Goal: Task Accomplishment & Management: Complete application form

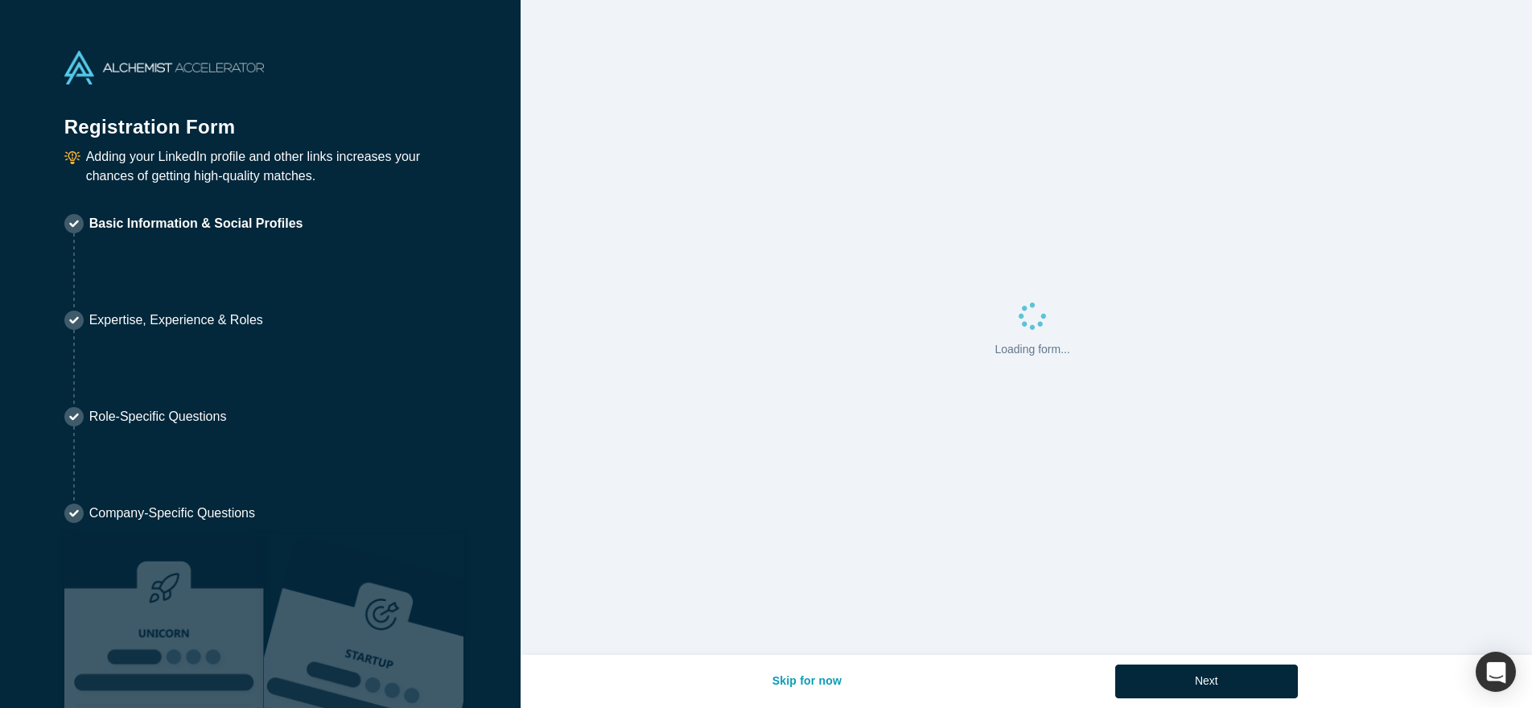
select select "US"
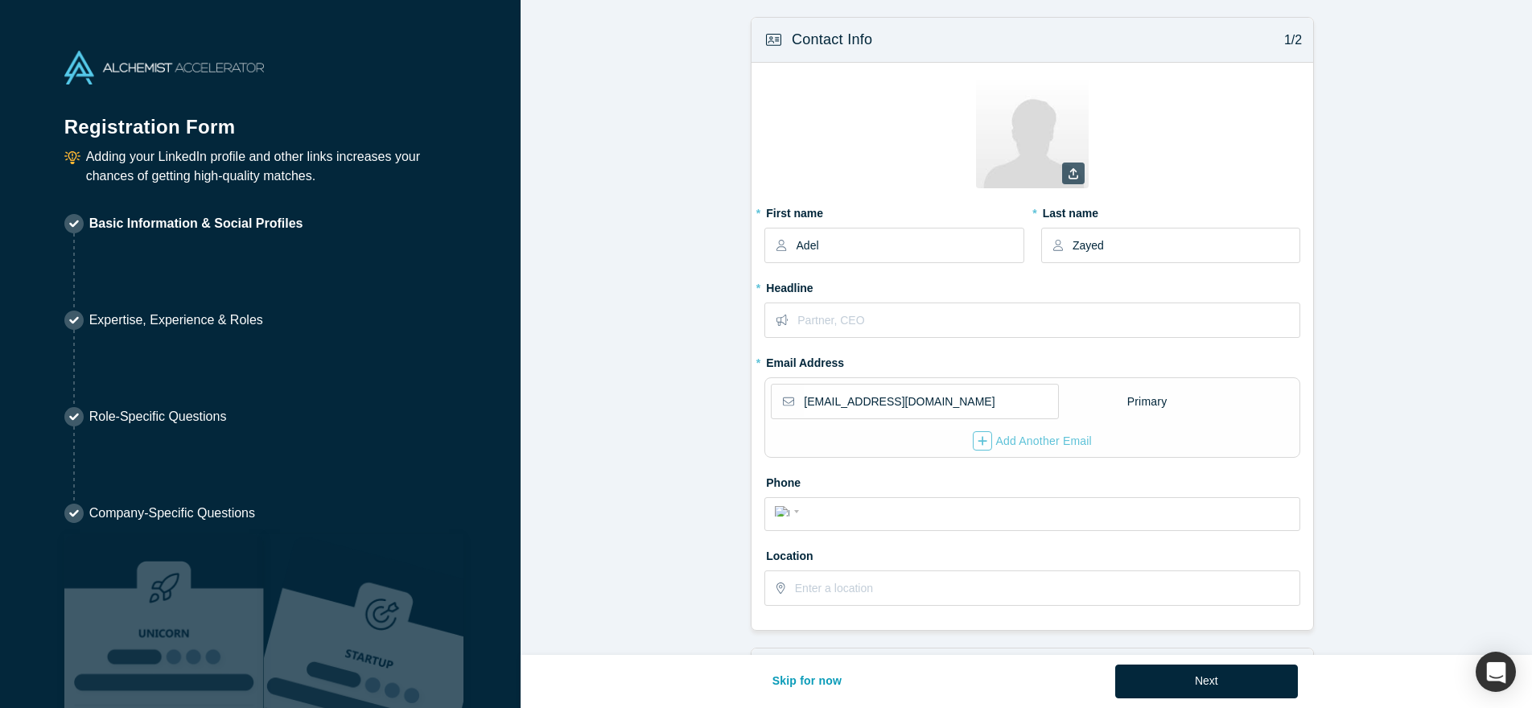
click at [1069, 172] on icon at bounding box center [1074, 173] width 10 height 11
click at [0, 0] on input "file" at bounding box center [0, 0] width 0 height 0
click at [1069, 175] on icon at bounding box center [1074, 173] width 10 height 11
click at [0, 0] on input "file" at bounding box center [0, 0] width 0 height 0
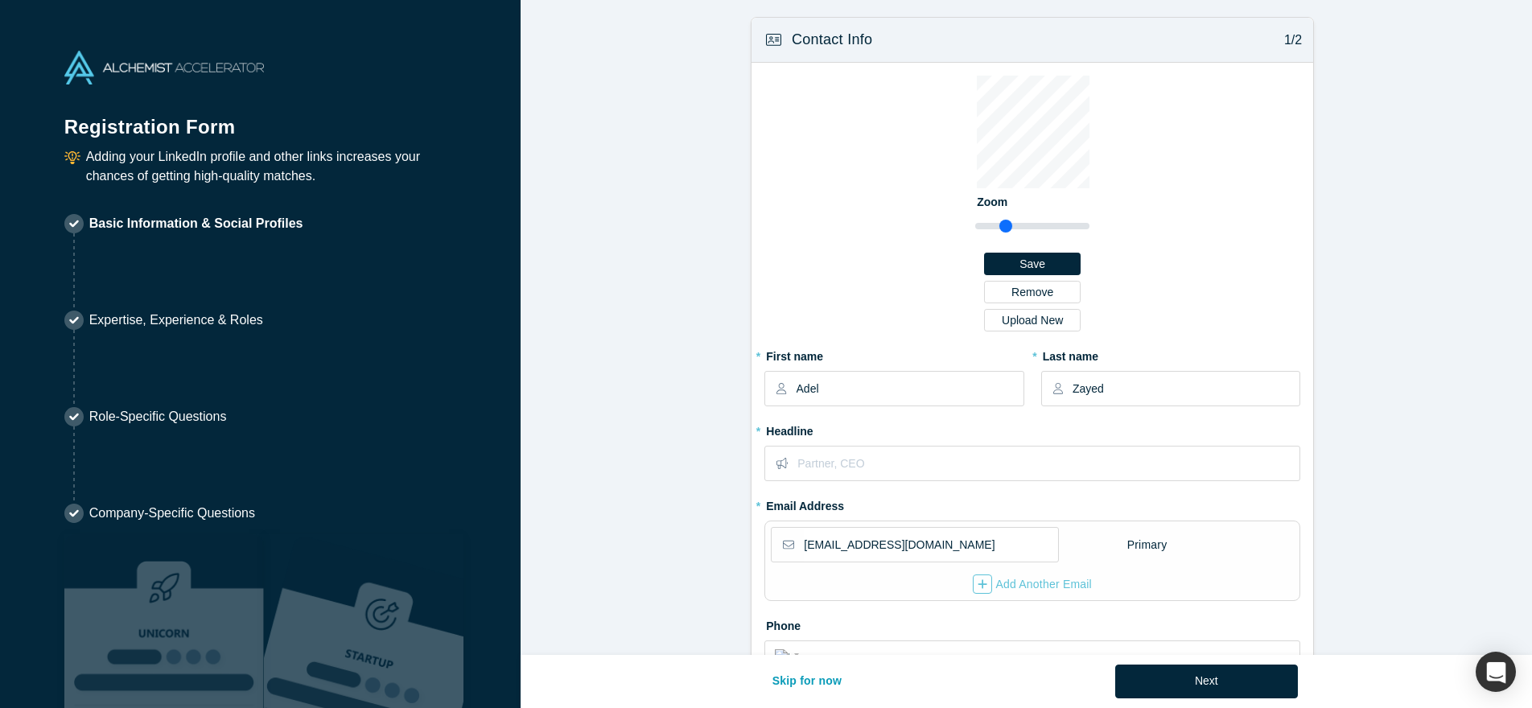
drag, startPoint x: 986, startPoint y: 228, endPoint x: 1000, endPoint y: 229, distance: 13.7
type input "1.53"
click at [1000, 229] on input "range" at bounding box center [1032, 225] width 114 height 19
click at [1033, 268] on button "Save" at bounding box center [1032, 264] width 97 height 23
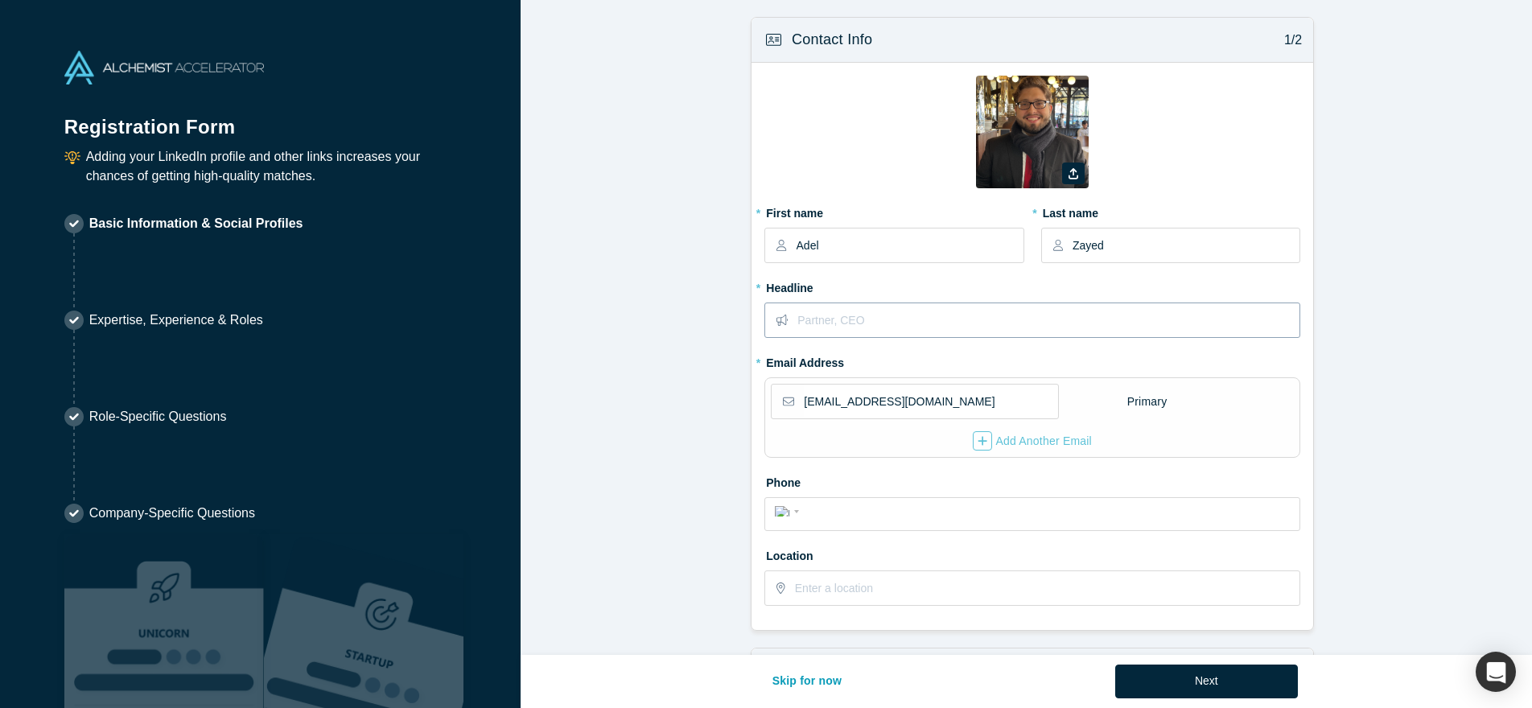
click at [878, 316] on input "text" at bounding box center [1048, 320] width 501 height 34
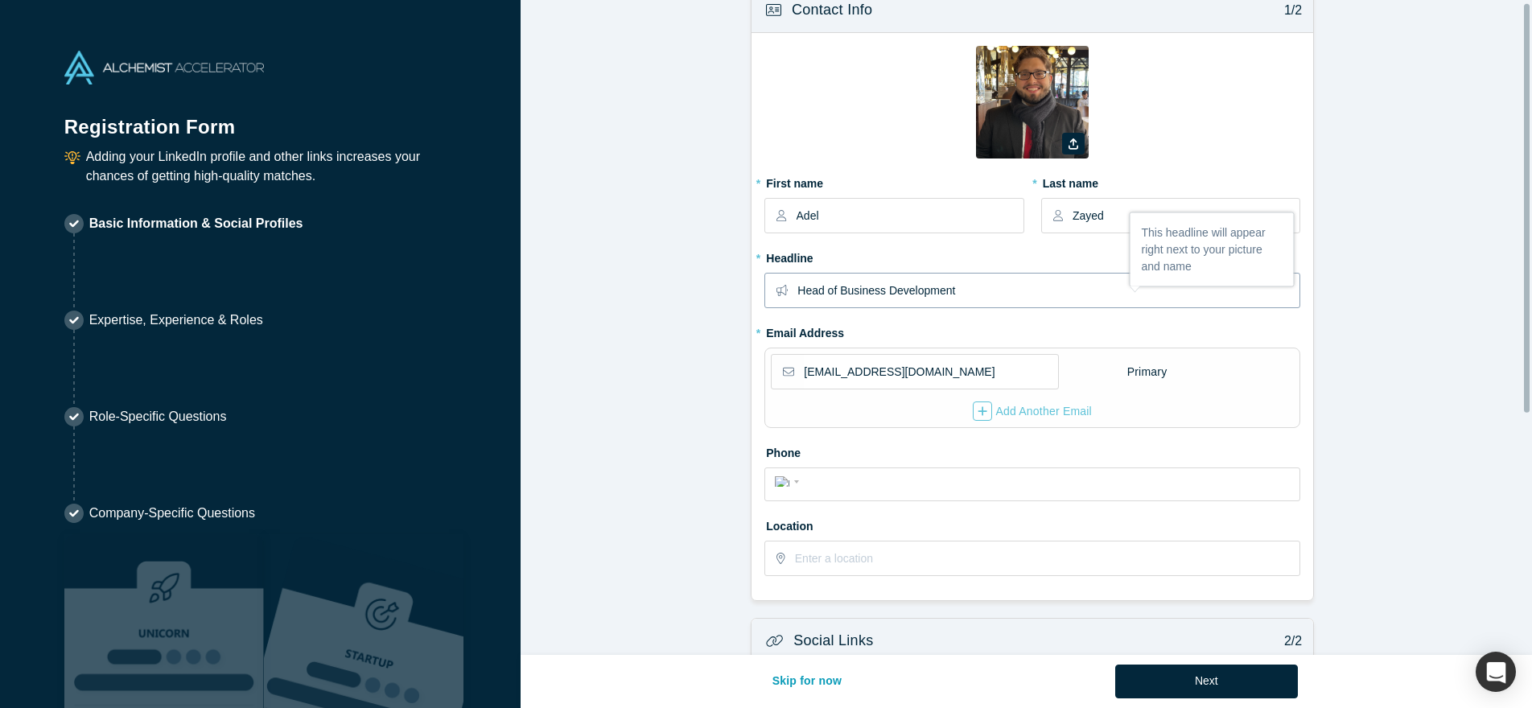
scroll to position [76, 0]
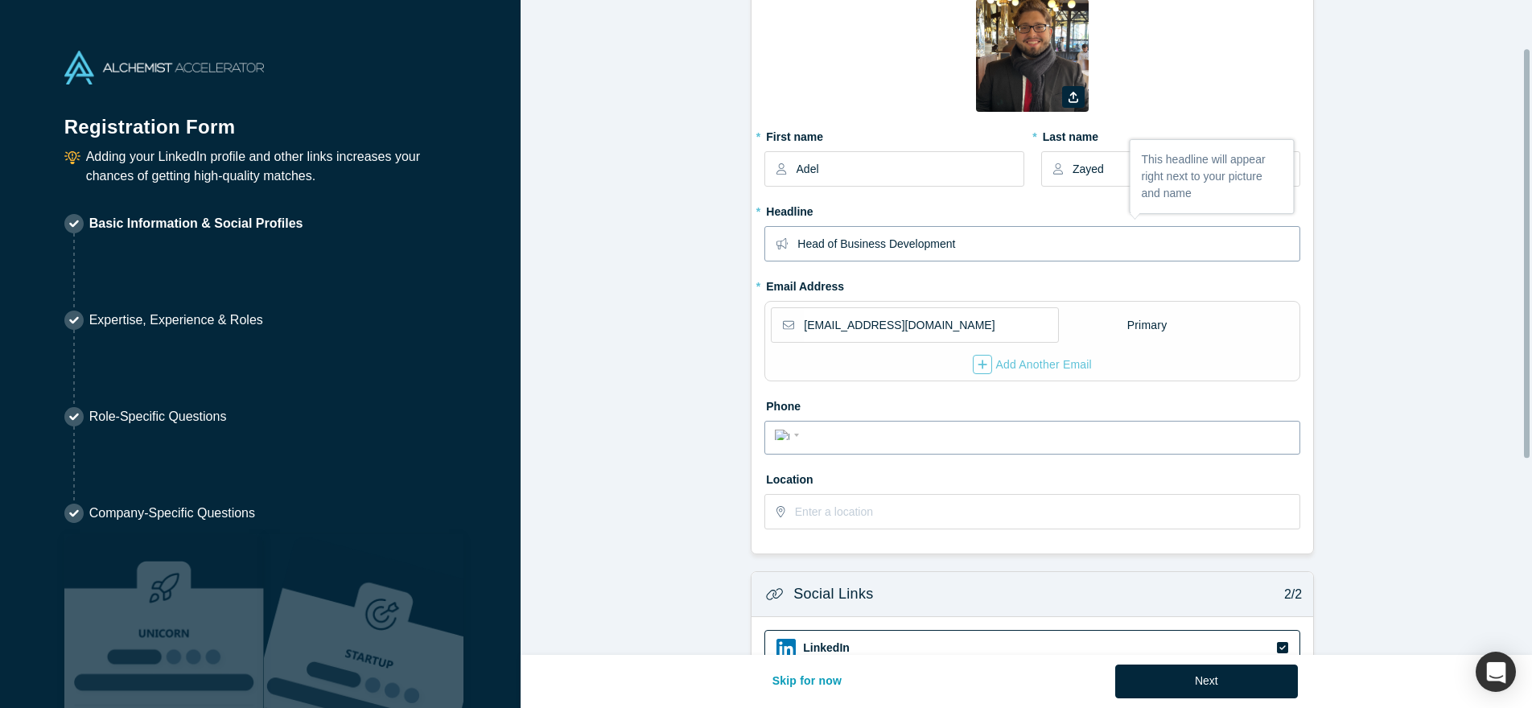
type input "Head of Business Development"
click at [871, 433] on input "tel" at bounding box center [1047, 435] width 486 height 23
type input "[PHONE_NUMBER]"
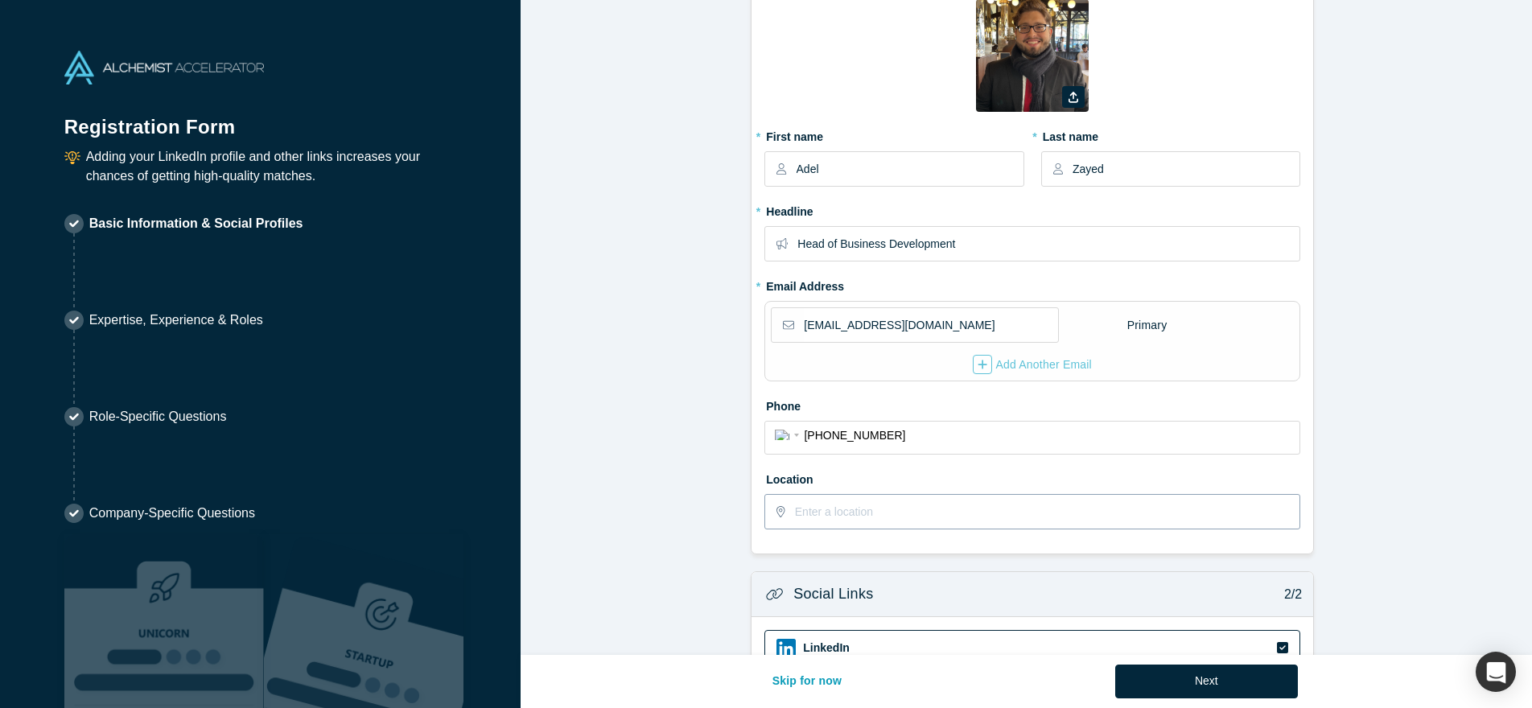
click at [838, 509] on input "text" at bounding box center [1047, 512] width 504 height 34
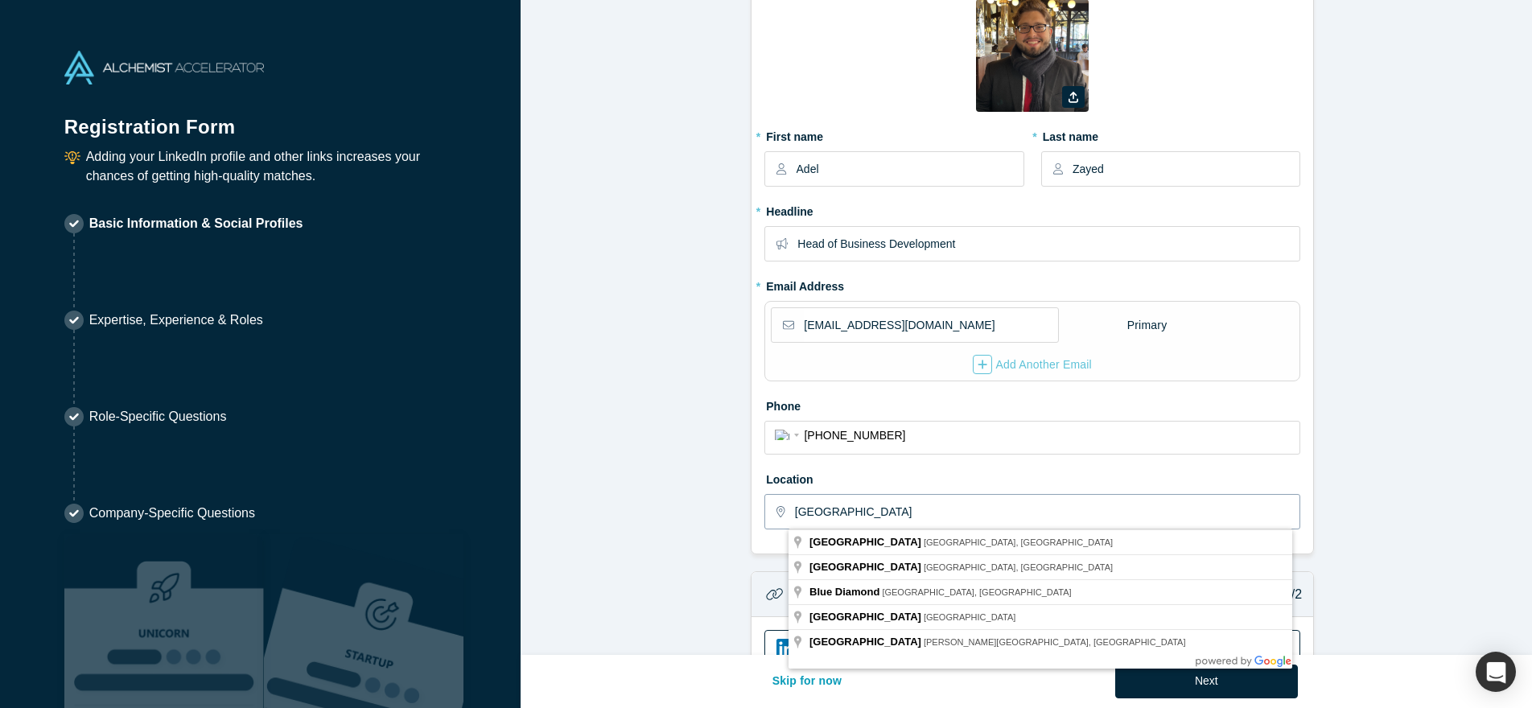
click at [868, 513] on input "[GEOGRAPHIC_DATA]" at bounding box center [1047, 512] width 504 height 34
type input "[GEOGRAPHIC_DATA], [GEOGRAPHIC_DATA], [GEOGRAPHIC_DATA]"
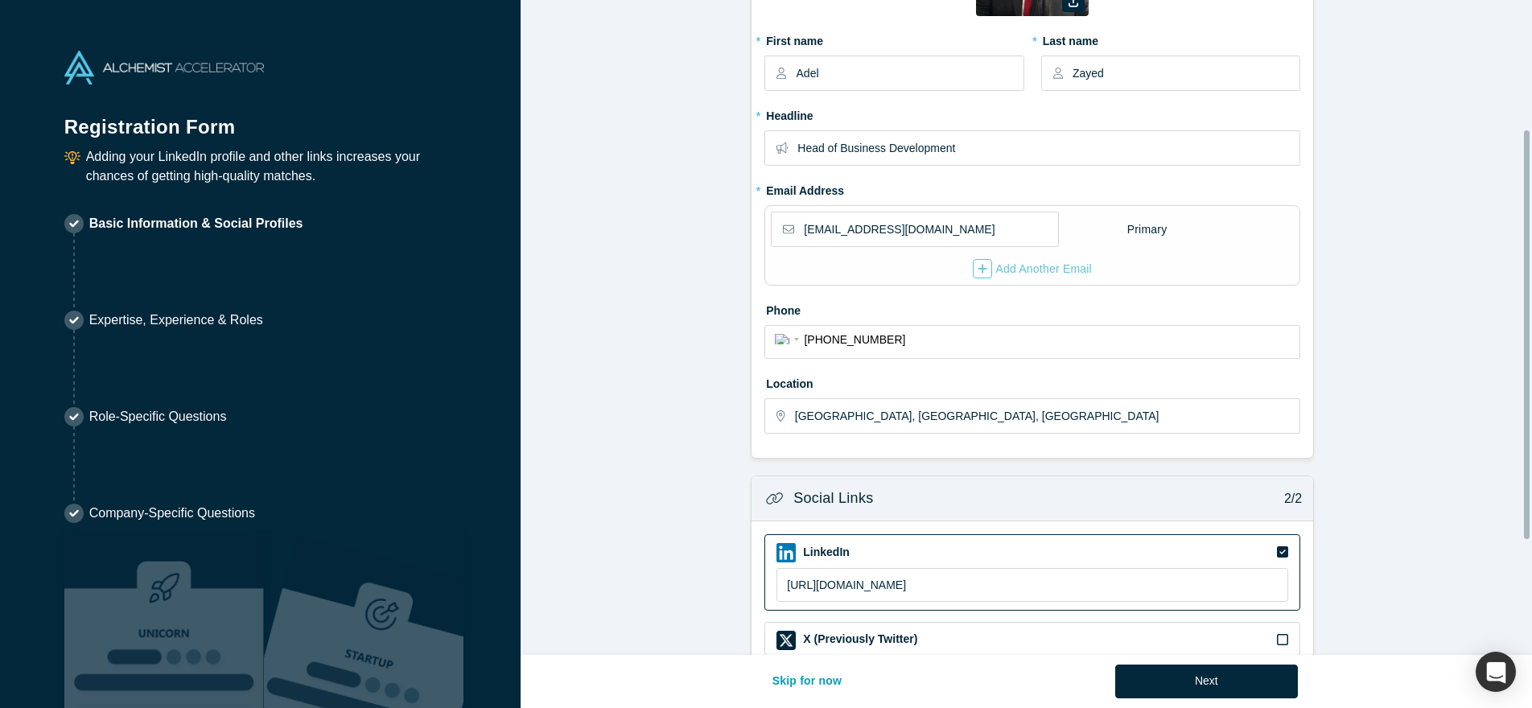
scroll to position [390, 0]
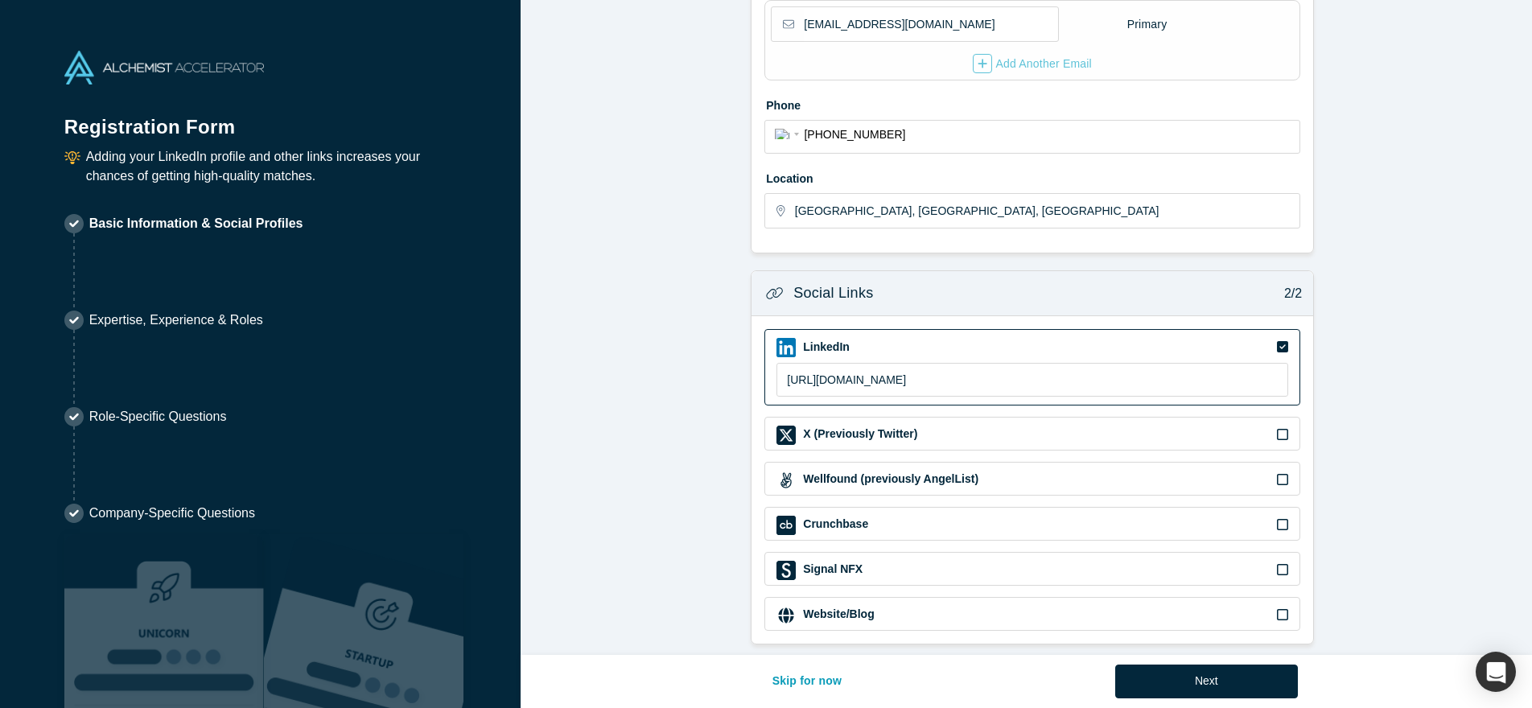
click at [957, 606] on div "Website/Blog" at bounding box center [1033, 615] width 512 height 19
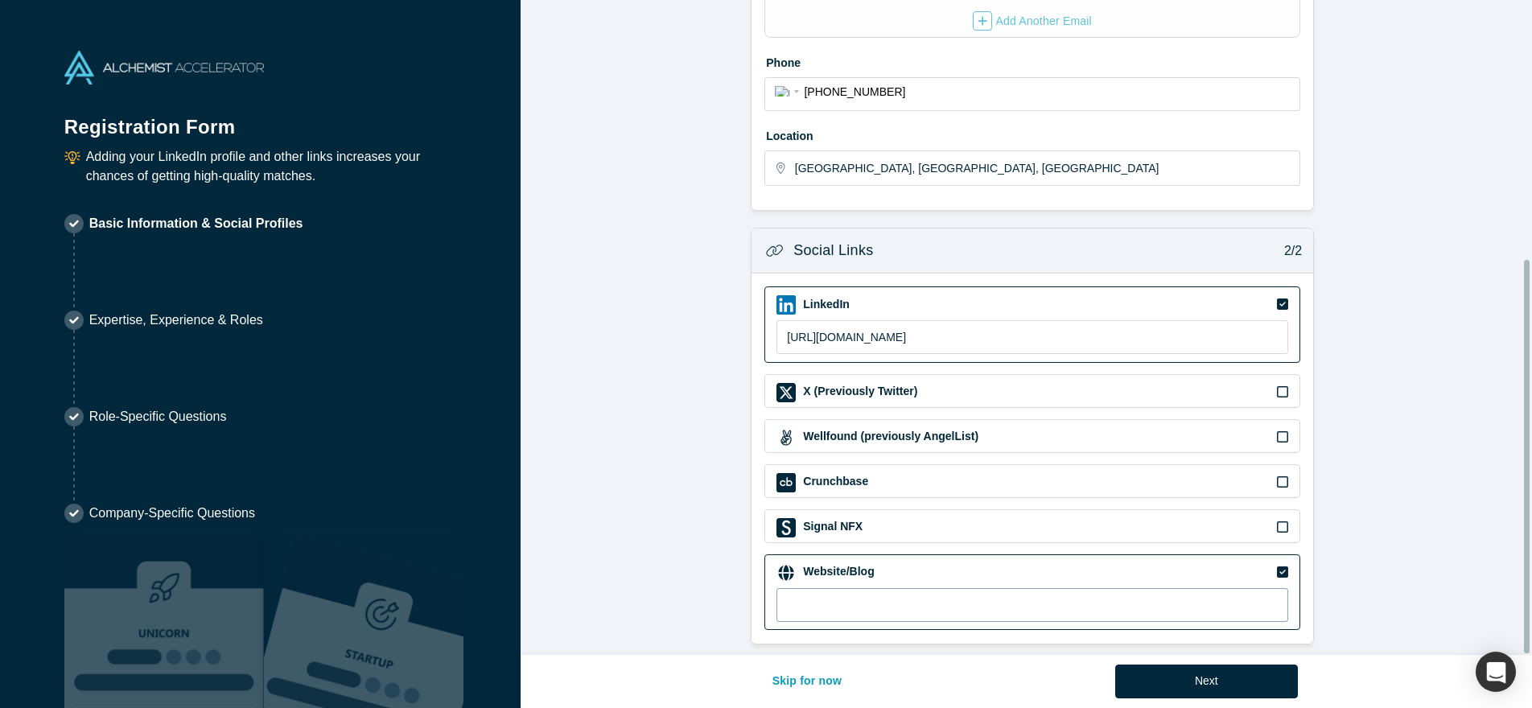
scroll to position [432, 0]
click at [927, 592] on input at bounding box center [1033, 605] width 512 height 34
type input "[URL][DOMAIN_NAME]"
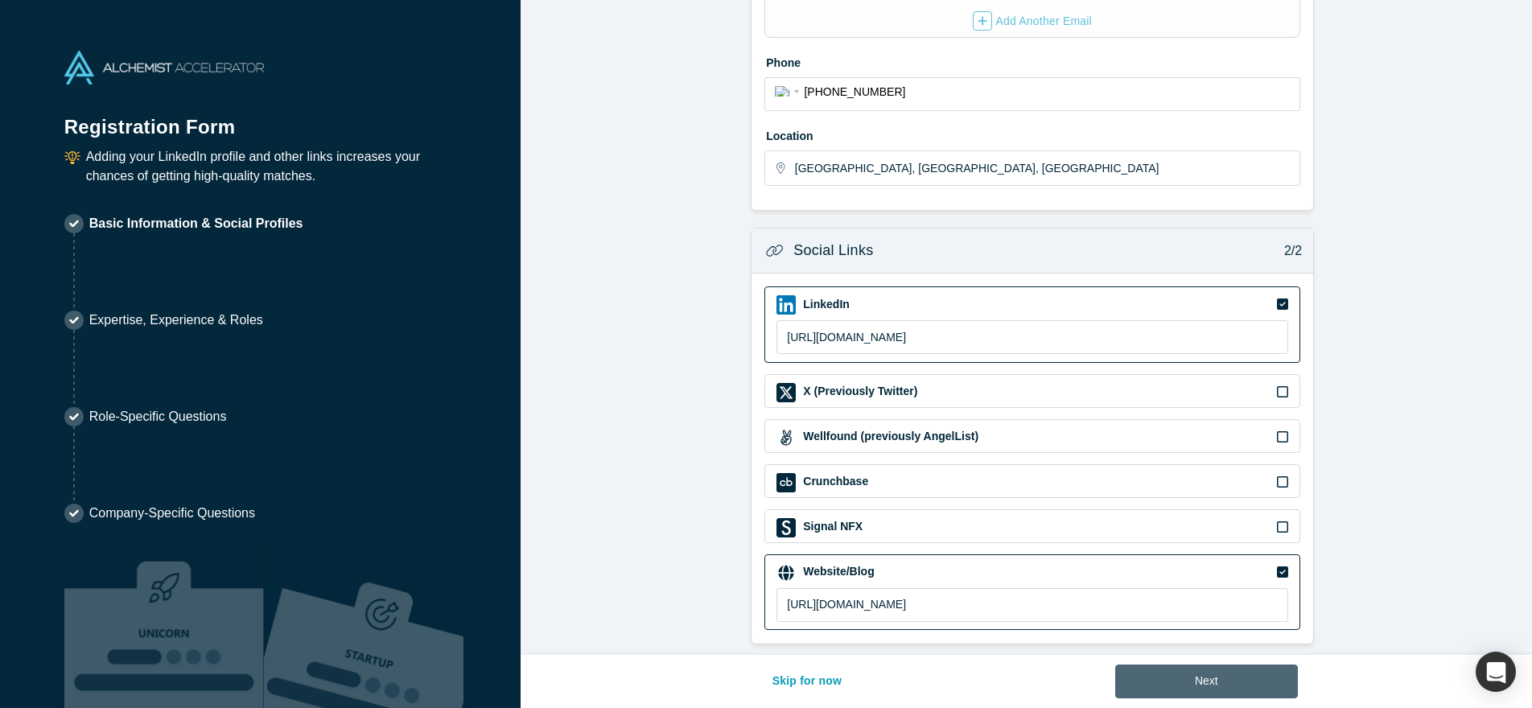
click at [1204, 678] on button "Next" at bounding box center [1206, 682] width 183 height 34
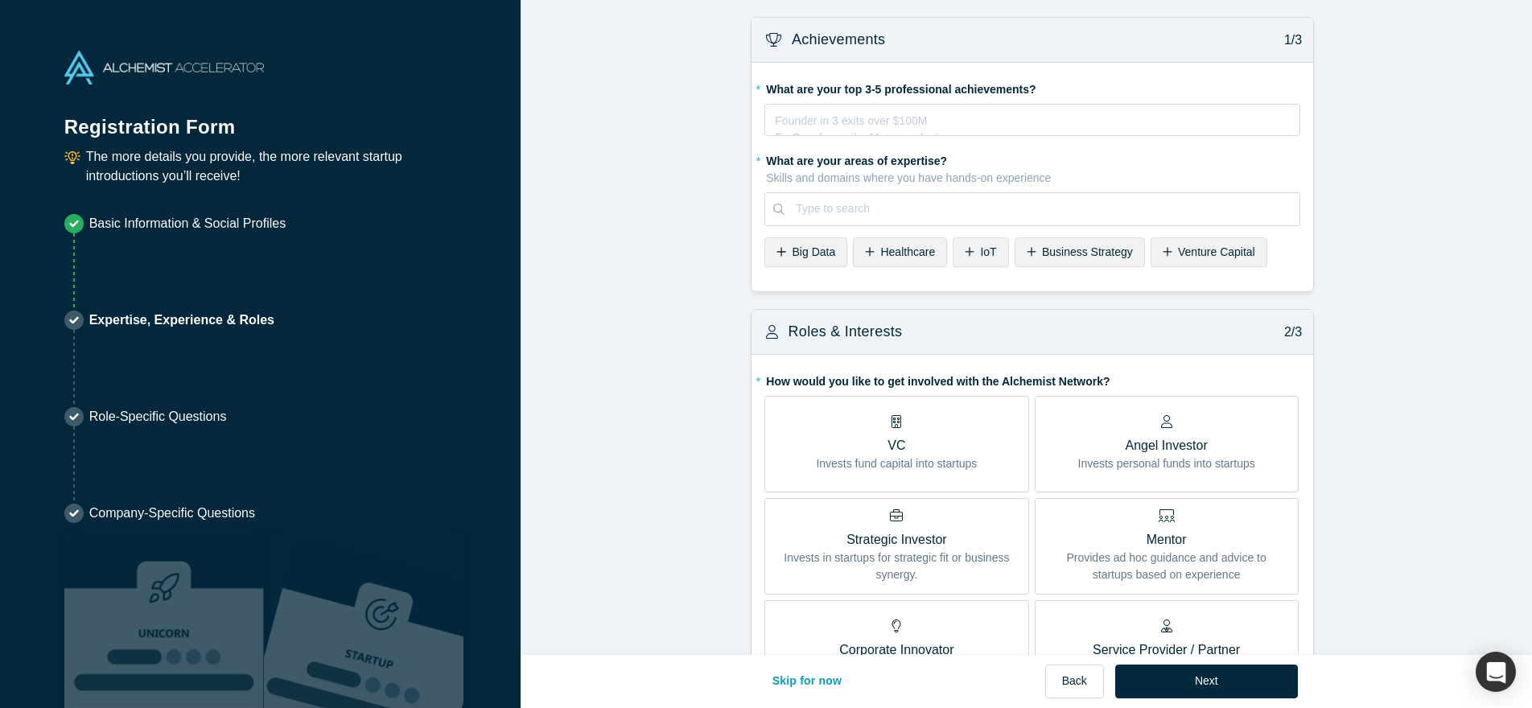
click at [1215, 252] on span "Venture Capital" at bounding box center [1216, 251] width 77 height 13
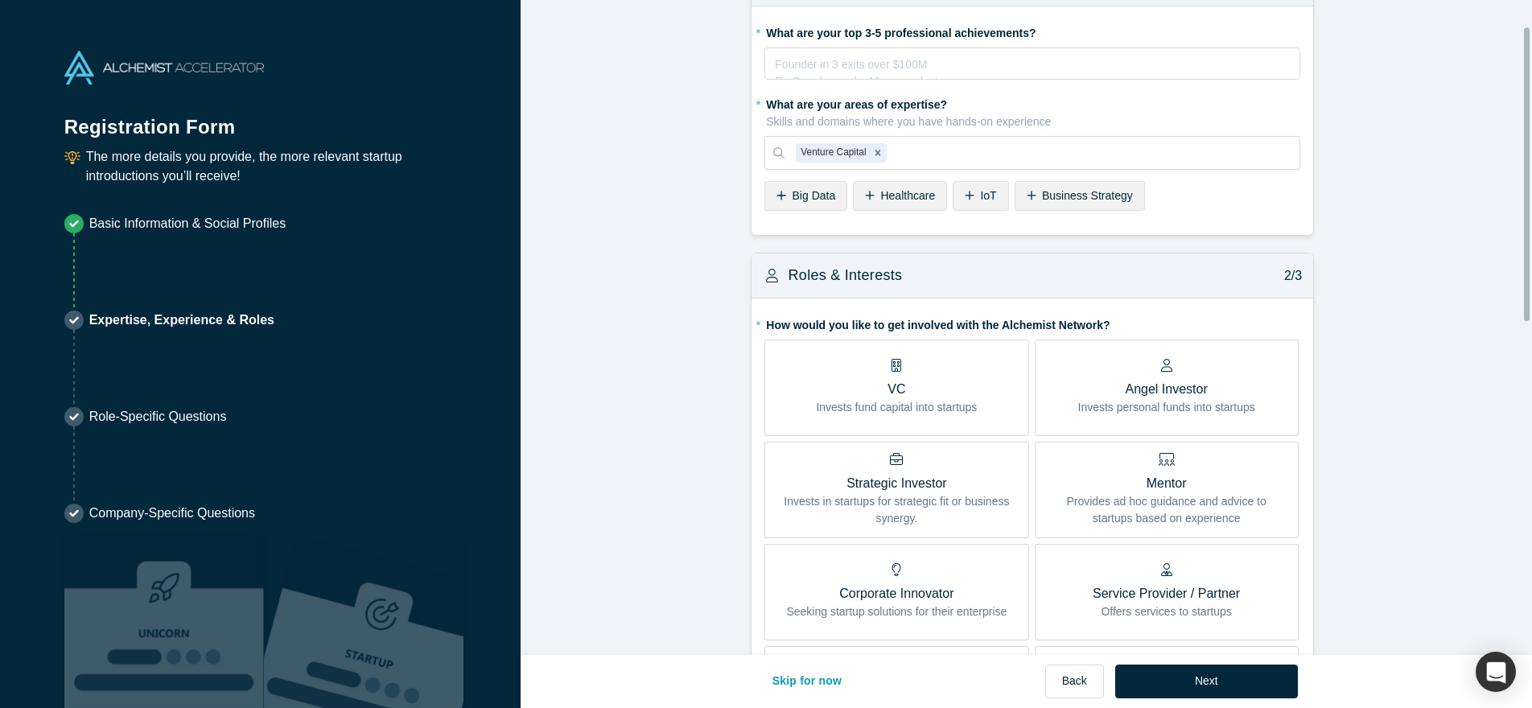
scroll to position [60, 0]
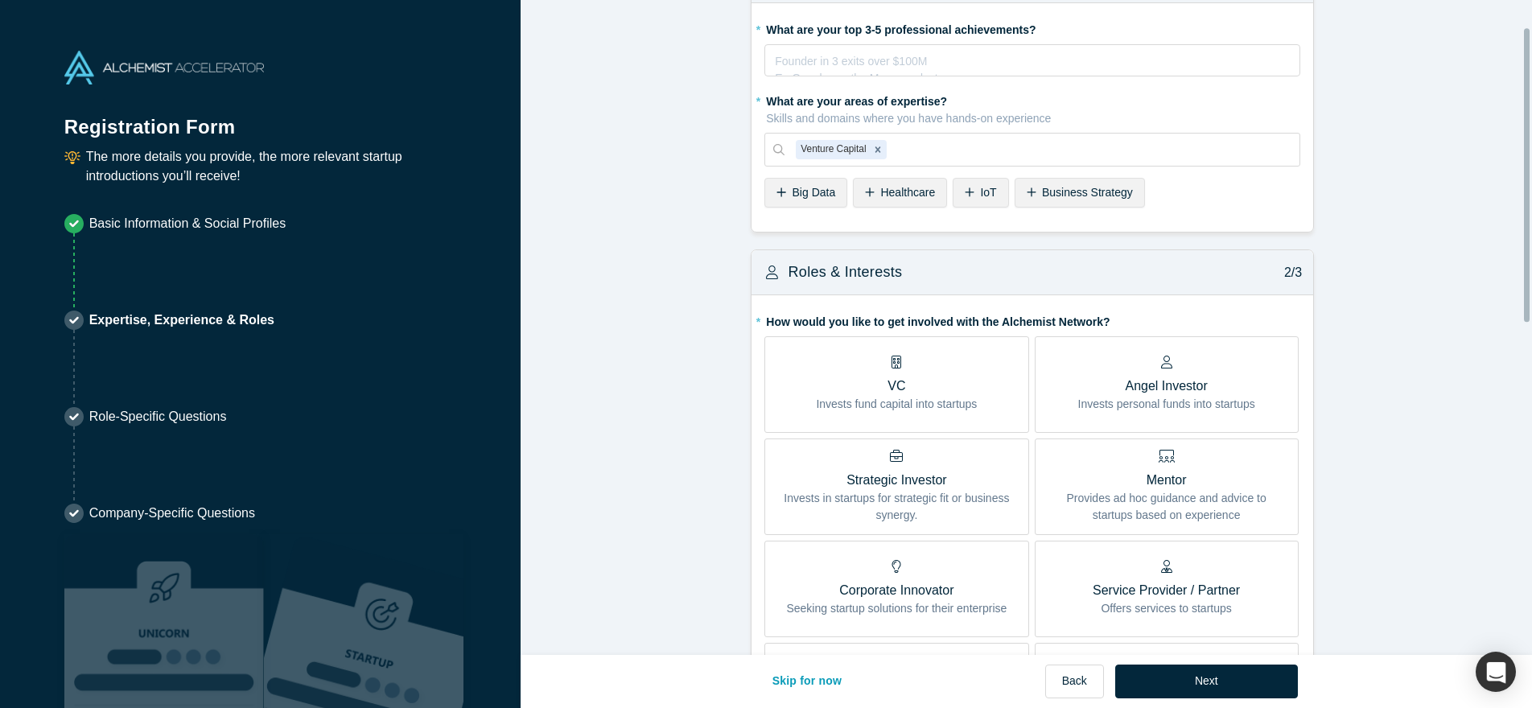
click at [955, 374] on div "VC Invests fund capital into startups" at bounding box center [896, 384] width 161 height 57
click at [0, 0] on input "VC Invests fund capital into startups" at bounding box center [0, 0] width 0 height 0
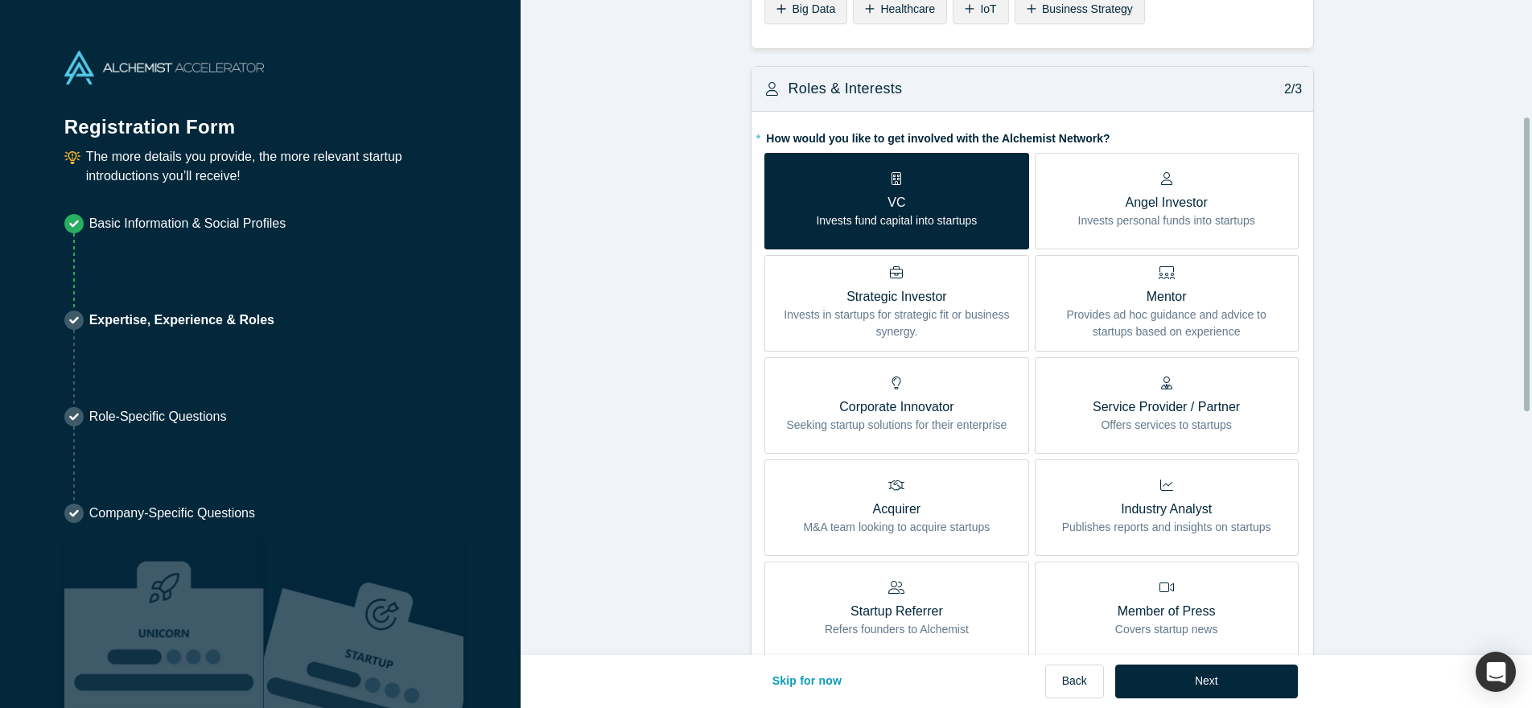
scroll to position [259, 0]
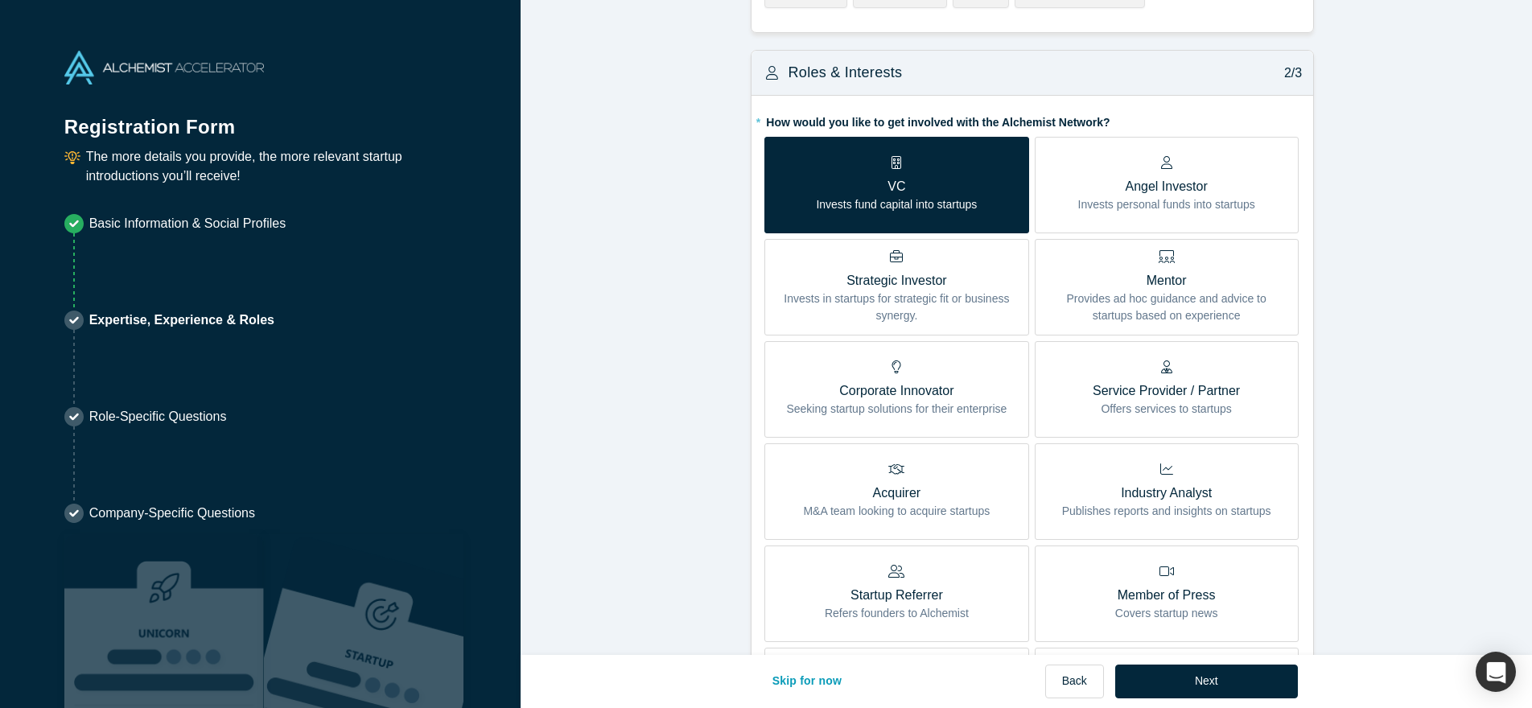
click at [1199, 353] on label "Service Provider / Partner Offers services to startups" at bounding box center [1167, 389] width 264 height 97
click at [0, 0] on input "Service Provider / Partner Offers services to startups" at bounding box center [0, 0] width 0 height 0
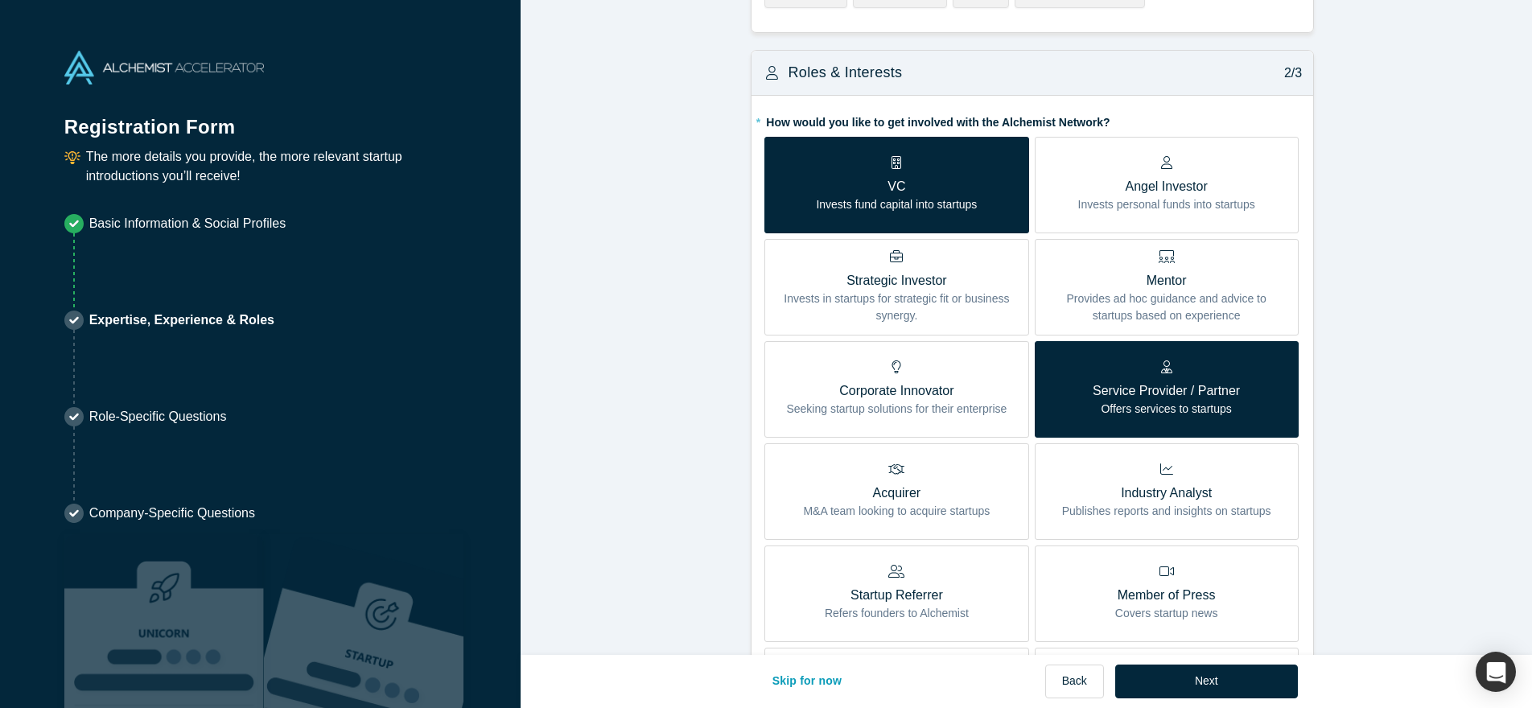
click at [913, 320] on p "Invests in startups for strategic fit or business synergy." at bounding box center [897, 308] width 240 height 34
click at [0, 0] on input "Strategic Investor Invests in startups for strategic fit or business synergy." at bounding box center [0, 0] width 0 height 0
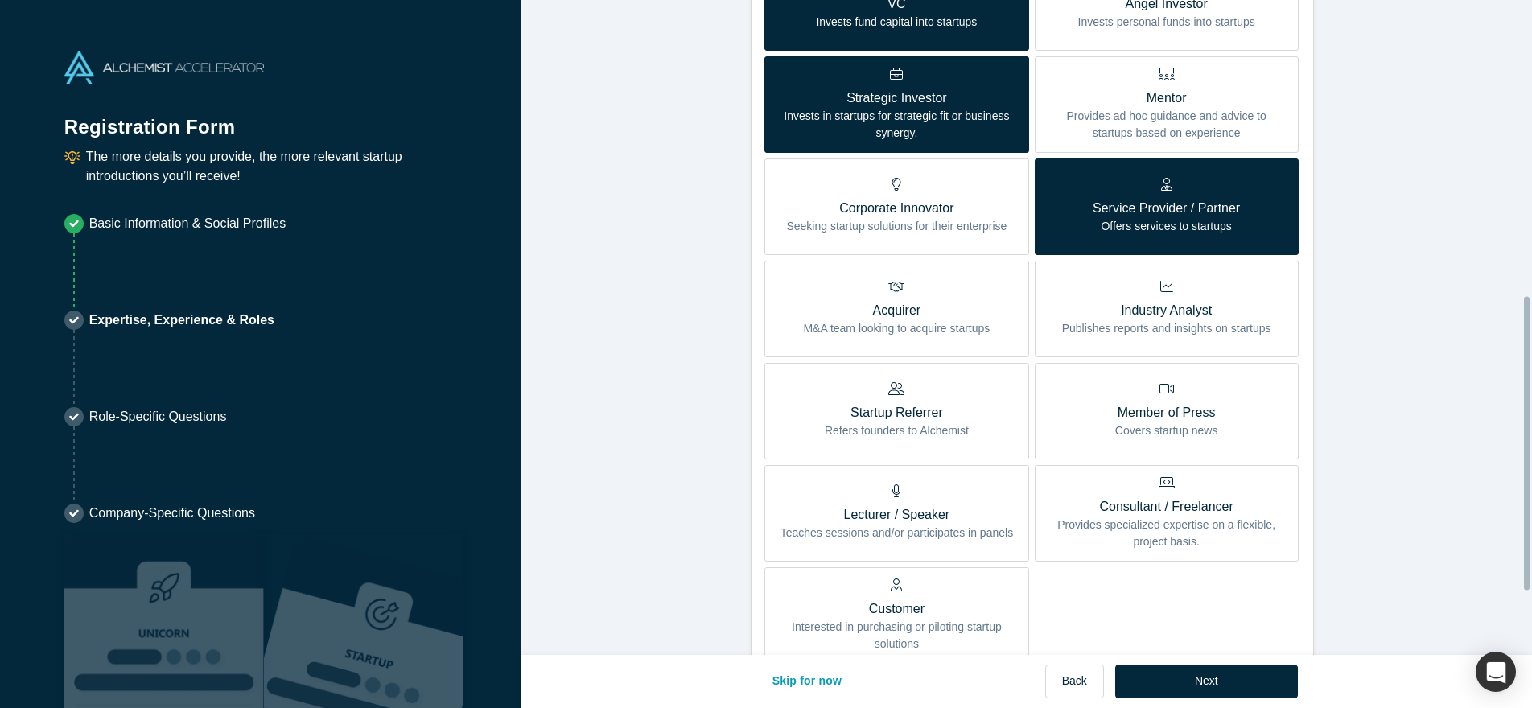
scroll to position [664, 0]
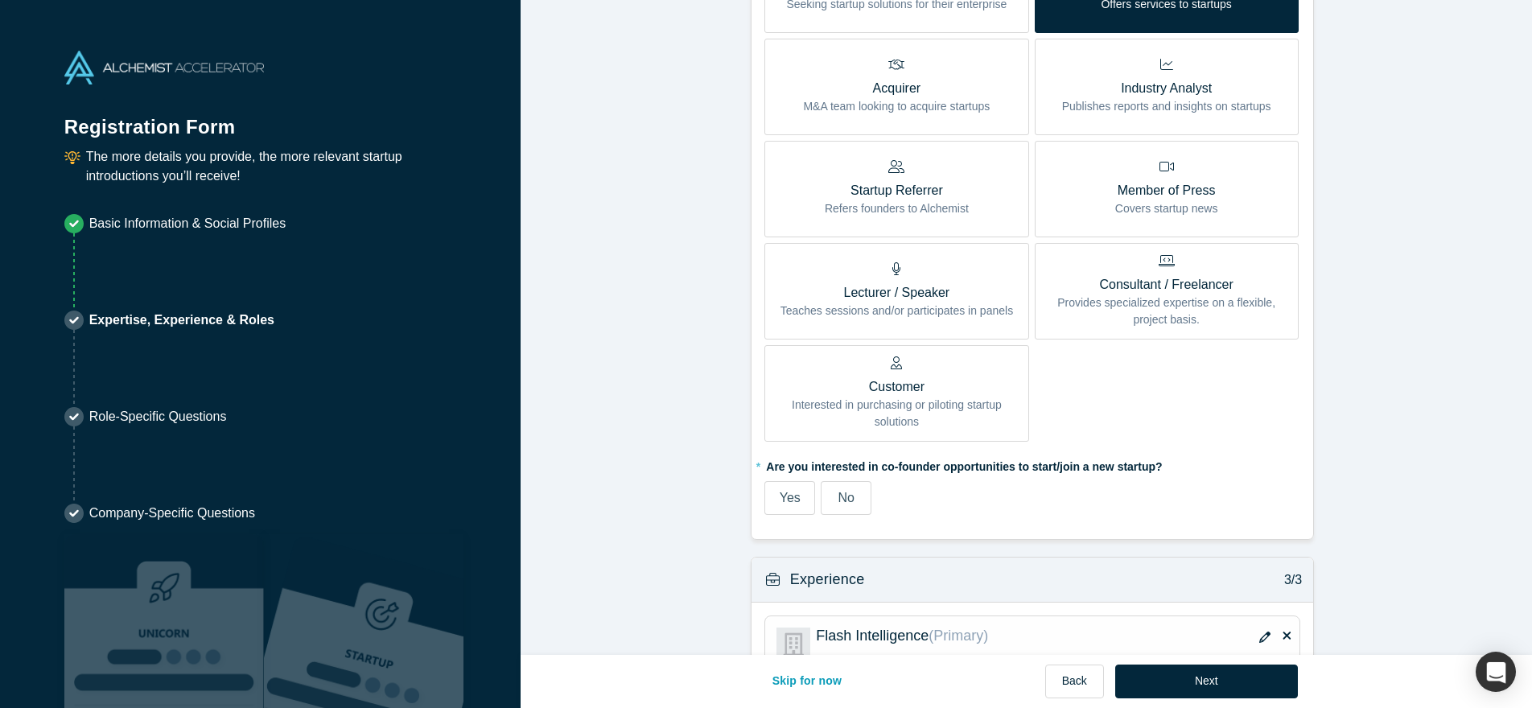
click at [848, 494] on span "No" at bounding box center [847, 498] width 16 height 14
click at [0, 0] on input "No" at bounding box center [0, 0] width 0 height 0
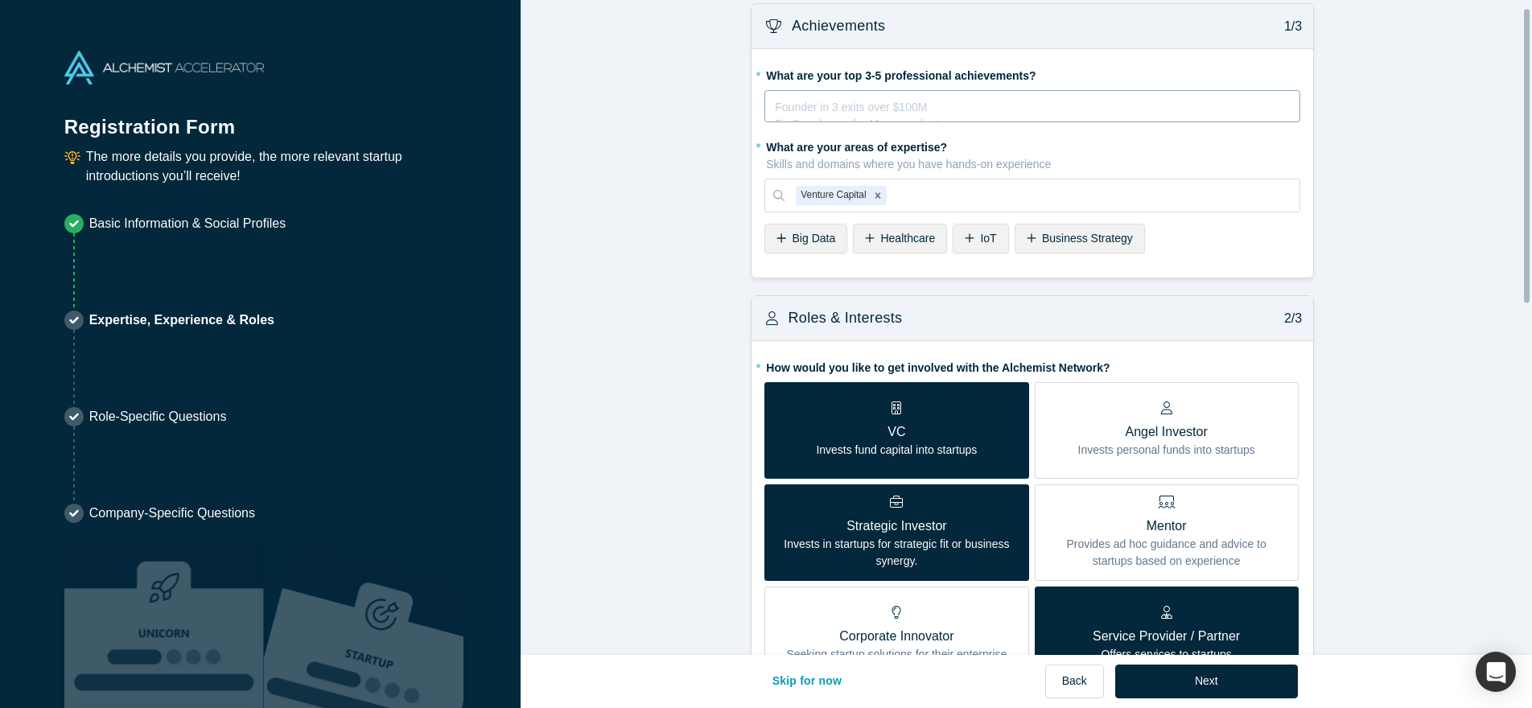
scroll to position [17, 0]
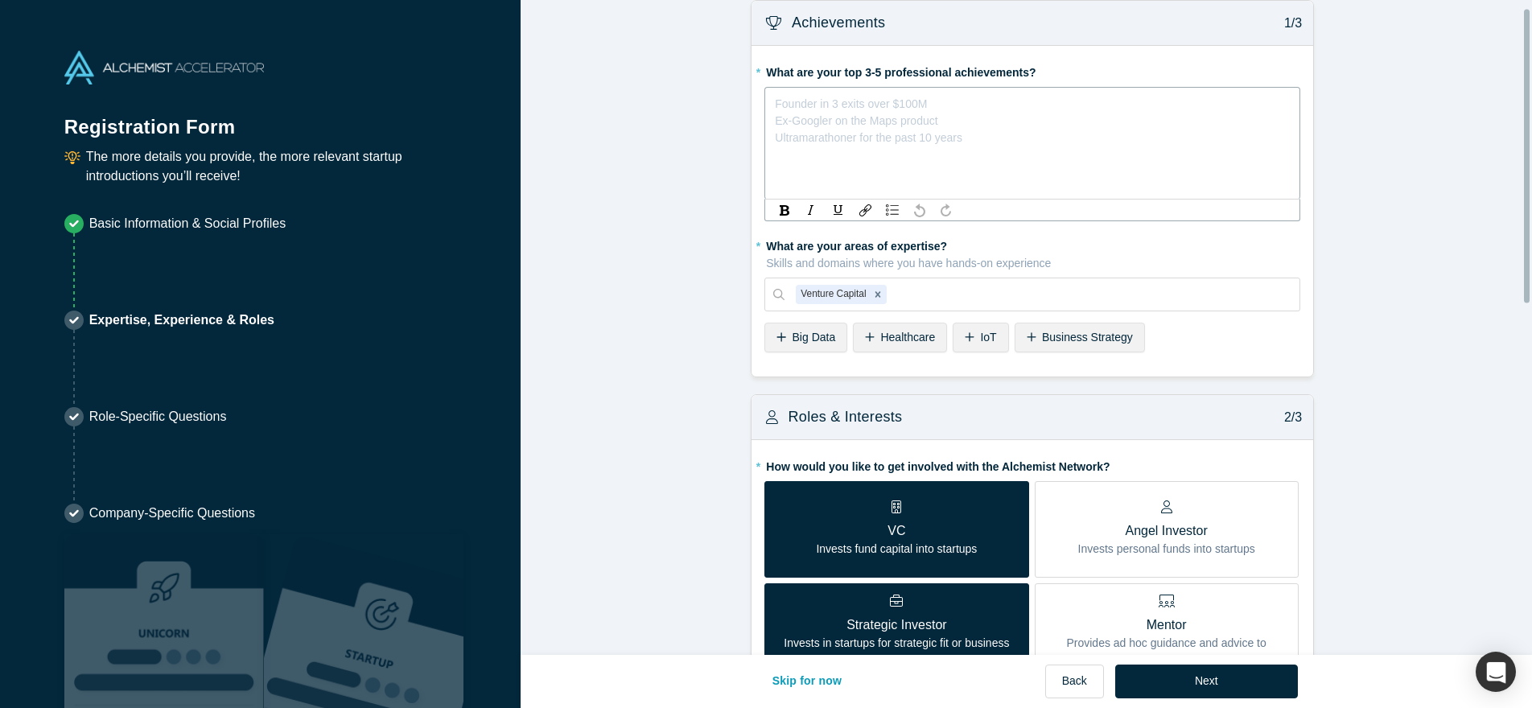
click at [865, 109] on div "Founder in 3 exits over $100M Ex-Googler on the Maps product Ultramarathoner fo…" at bounding box center [1032, 101] width 515 height 17
click at [940, 295] on div "Venture Capital" at bounding box center [1033, 295] width 536 height 34
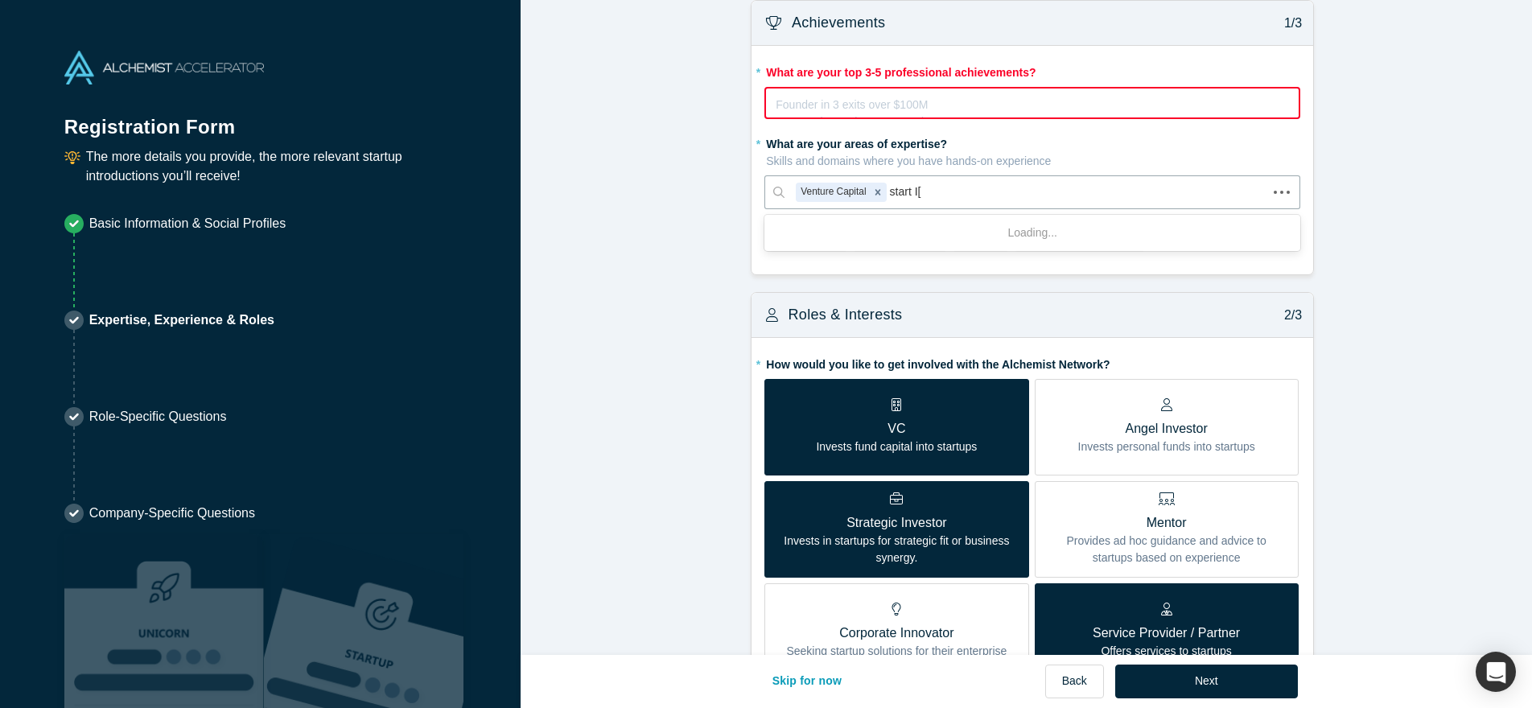
type input "start I[s"
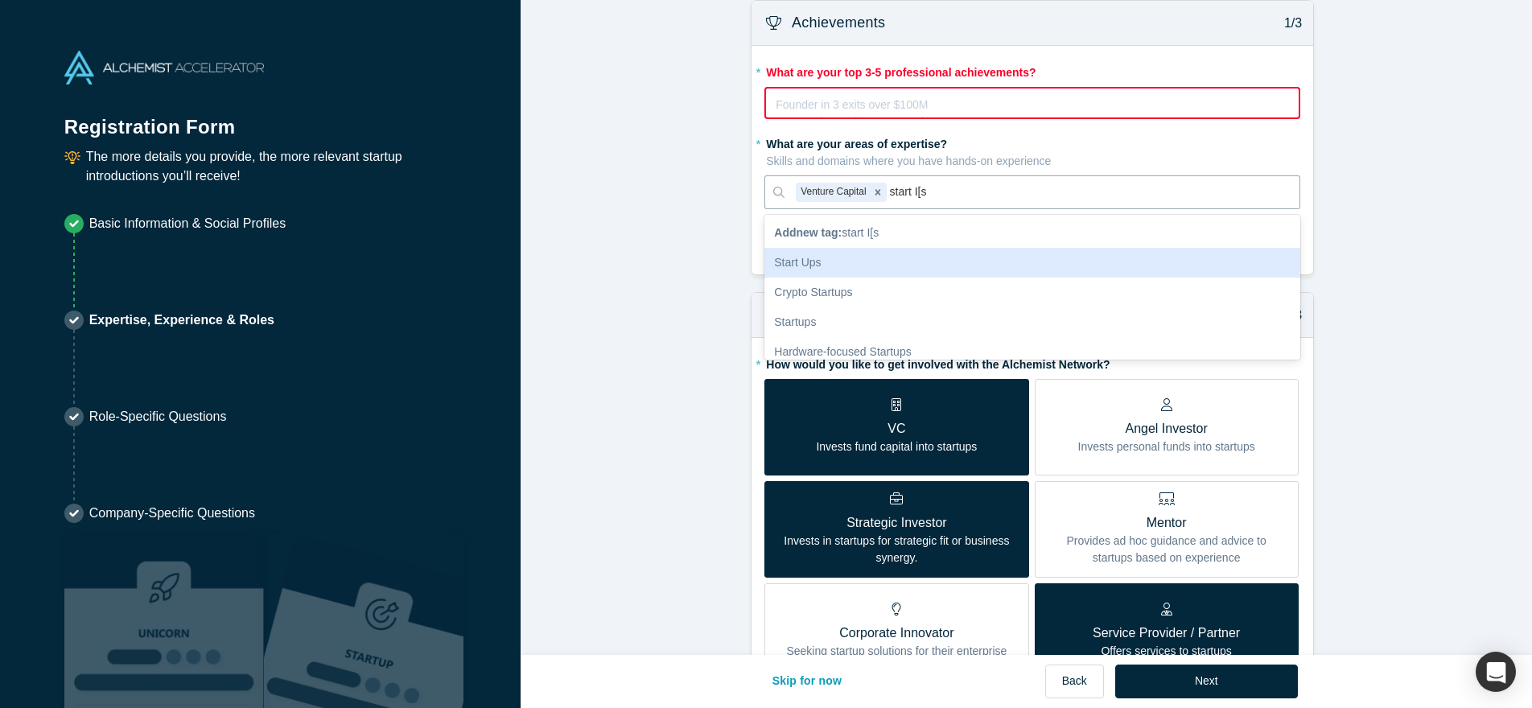
click at [922, 270] on div "Start Ups" at bounding box center [1033, 263] width 536 height 30
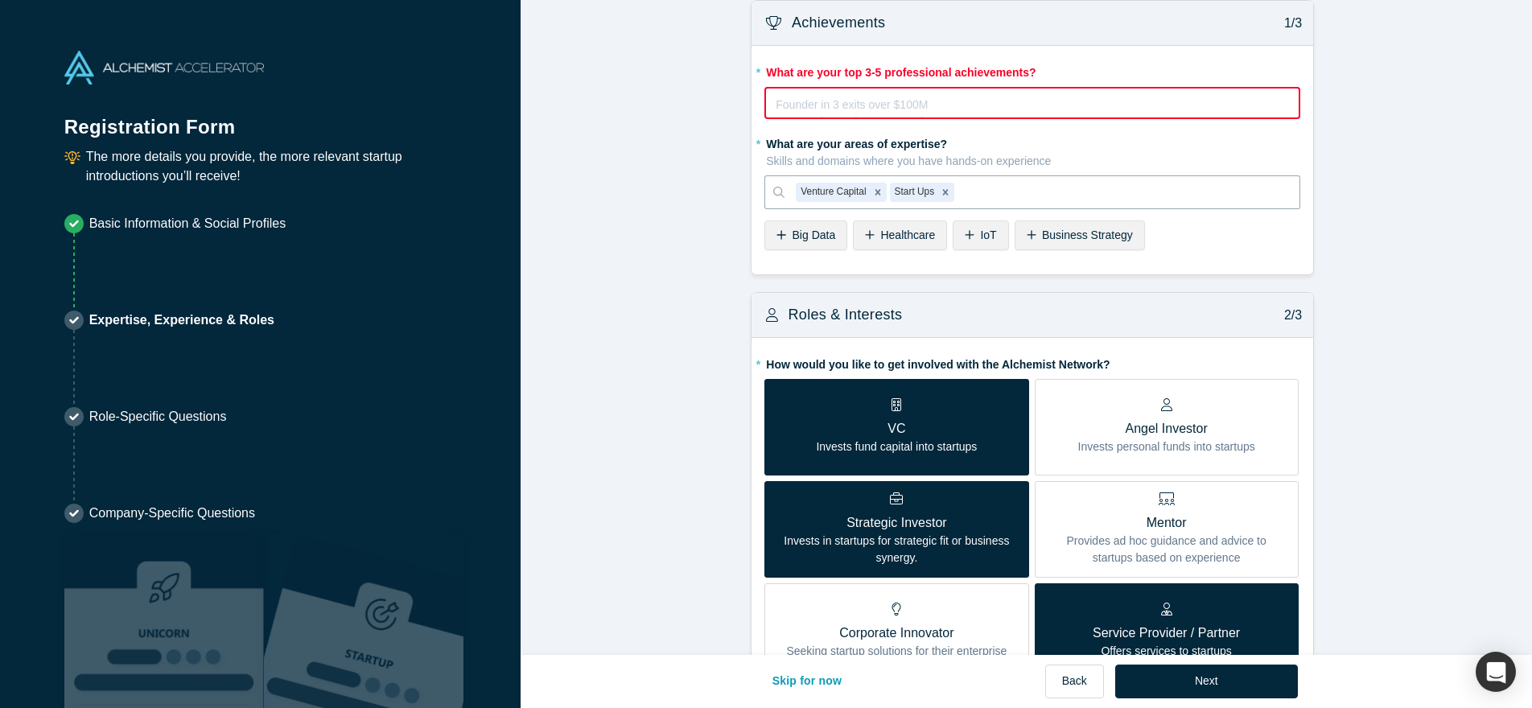
click at [1125, 246] on div "Business Strategy" at bounding box center [1080, 236] width 130 height 30
click at [893, 118] on div "Founder in 3 exits over $100M Ex-Googler on the Maps product Ultramarathoner fo…" at bounding box center [1033, 103] width 536 height 32
click at [796, 104] on div "rdw-editor" at bounding box center [1033, 101] width 513 height 17
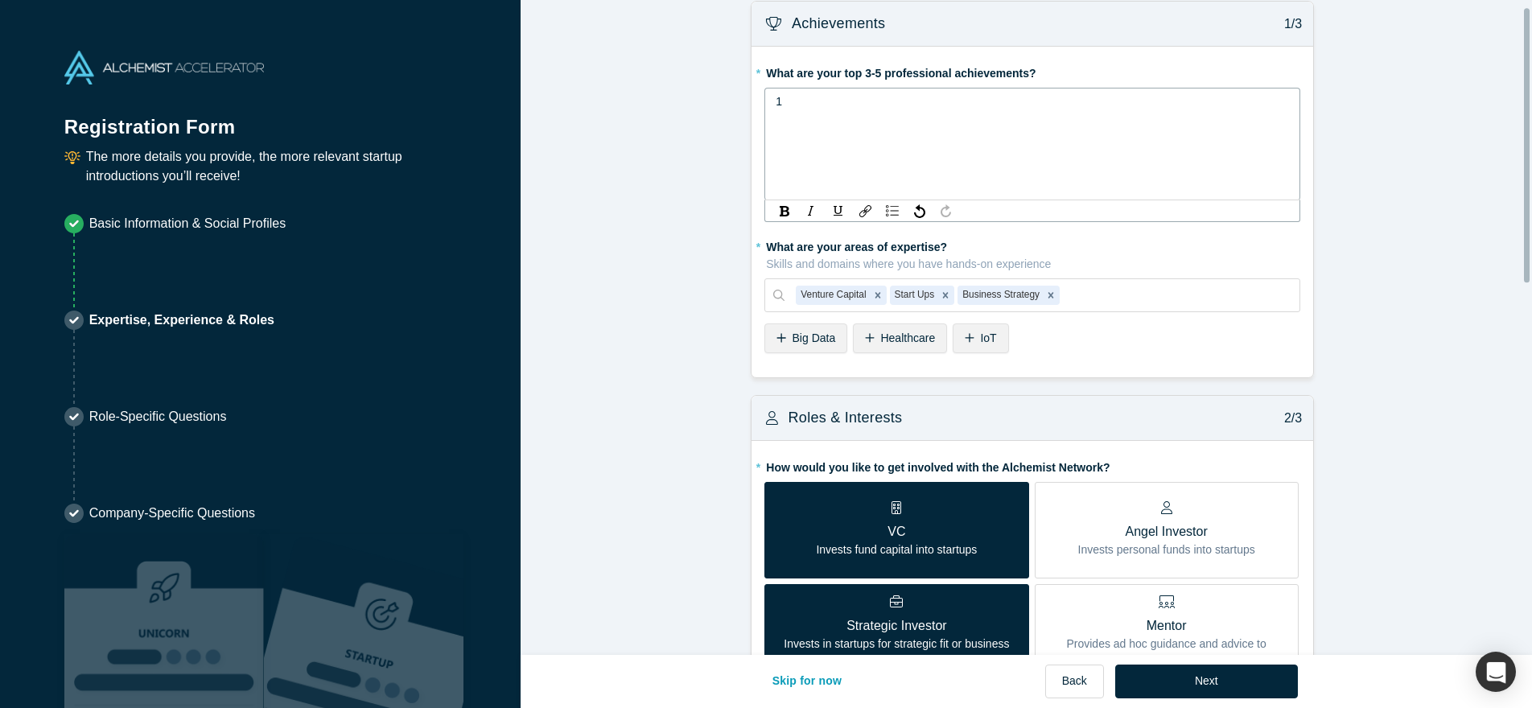
scroll to position [16, 0]
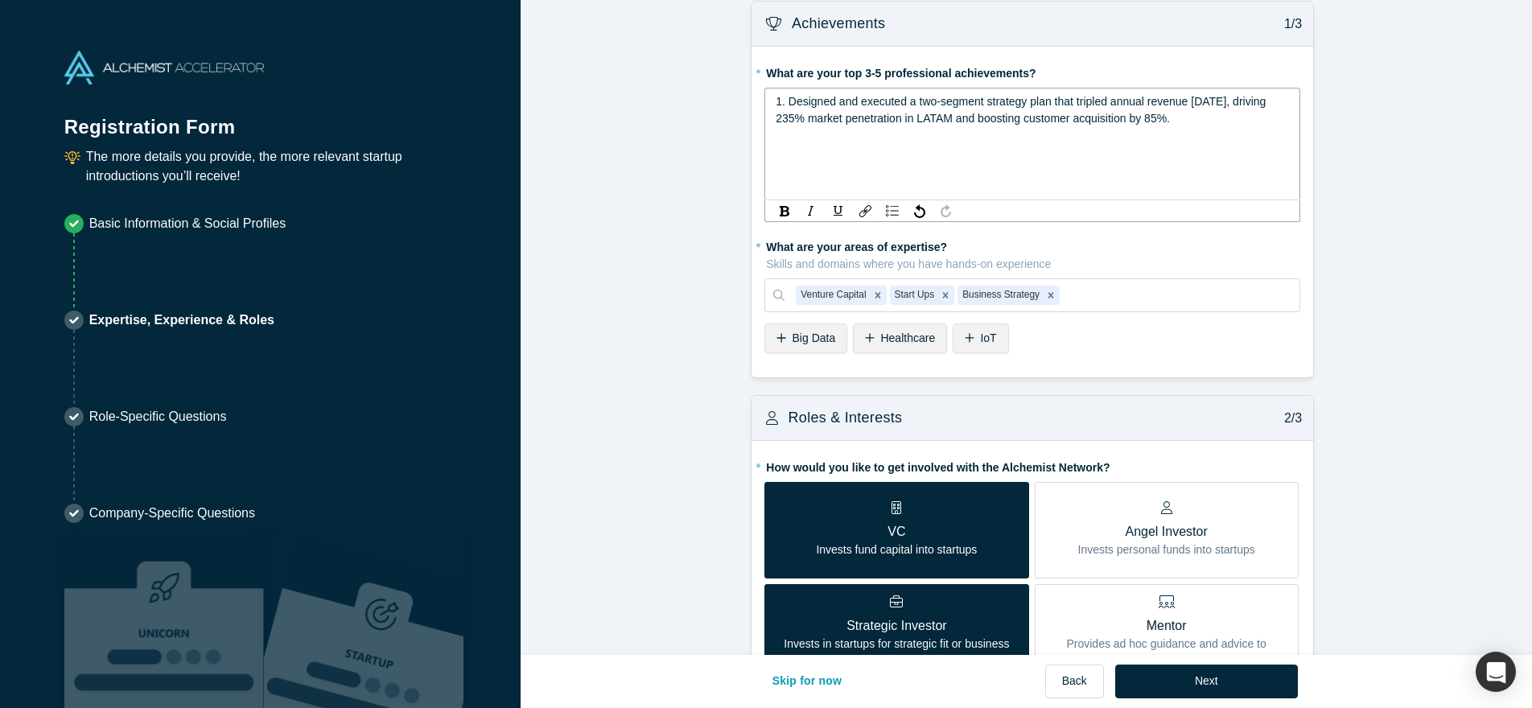
click at [1258, 103] on div "1. Designed and executed a two-segment strategy plan that tripled annual revenu…" at bounding box center [1033, 110] width 514 height 34
drag, startPoint x: 1005, startPoint y: 126, endPoint x: 1013, endPoint y: 134, distance: 12.0
click at [1013, 134] on div "1. Designed and executed a two-segment strategy plan that tripled annual revenu…" at bounding box center [1033, 118] width 514 height 51
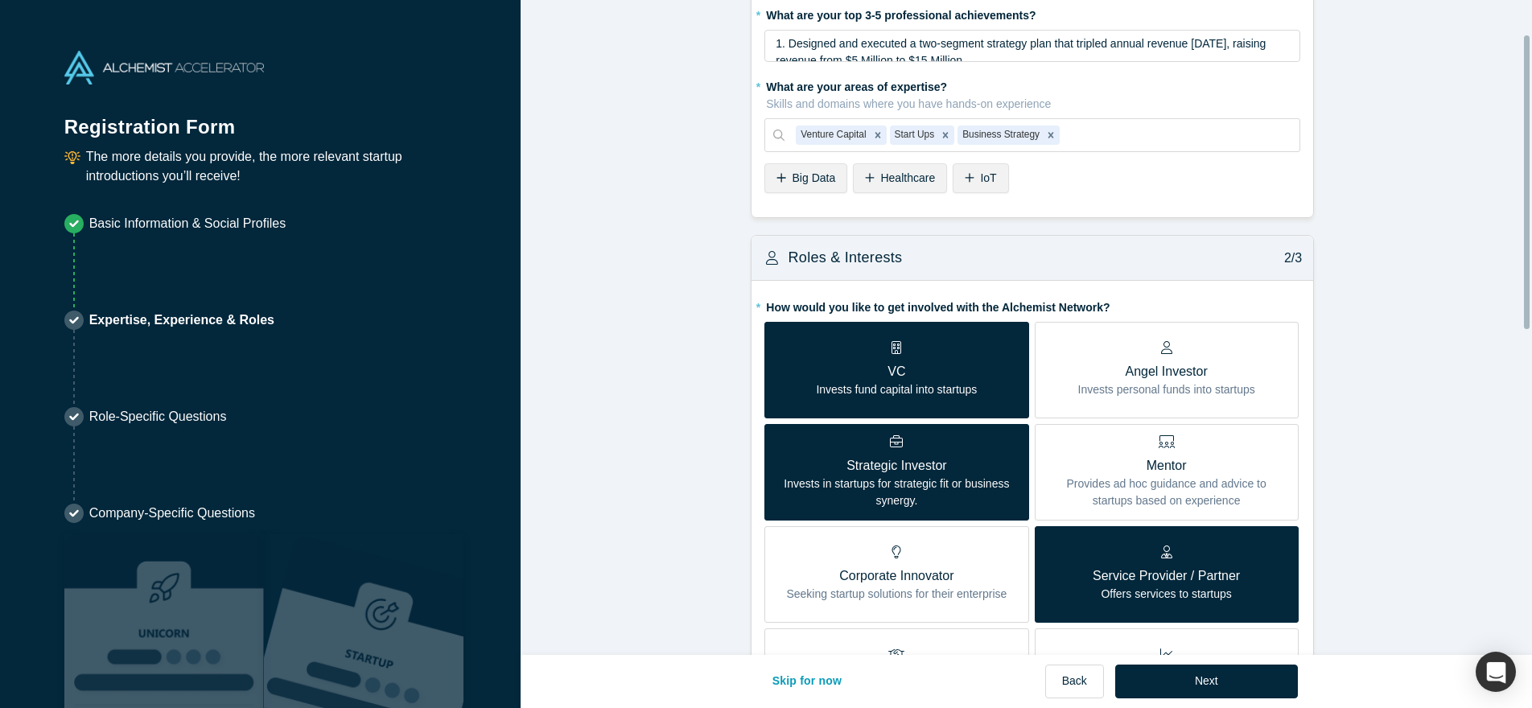
scroll to position [76, 0]
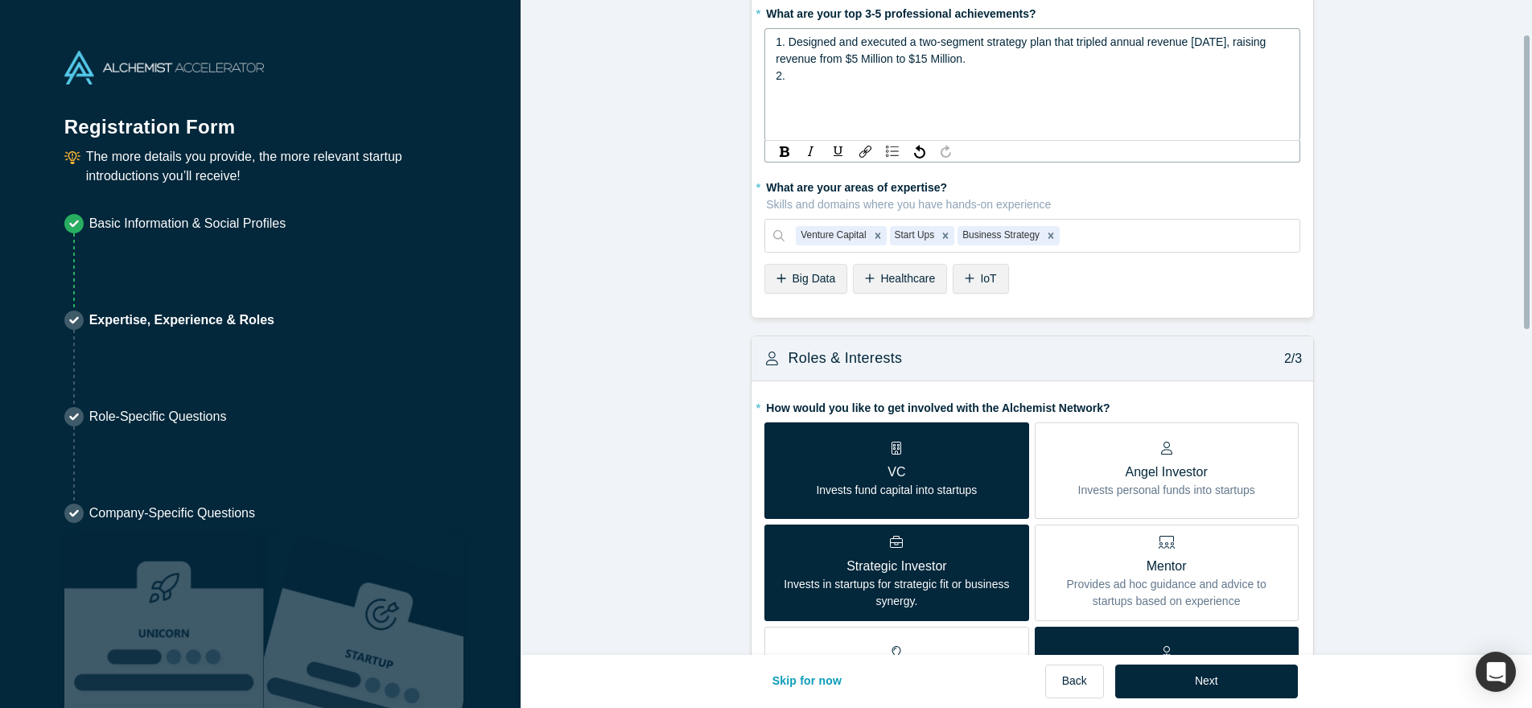
click at [1010, 57] on div "1. Designed and executed a two-segment strategy plan that tripled annual revenu…" at bounding box center [1033, 51] width 514 height 34
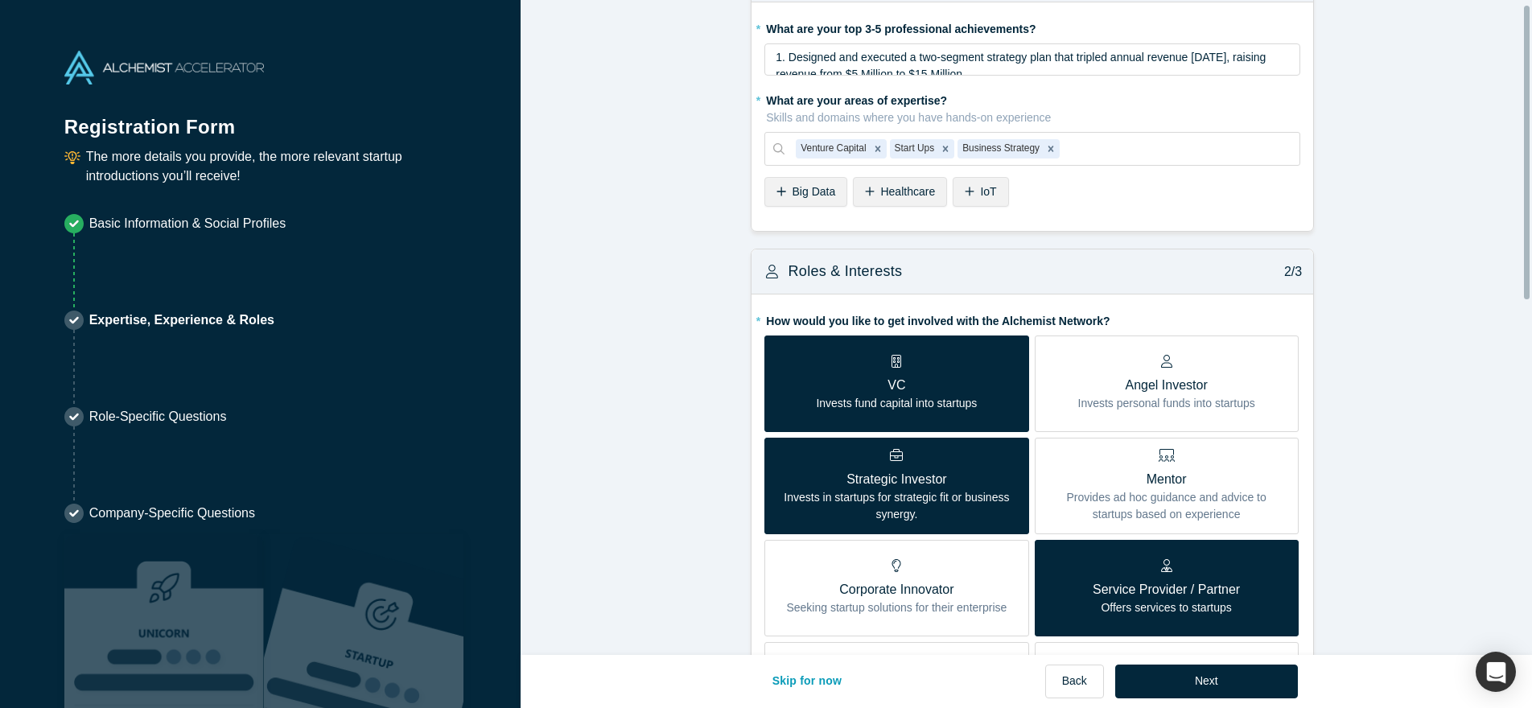
scroll to position [84, 0]
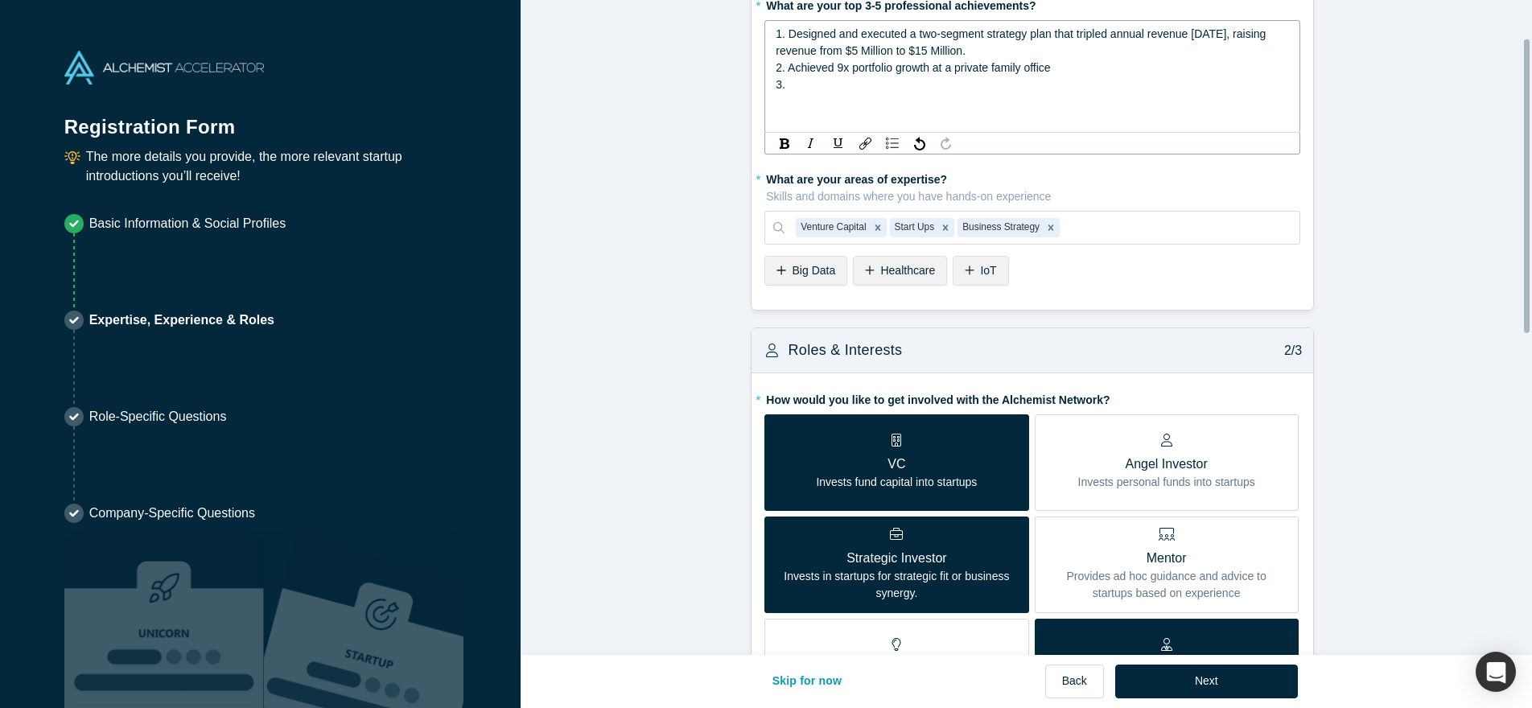
click at [872, 77] on div "3." at bounding box center [1033, 84] width 514 height 17
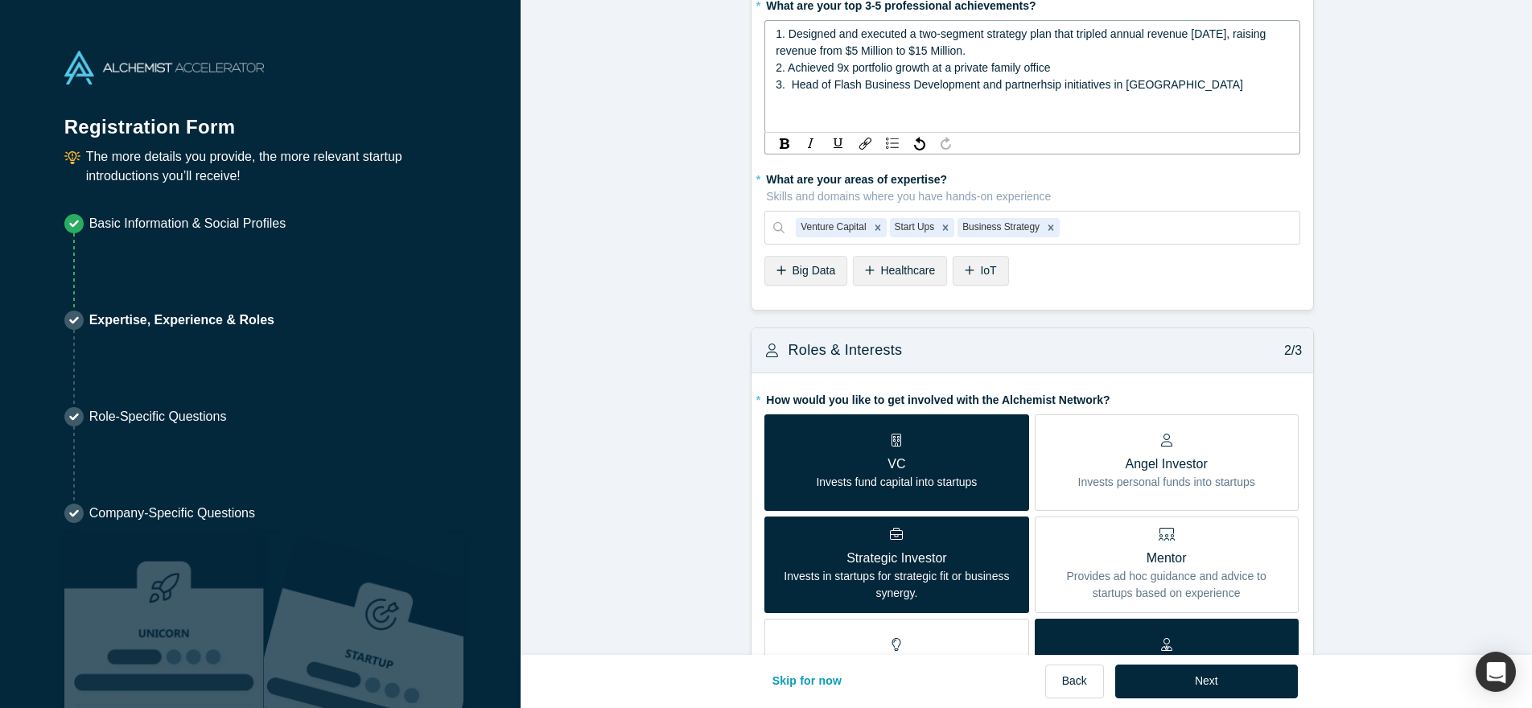
click at [1025, 83] on span "3. Head of Flash Business Development and partnerhsip initiatives in [GEOGRAPHI…" at bounding box center [1010, 84] width 468 height 13
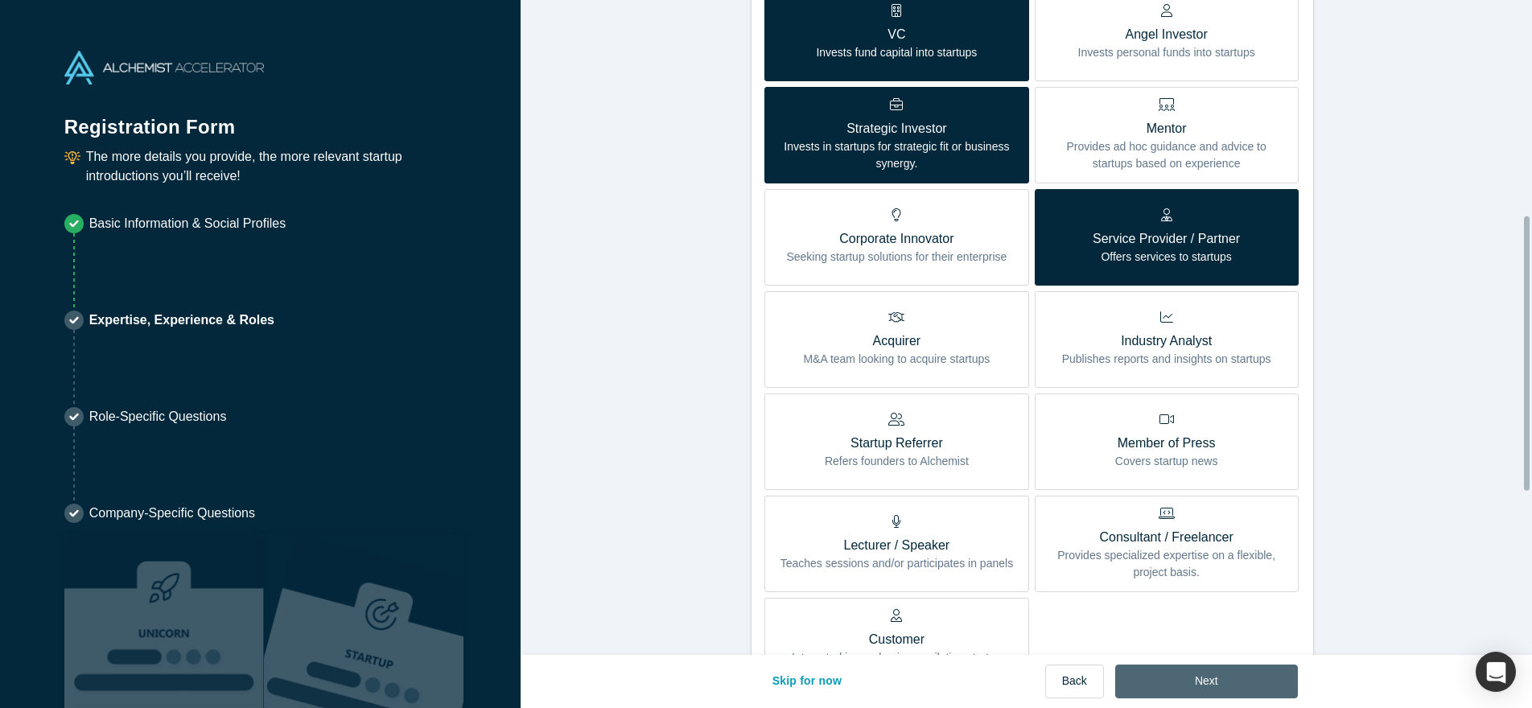
click at [1203, 674] on button "Next" at bounding box center [1206, 682] width 183 height 34
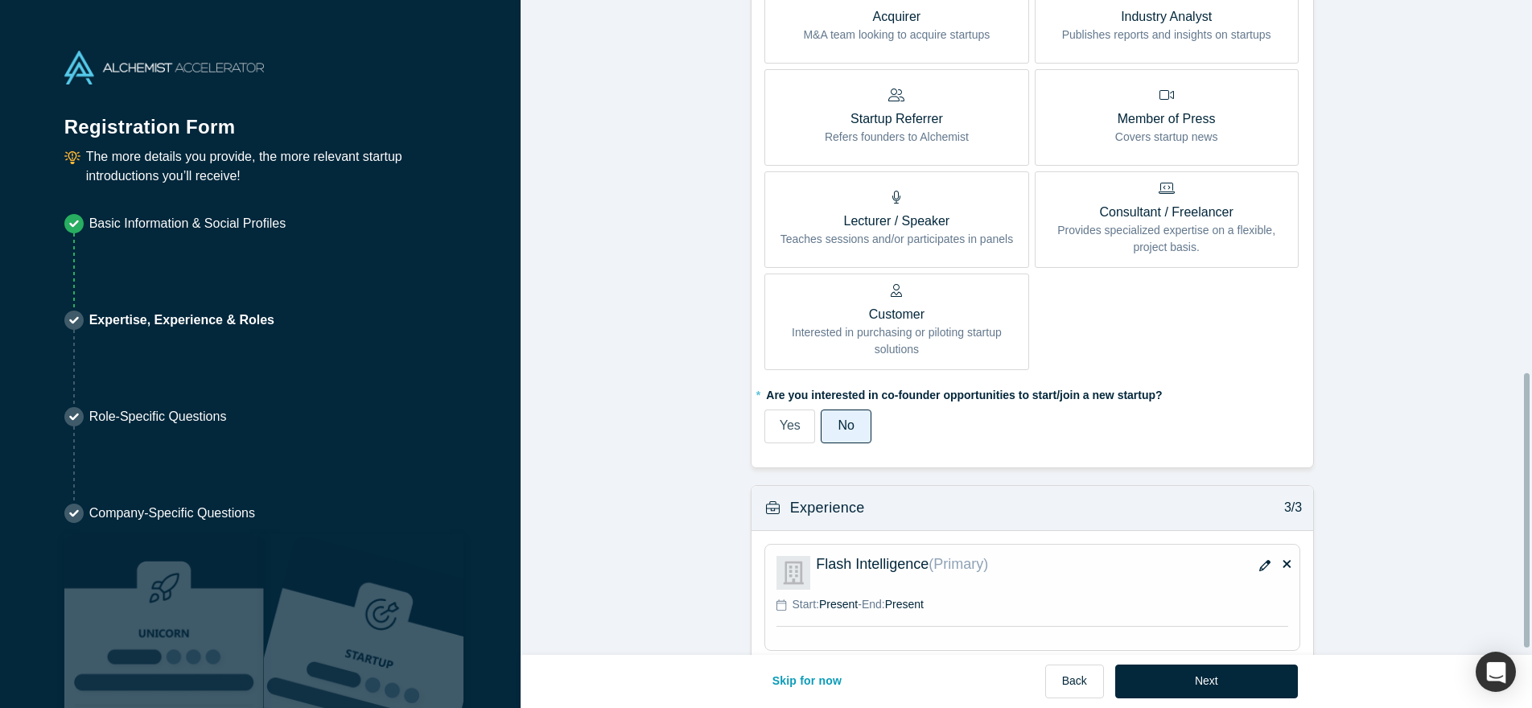
scroll to position [905, 0]
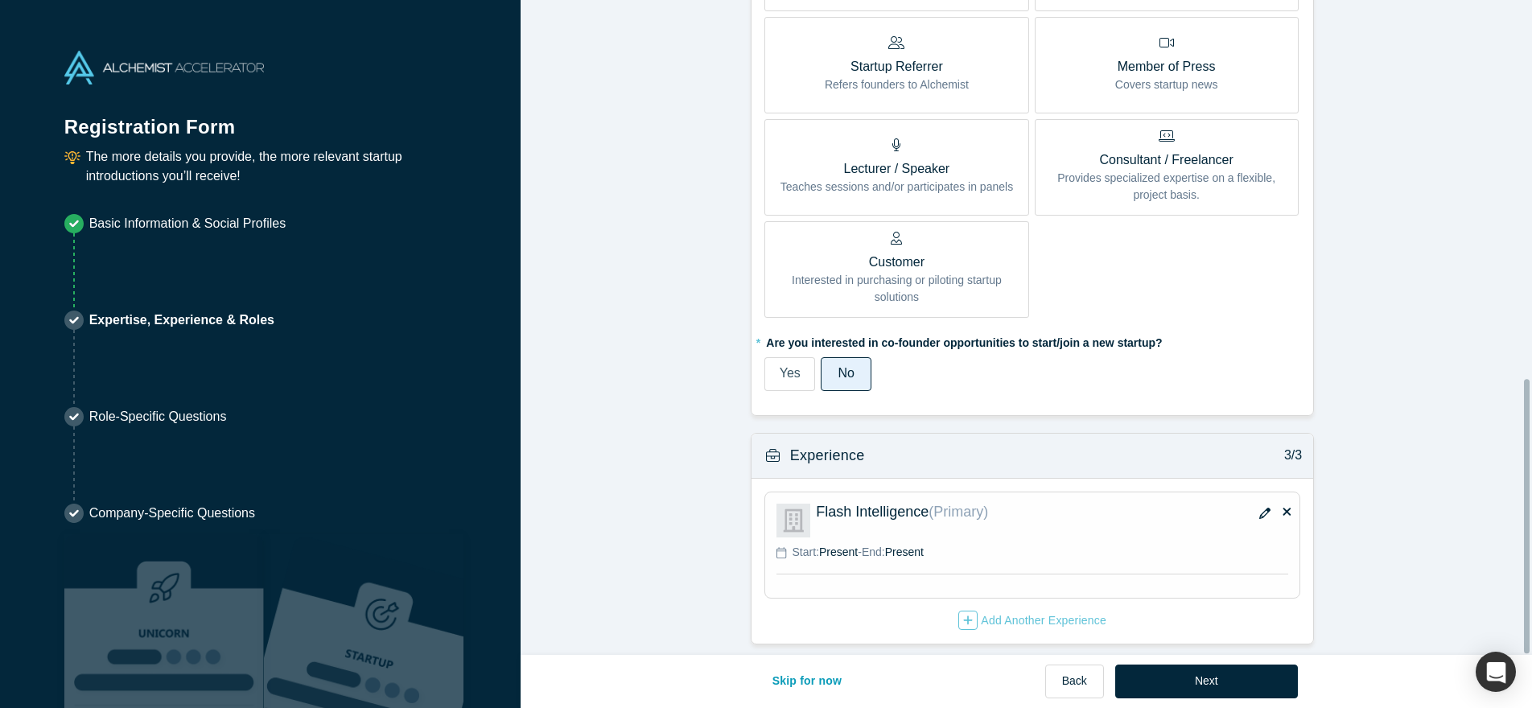
click at [948, 517] on div "Flash Intelligence (Primary)" at bounding box center [1052, 521] width 472 height 34
click at [839, 546] on span "Present" at bounding box center [838, 552] width 39 height 13
click at [1261, 508] on icon "button" at bounding box center [1265, 513] width 11 height 11
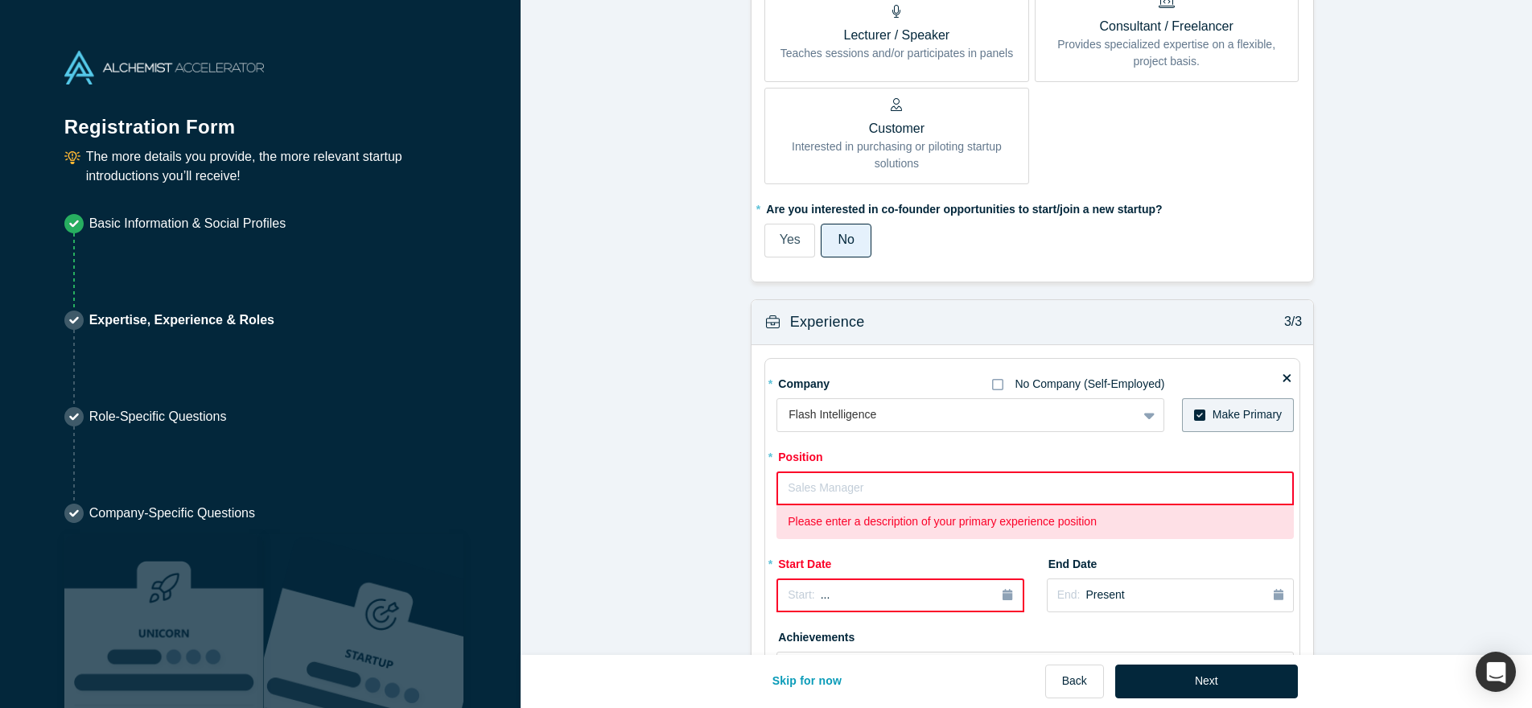
scroll to position [1232, 0]
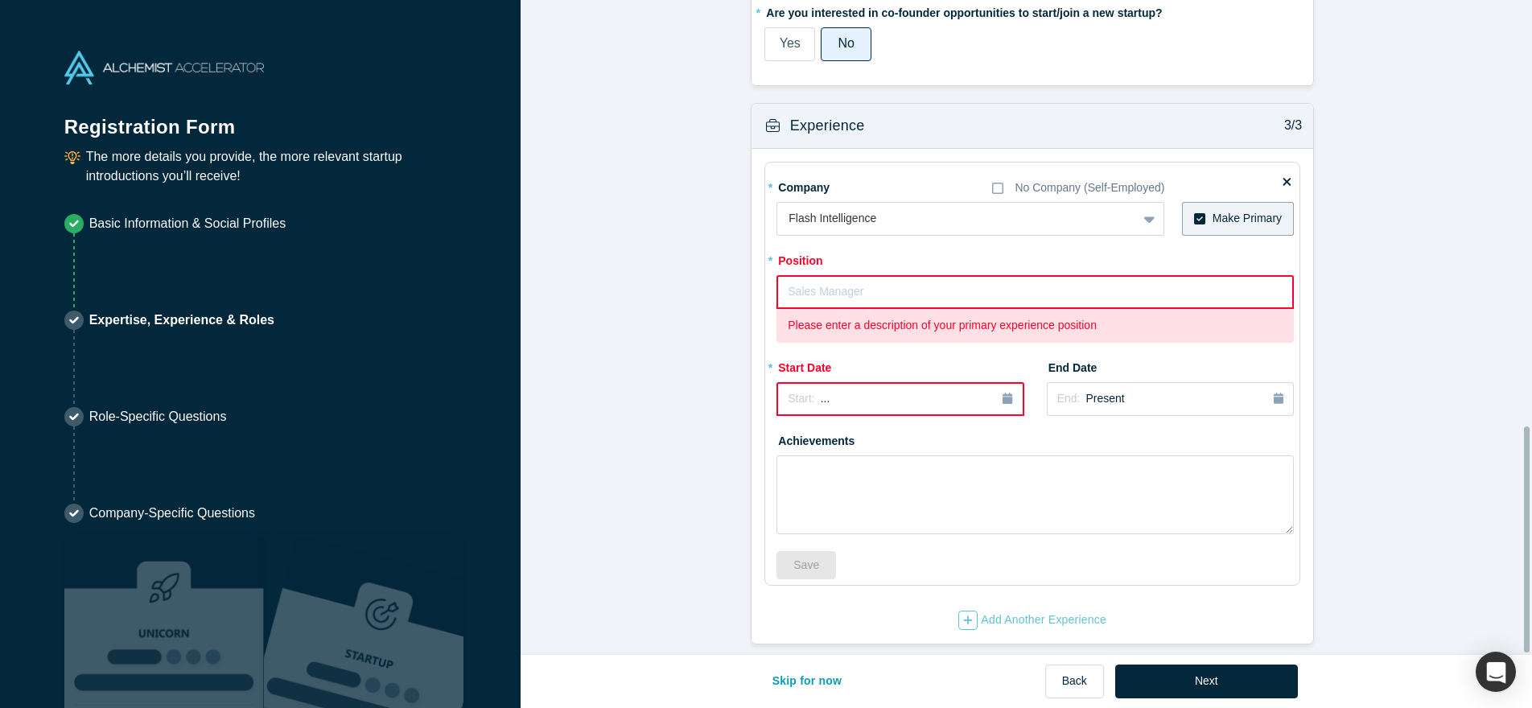
click at [905, 295] on input "text" at bounding box center [1035, 292] width 517 height 34
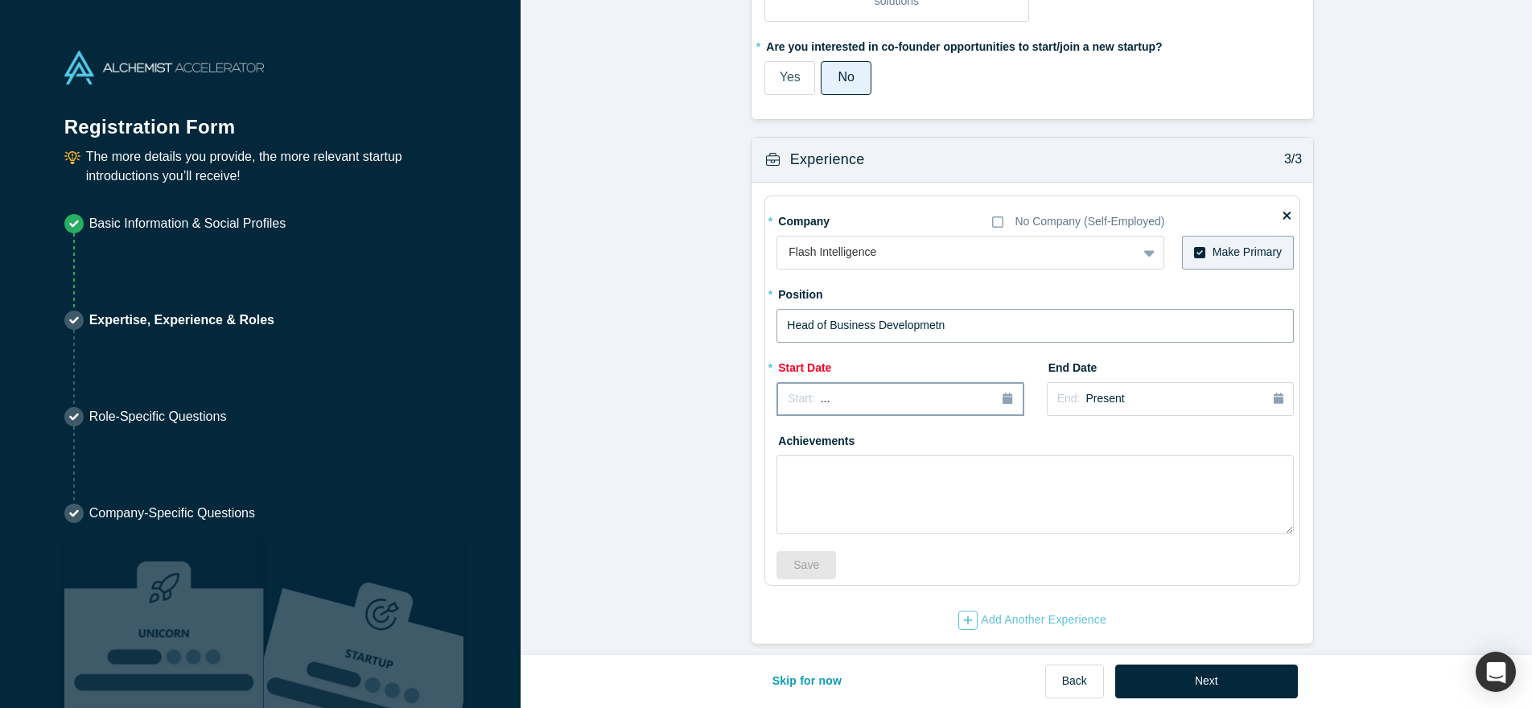
type input "Head of Business Developmetn"
click at [1003, 393] on icon "button" at bounding box center [1008, 398] width 10 height 11
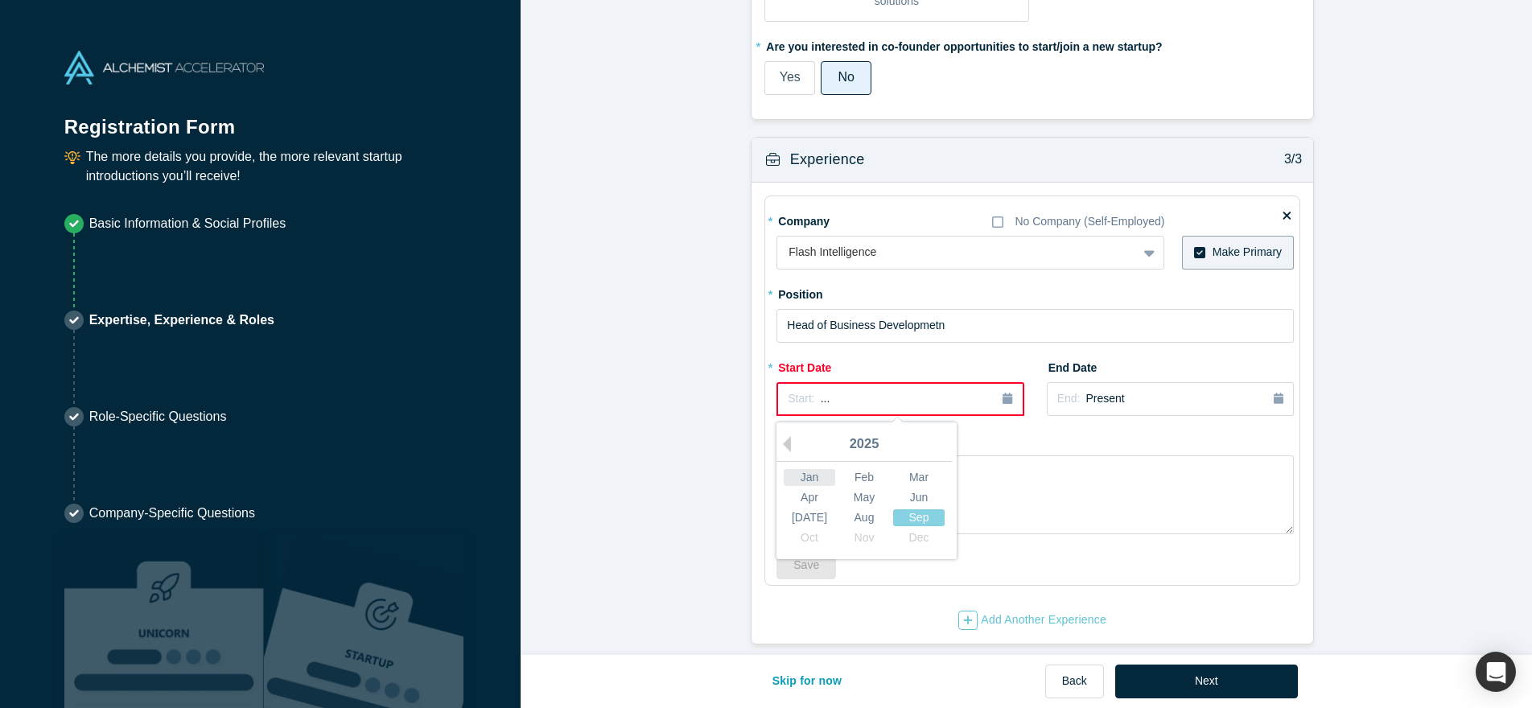
click at [802, 469] on div "Jan" at bounding box center [810, 477] width 52 height 17
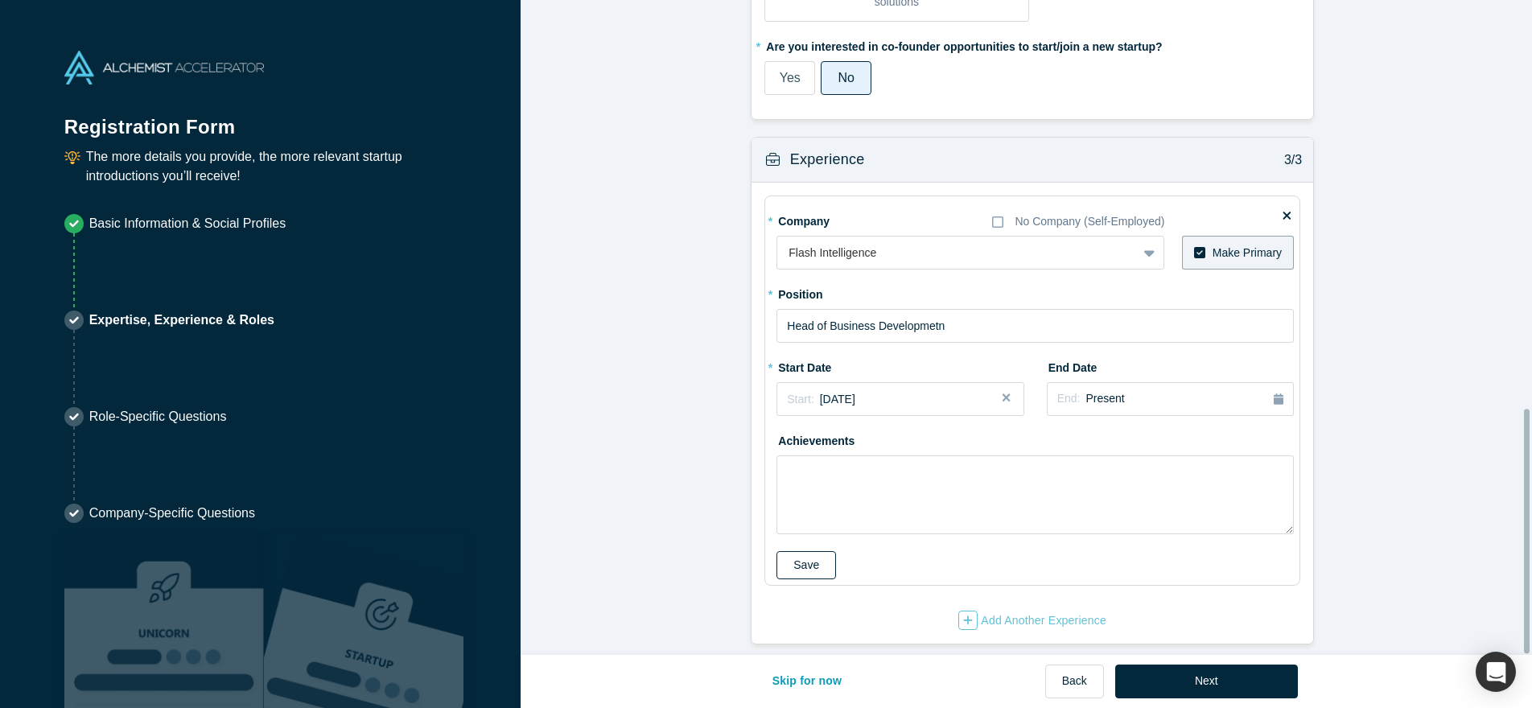
click at [794, 551] on button "Save" at bounding box center [807, 565] width 60 height 28
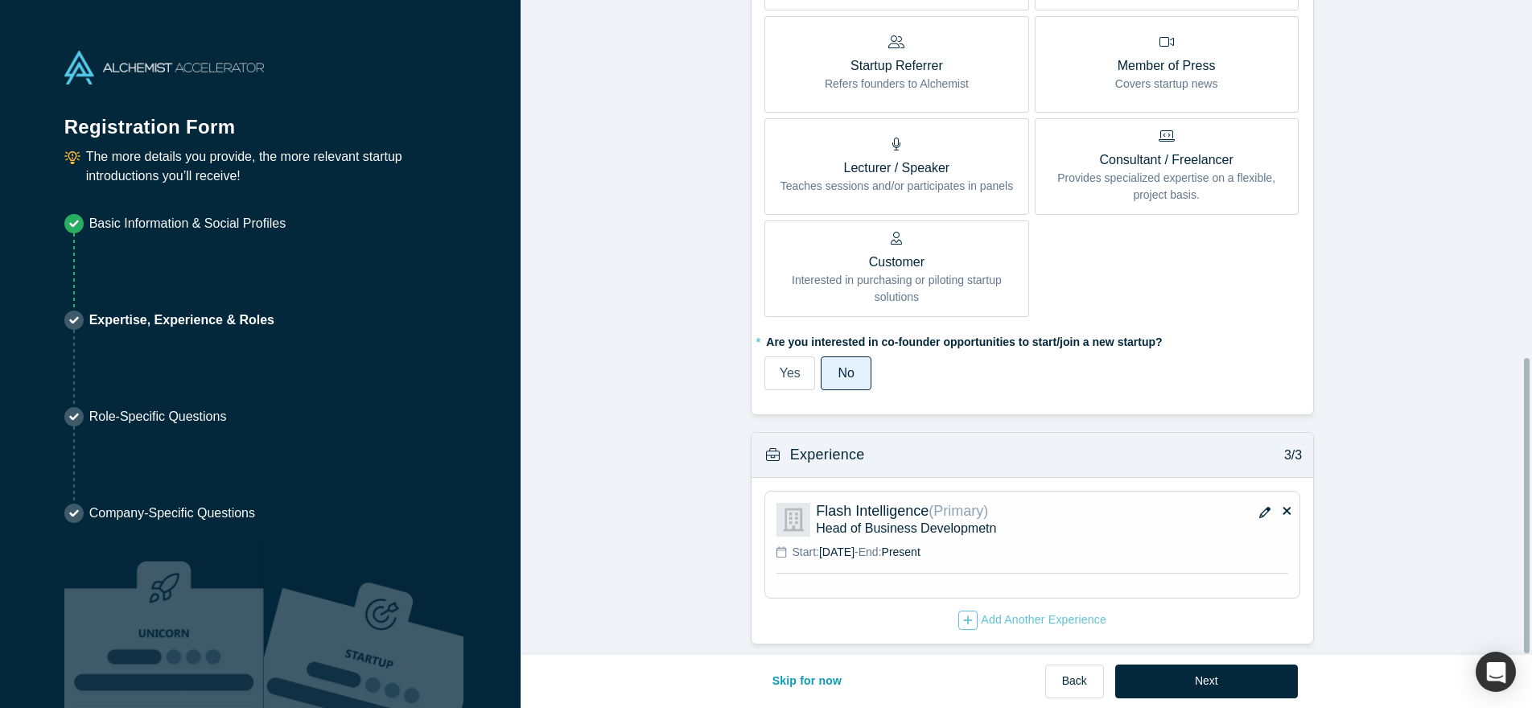
scroll to position [798, 0]
click at [1237, 676] on button "Next" at bounding box center [1206, 682] width 183 height 34
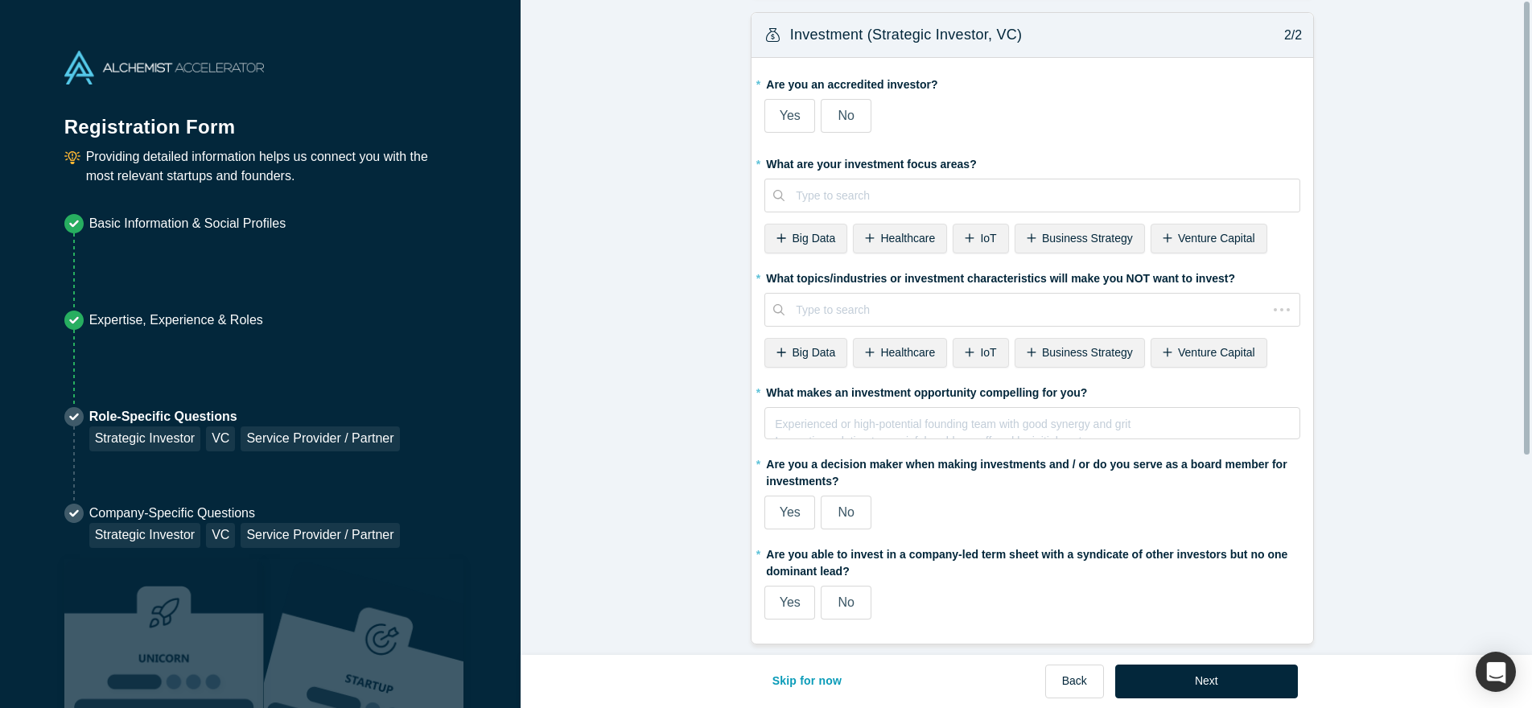
scroll to position [0, 0]
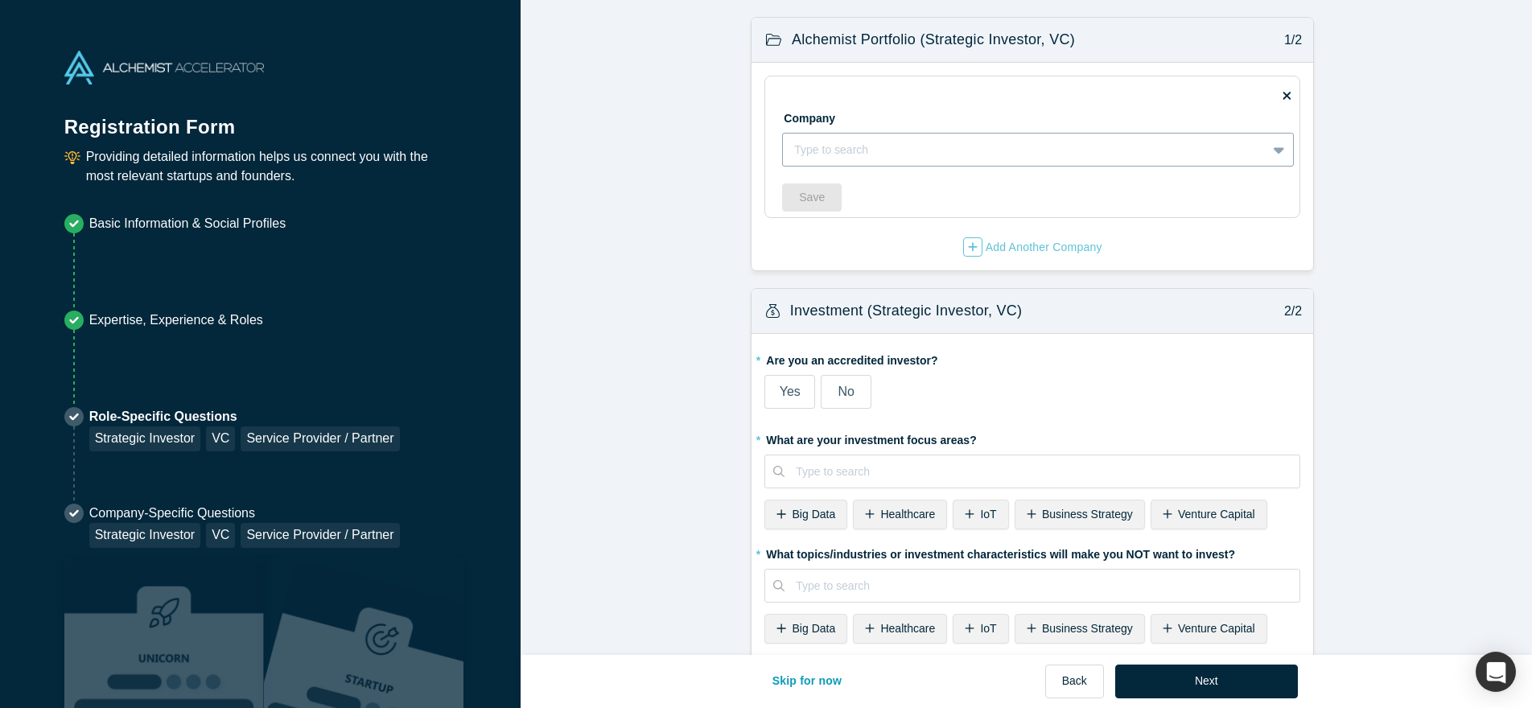
drag, startPoint x: 934, startPoint y: 174, endPoint x: 943, endPoint y: 148, distance: 27.5
click at [934, 174] on div "Company Type to search To pick up a draggable item, press the space bar. While …" at bounding box center [1038, 152] width 512 height 118
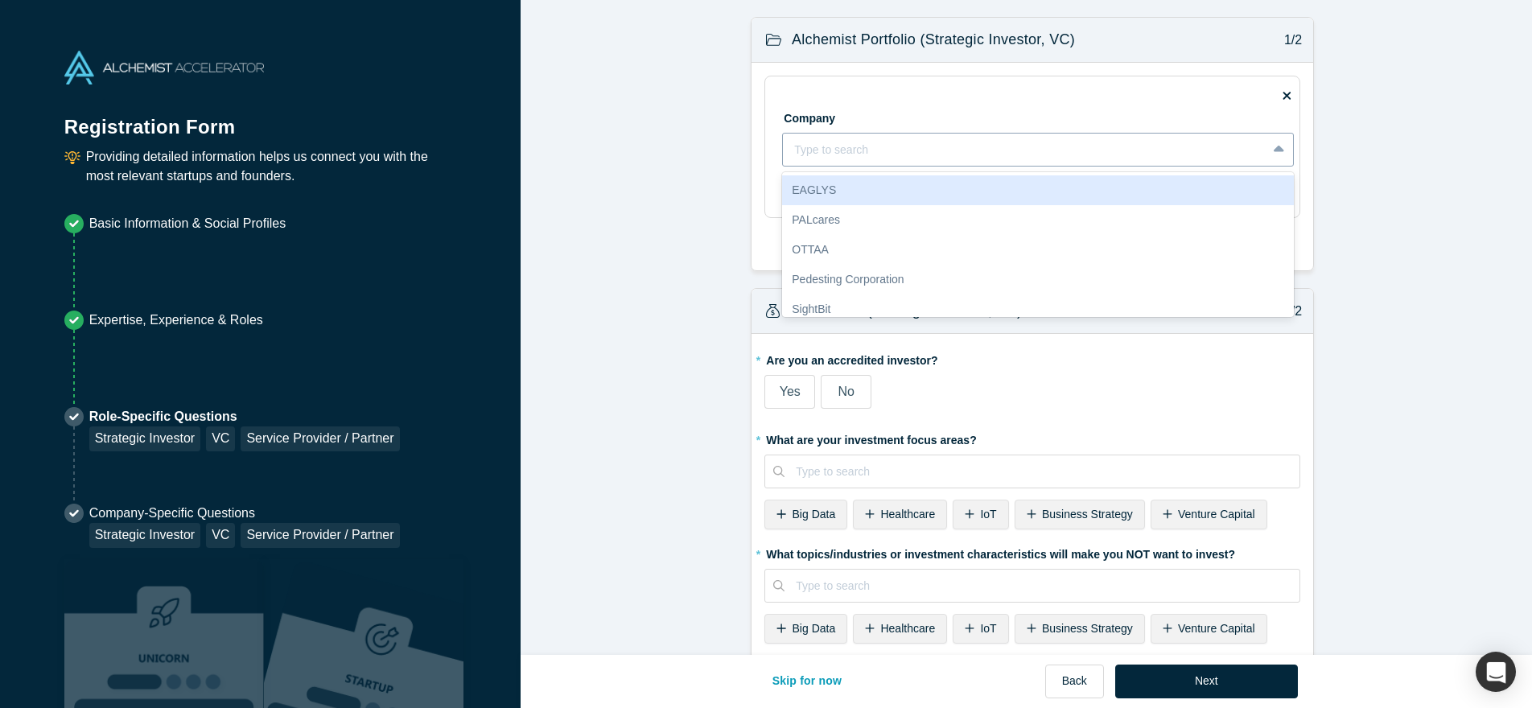
click at [943, 147] on div at bounding box center [1024, 150] width 461 height 20
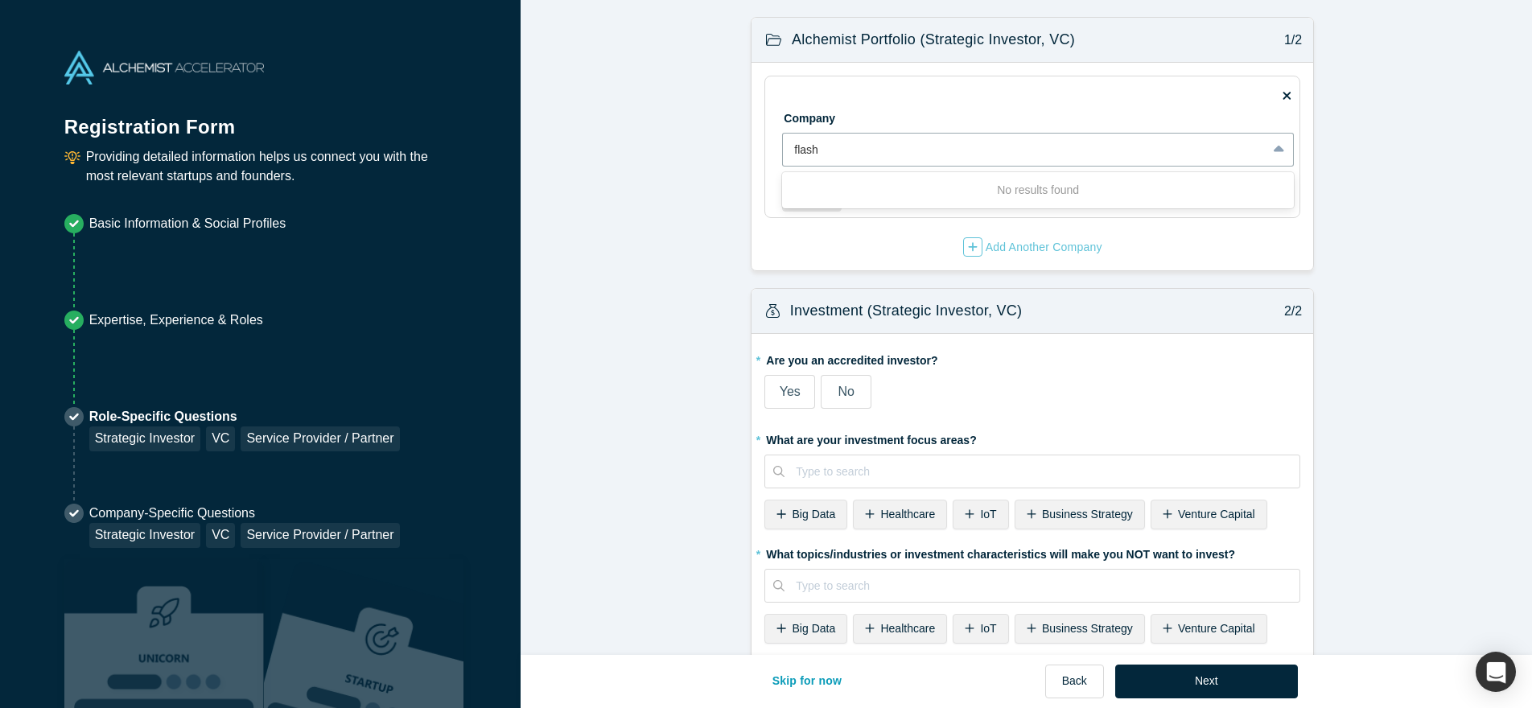
type input "flash"
click at [684, 155] on form "Alchemist Portfolio (Strategic Investor, VC) 1/2 Company Use Up and Down to cho…" at bounding box center [1033, 469] width 1024 height 904
click at [846, 382] on div "No" at bounding box center [847, 391] width 16 height 19
click at [0, 0] on input "No" at bounding box center [0, 0] width 0 height 0
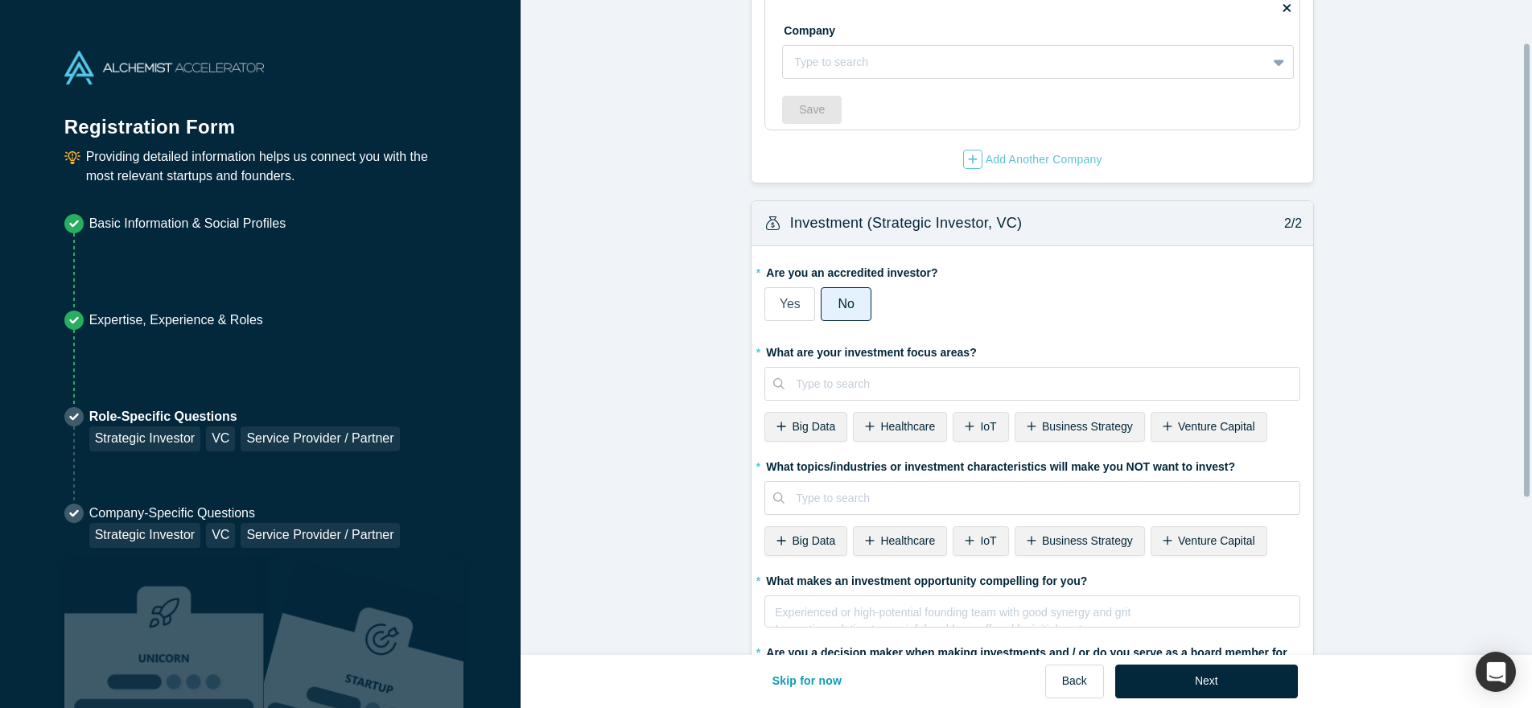
scroll to position [114, 0]
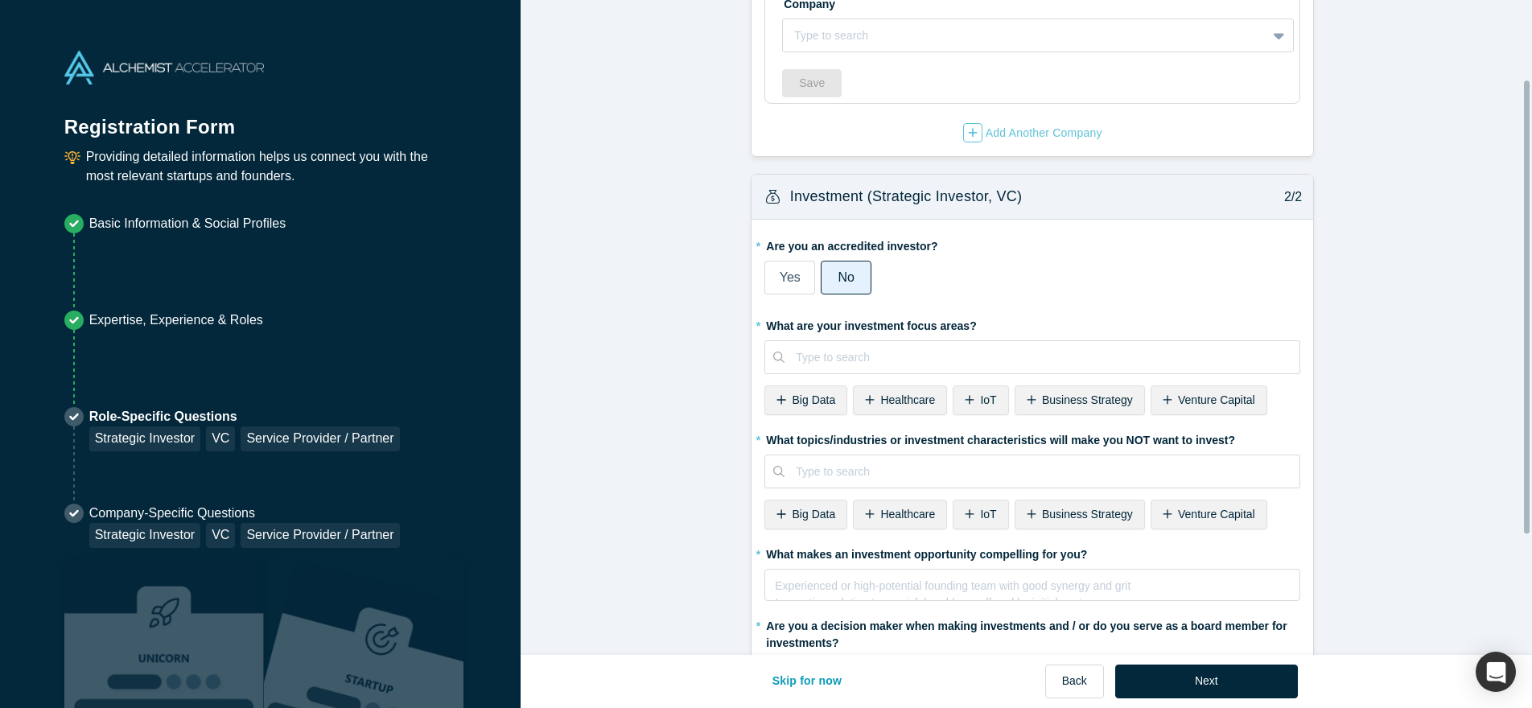
click at [793, 402] on span "Big Data" at bounding box center [814, 400] width 43 height 13
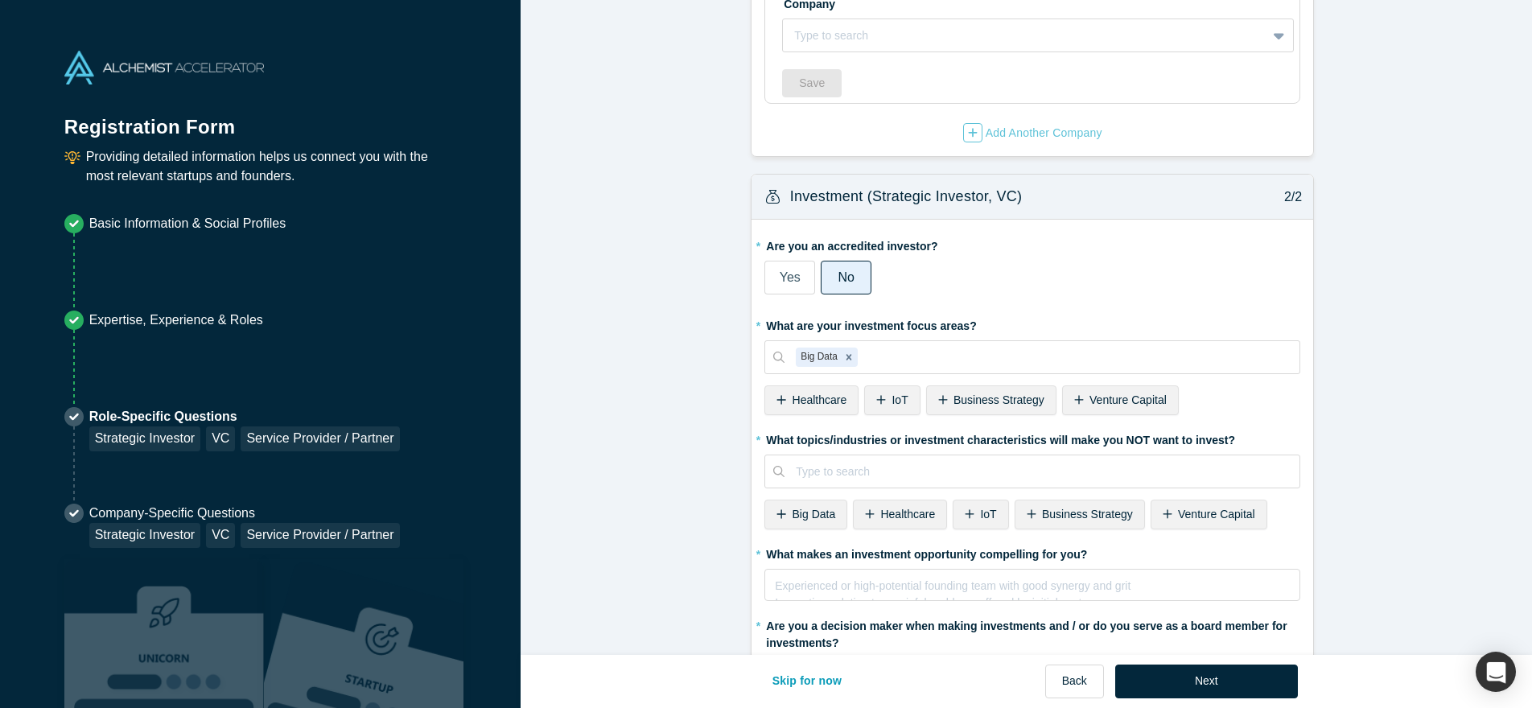
click at [1014, 407] on div "Business Strategy" at bounding box center [991, 401] width 130 height 30
click at [781, 402] on div "Healthcare" at bounding box center [812, 401] width 94 height 30
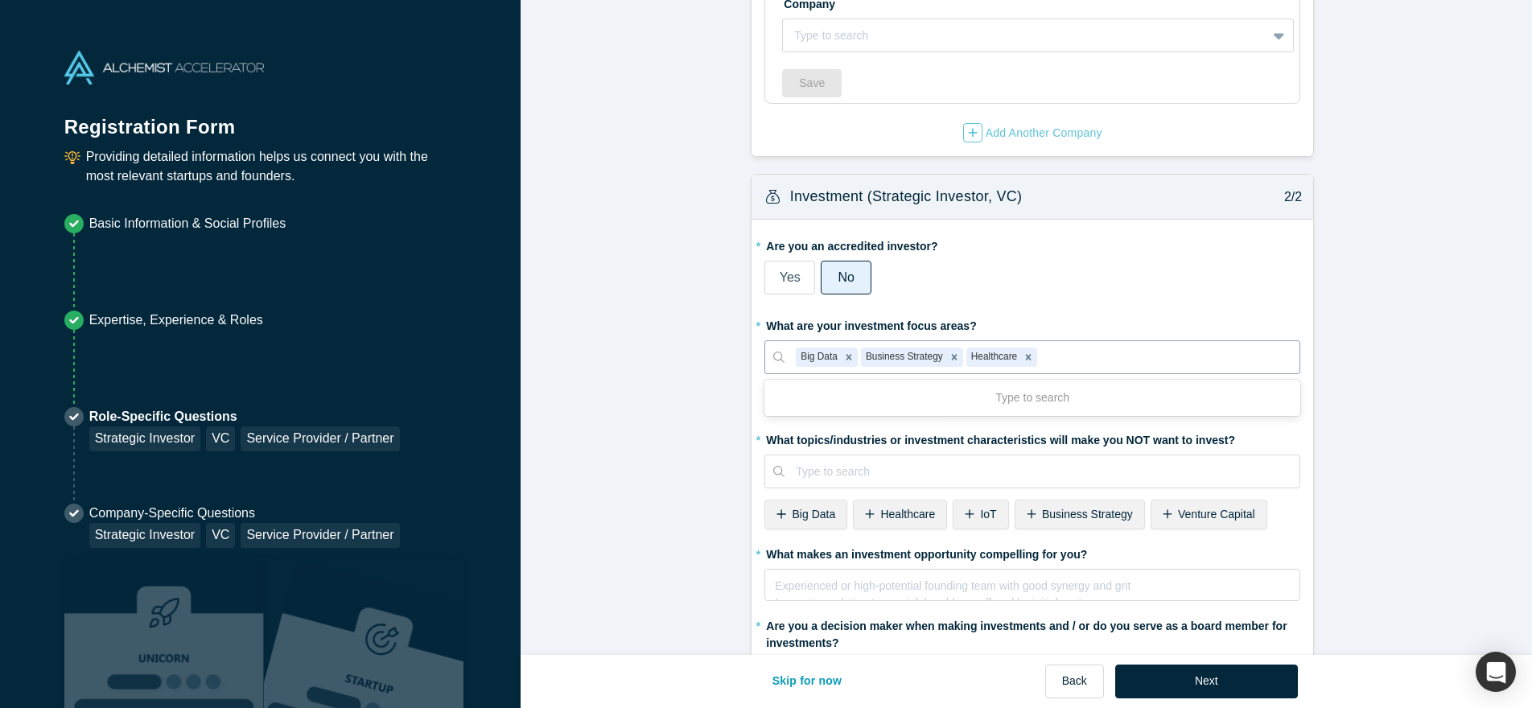
click at [1119, 364] on div at bounding box center [1165, 358] width 248 height 20
type input "tech"
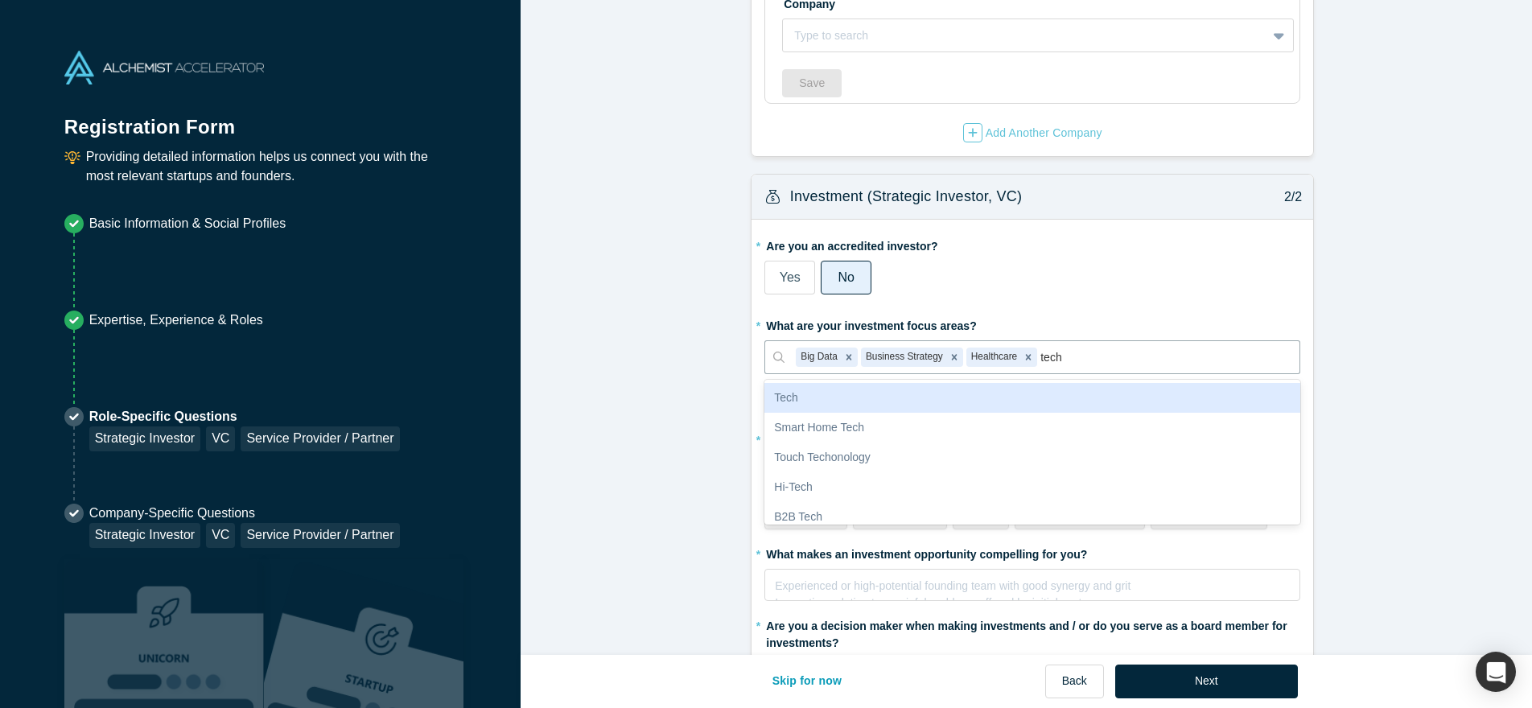
click at [872, 394] on div "Tech" at bounding box center [1033, 398] width 536 height 30
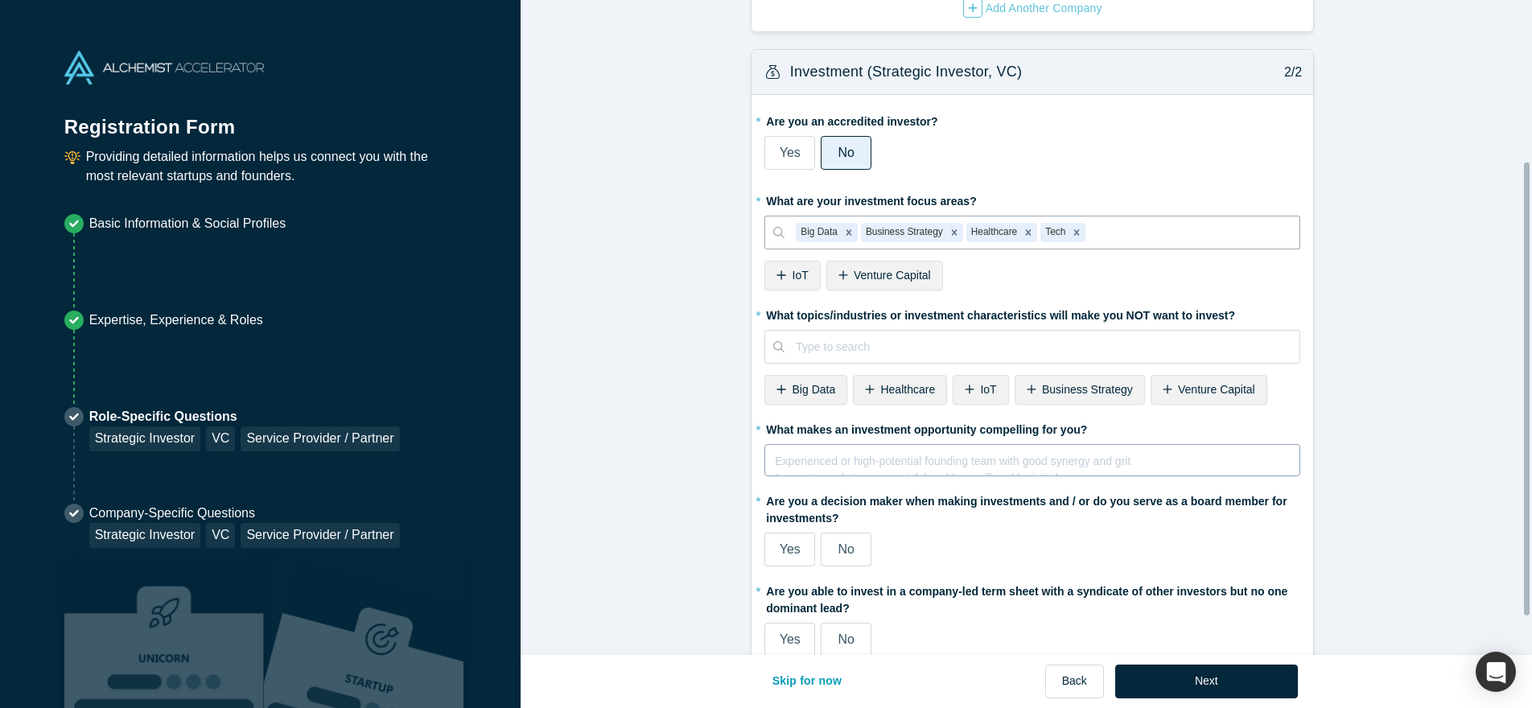
scroll to position [243, 0]
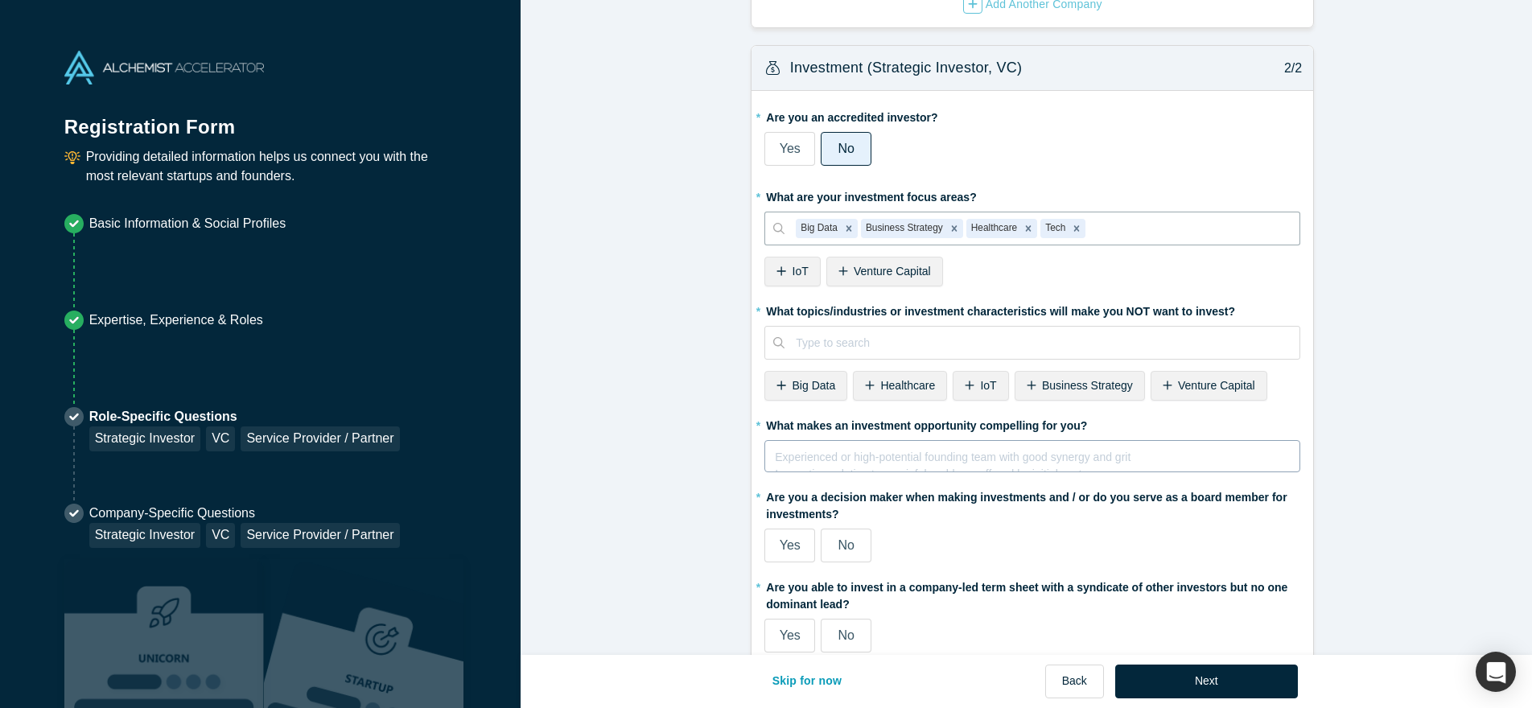
click at [818, 462] on div "rdw-editor" at bounding box center [1033, 454] width 514 height 17
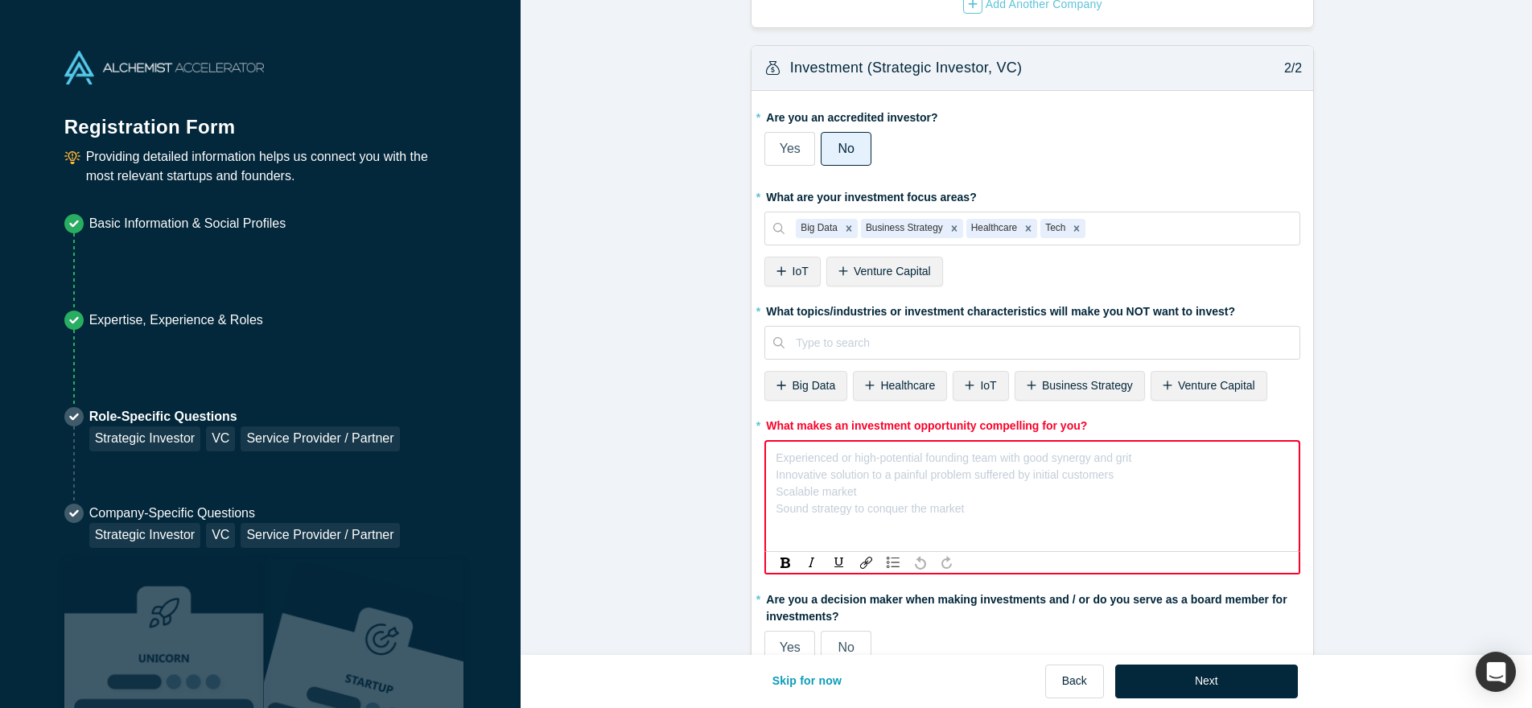
click at [968, 422] on label "* What makes an investment opportunity compelling for you?" at bounding box center [1033, 423] width 536 height 23
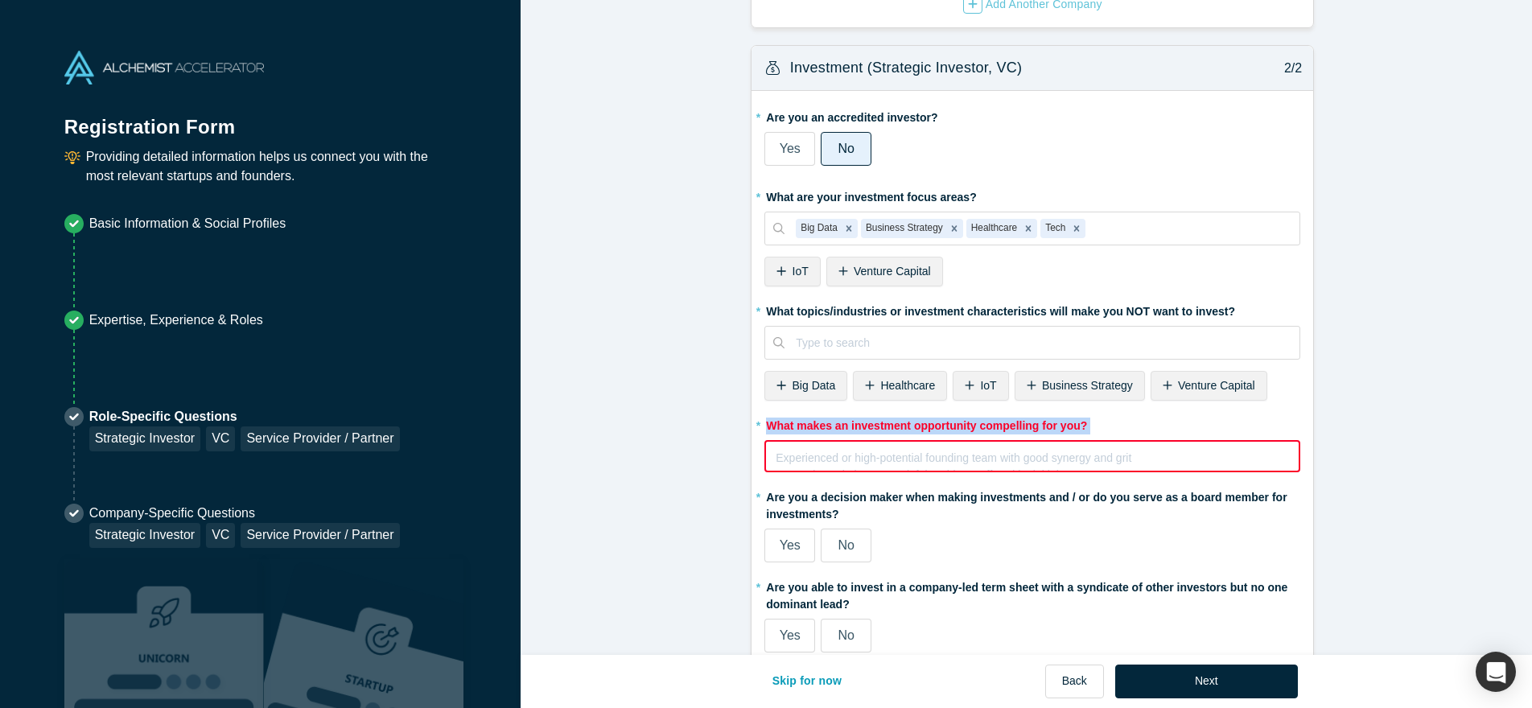
click at [968, 422] on label "* What makes an investment opportunity compelling for you?" at bounding box center [1033, 423] width 536 height 23
copy div "What makes an investment opportunity compelling for you?"
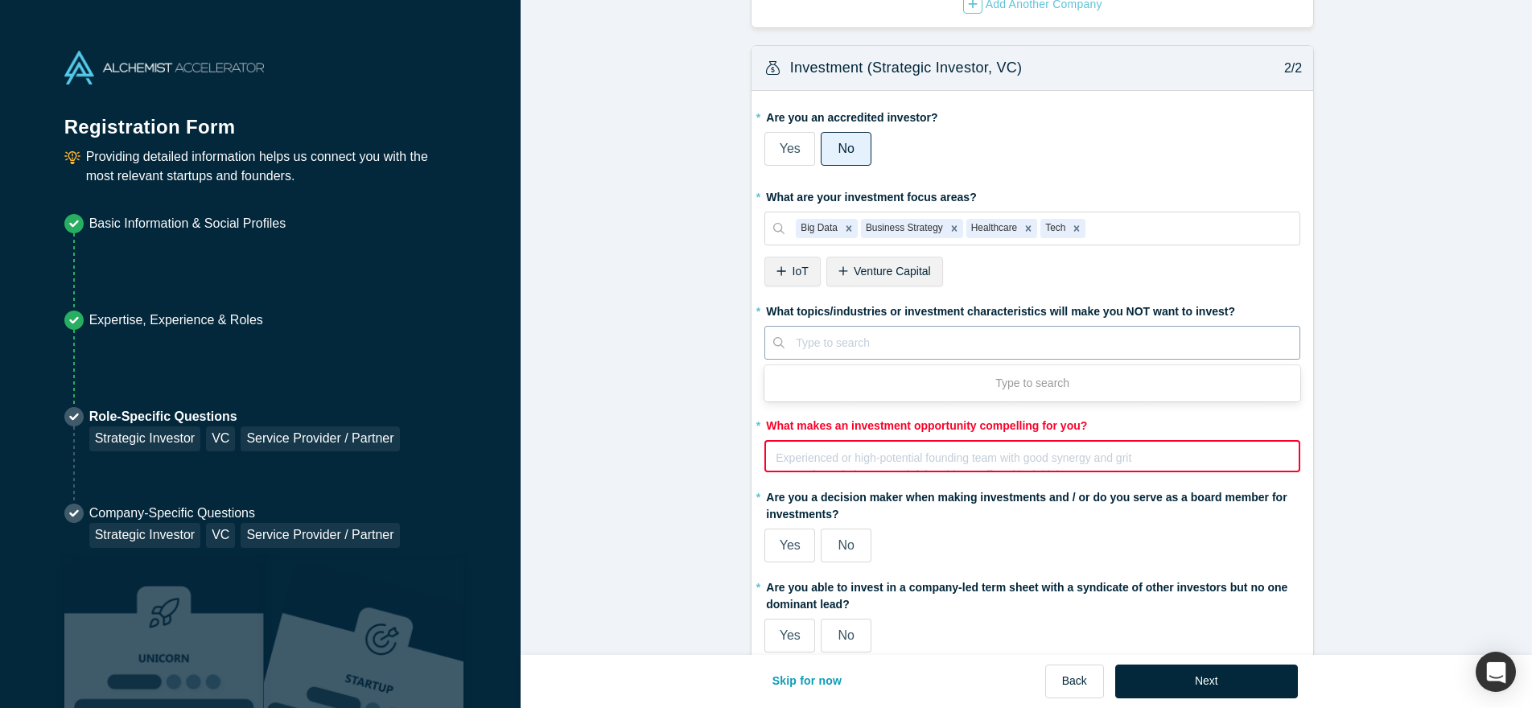
click at [1183, 355] on div "Type to search" at bounding box center [1042, 343] width 515 height 27
drag, startPoint x: 724, startPoint y: 319, endPoint x: 714, endPoint y: 327, distance: 12.6
click at [724, 319] on form "Alchemist Portfolio (Strategic Investor, VC) 1/2 Company Type to search To pick…" at bounding box center [1033, 226] width 1024 height 904
click at [953, 225] on icon "Remove Business Strategy" at bounding box center [954, 228] width 11 height 11
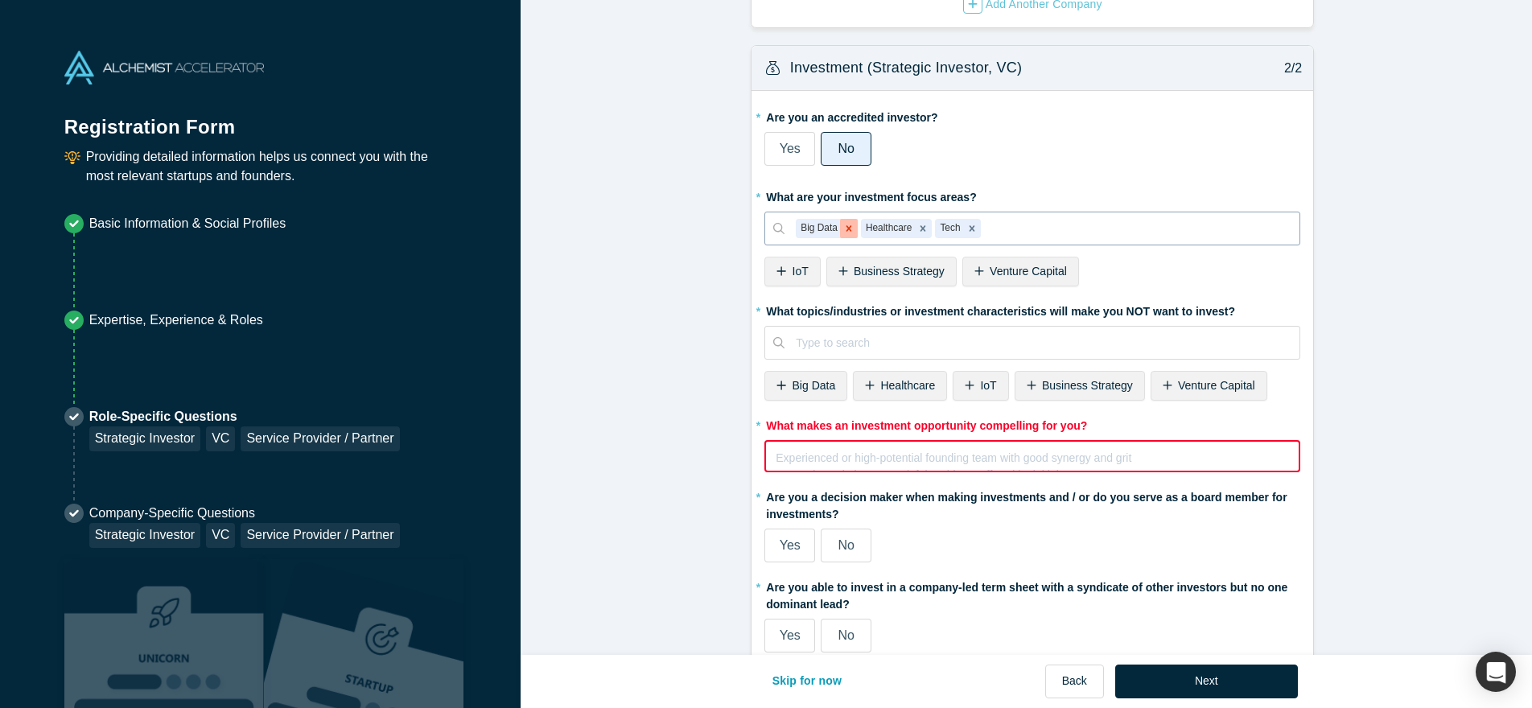
click at [843, 226] on icon "Remove Big Data" at bounding box center [848, 228] width 11 height 11
type input "deep"
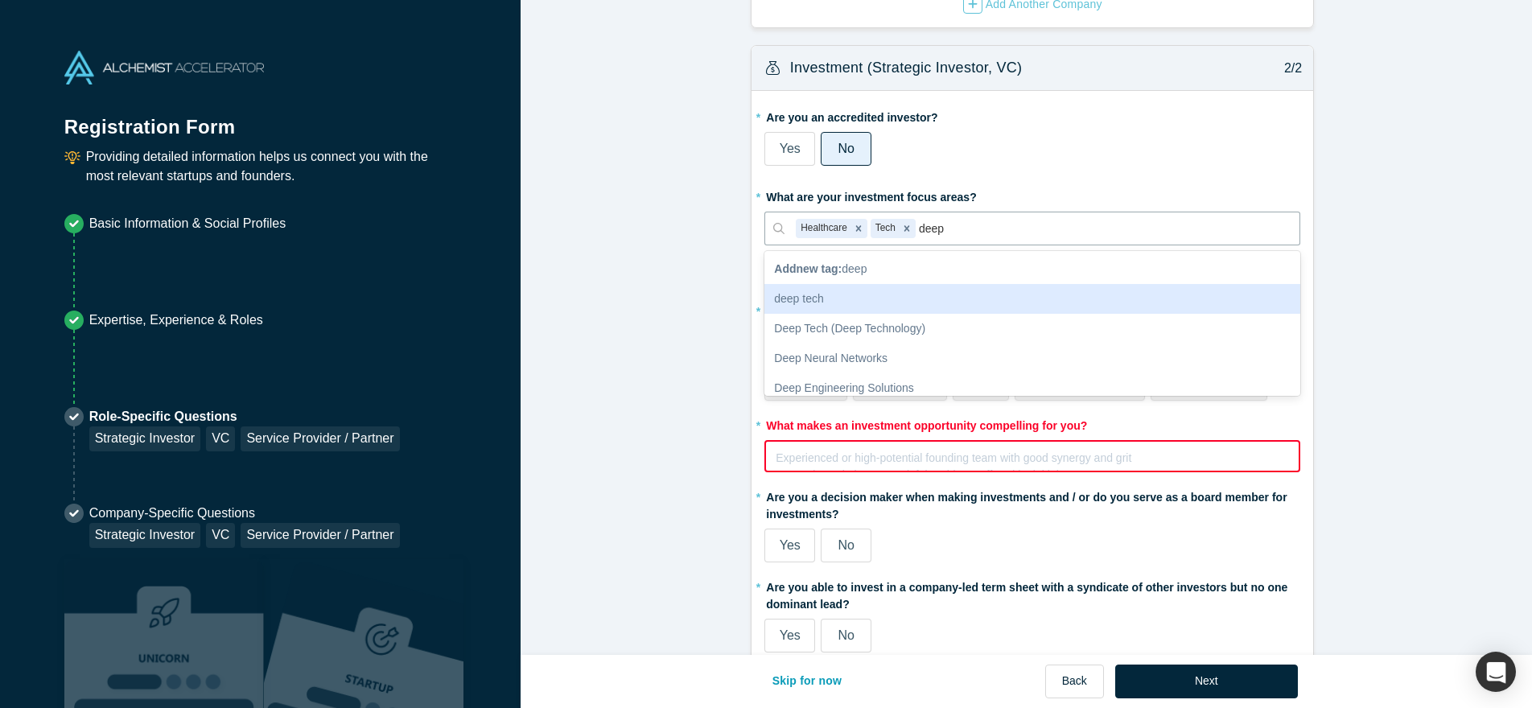
click at [894, 290] on div "deep tech" at bounding box center [1033, 299] width 536 height 30
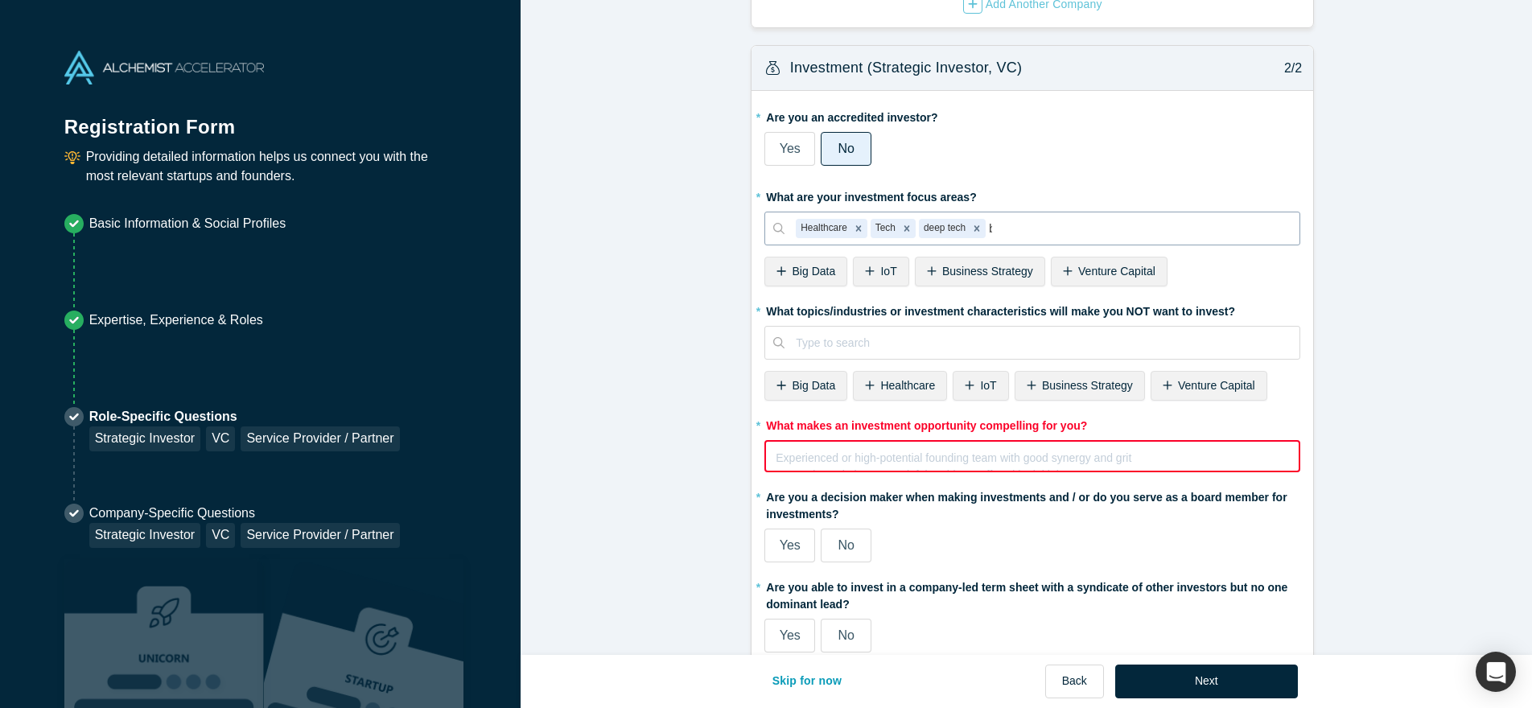
type input "bio"
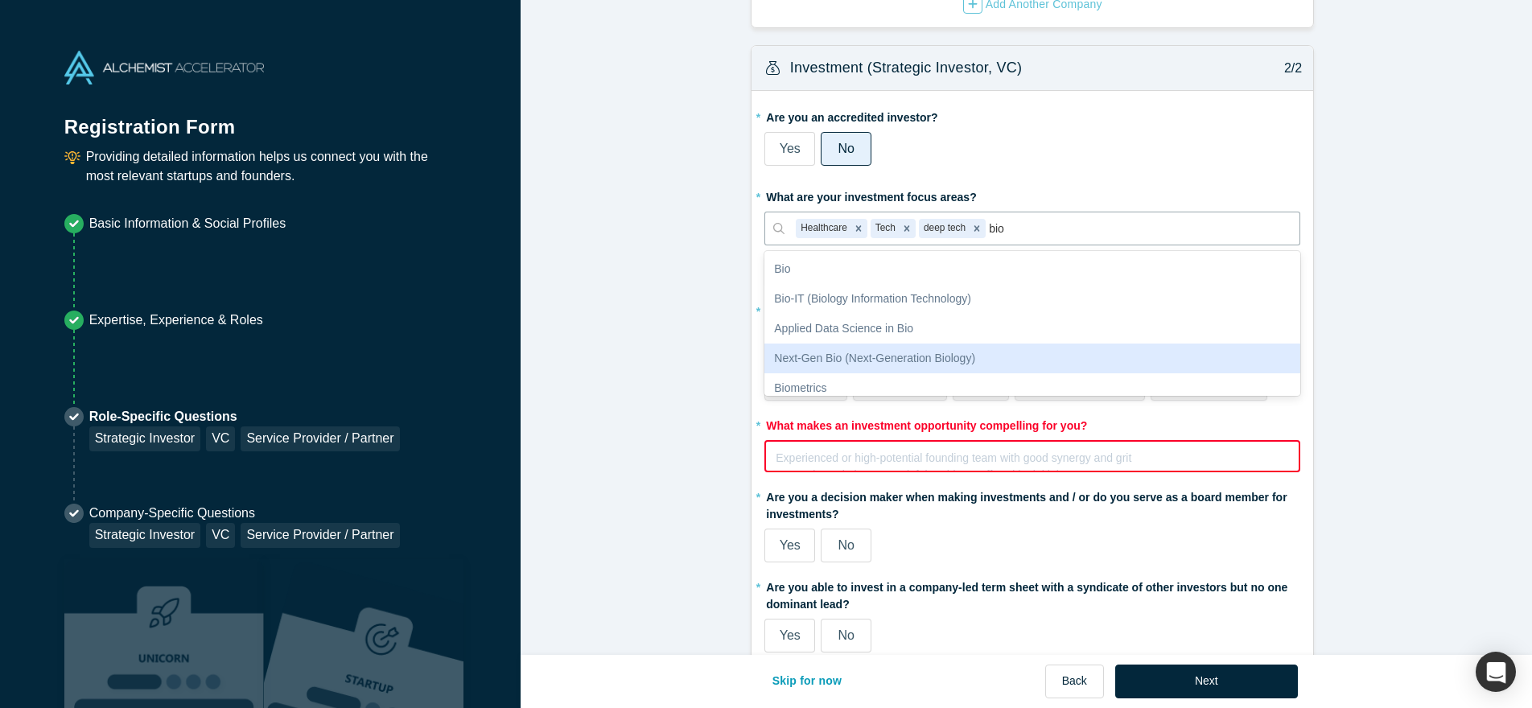
click at [1008, 357] on div "Next-Gen Bio (Next-Generation Biology)" at bounding box center [1033, 359] width 536 height 30
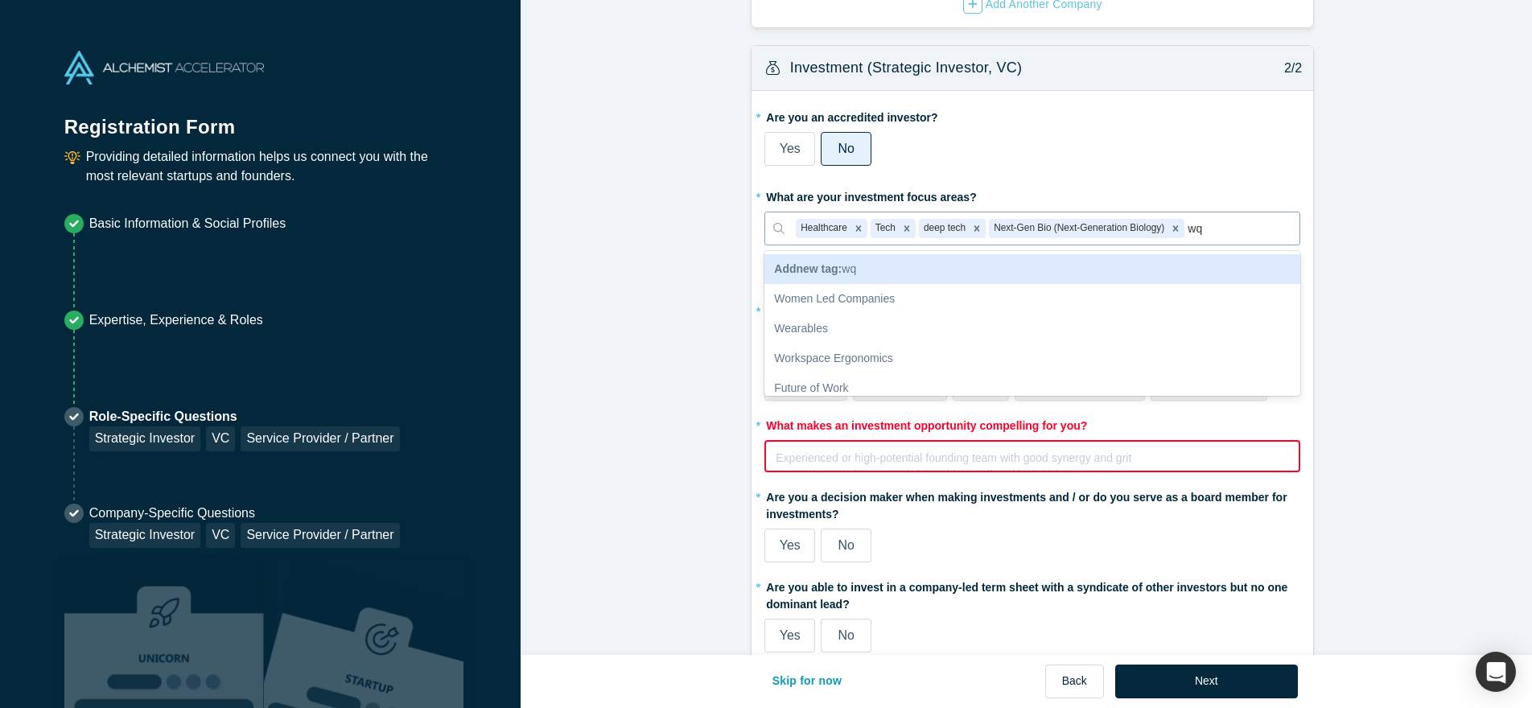
type input "w"
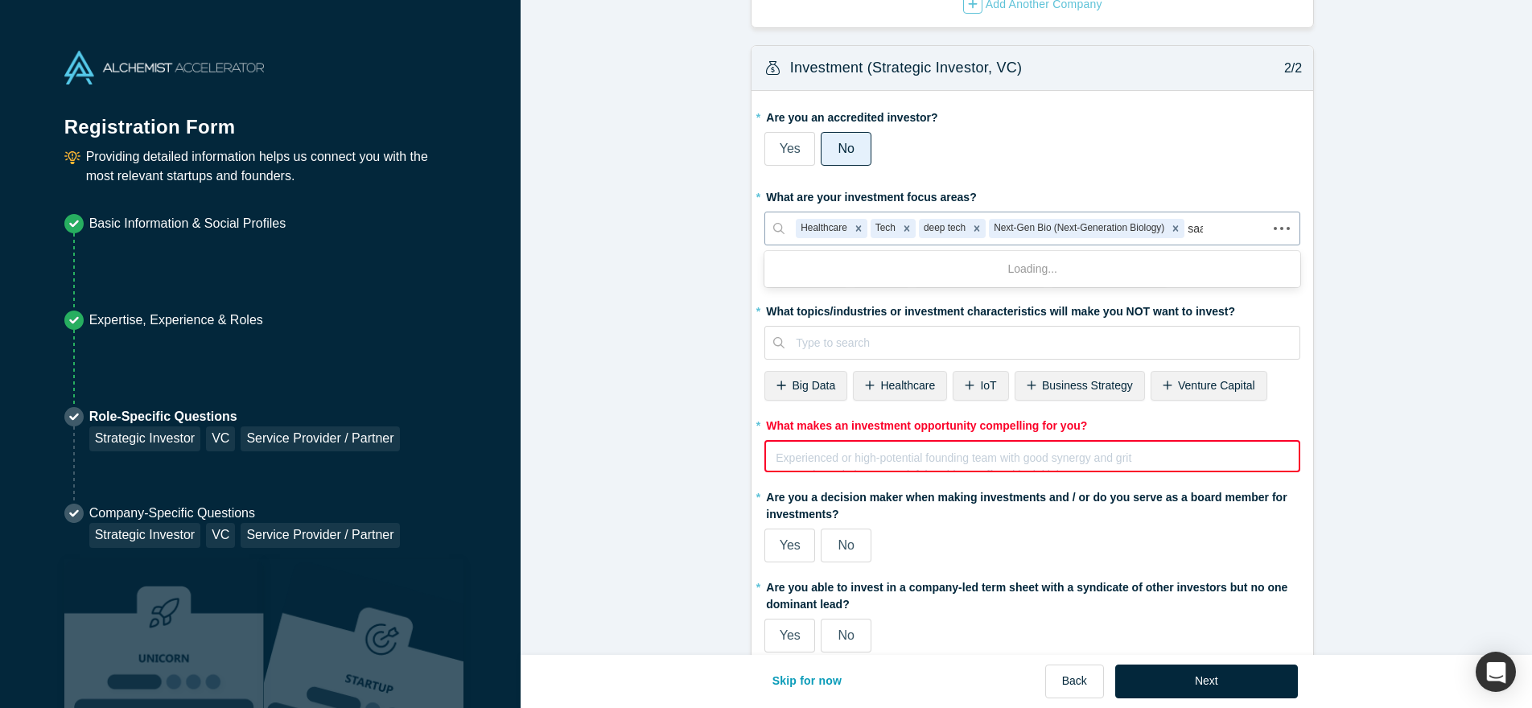
type input "saas"
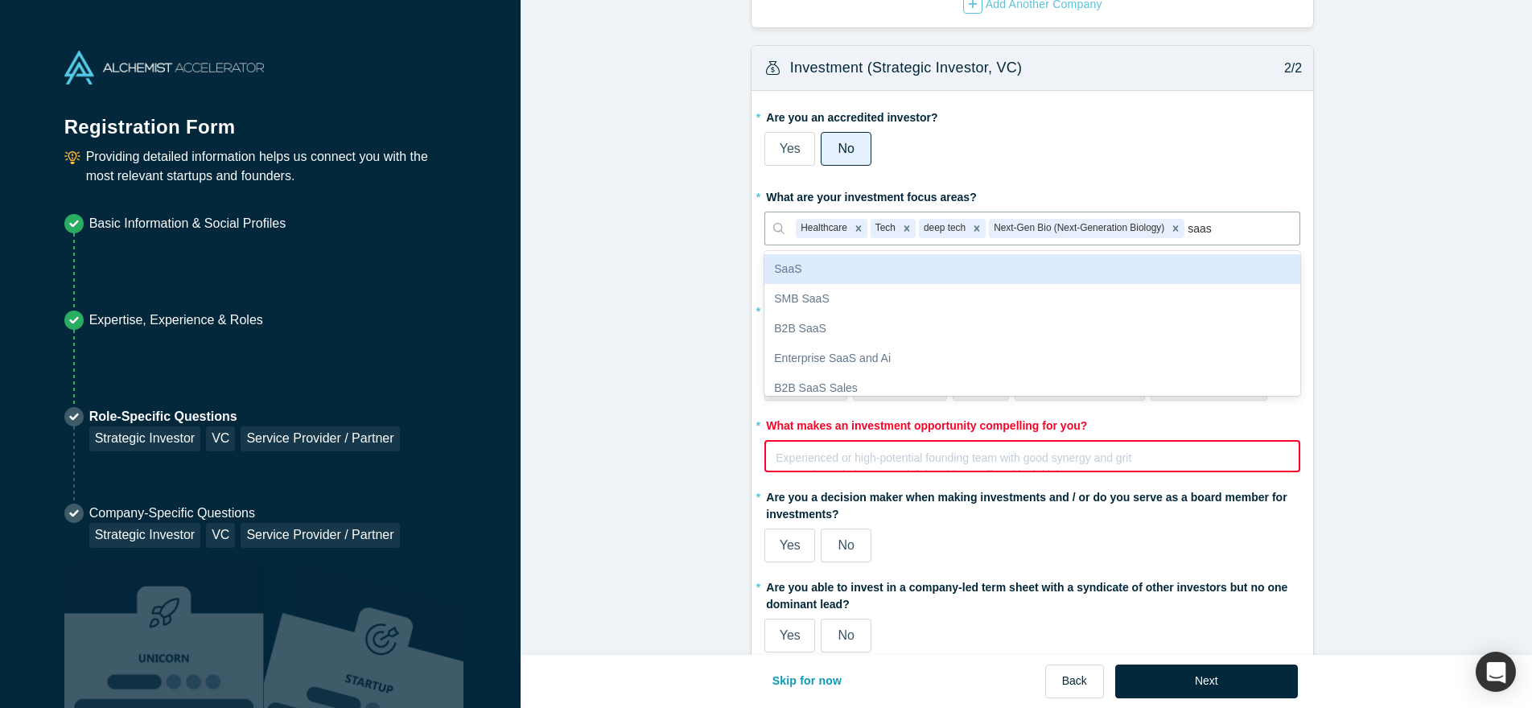
click at [1070, 267] on div "SaaS" at bounding box center [1033, 269] width 536 height 30
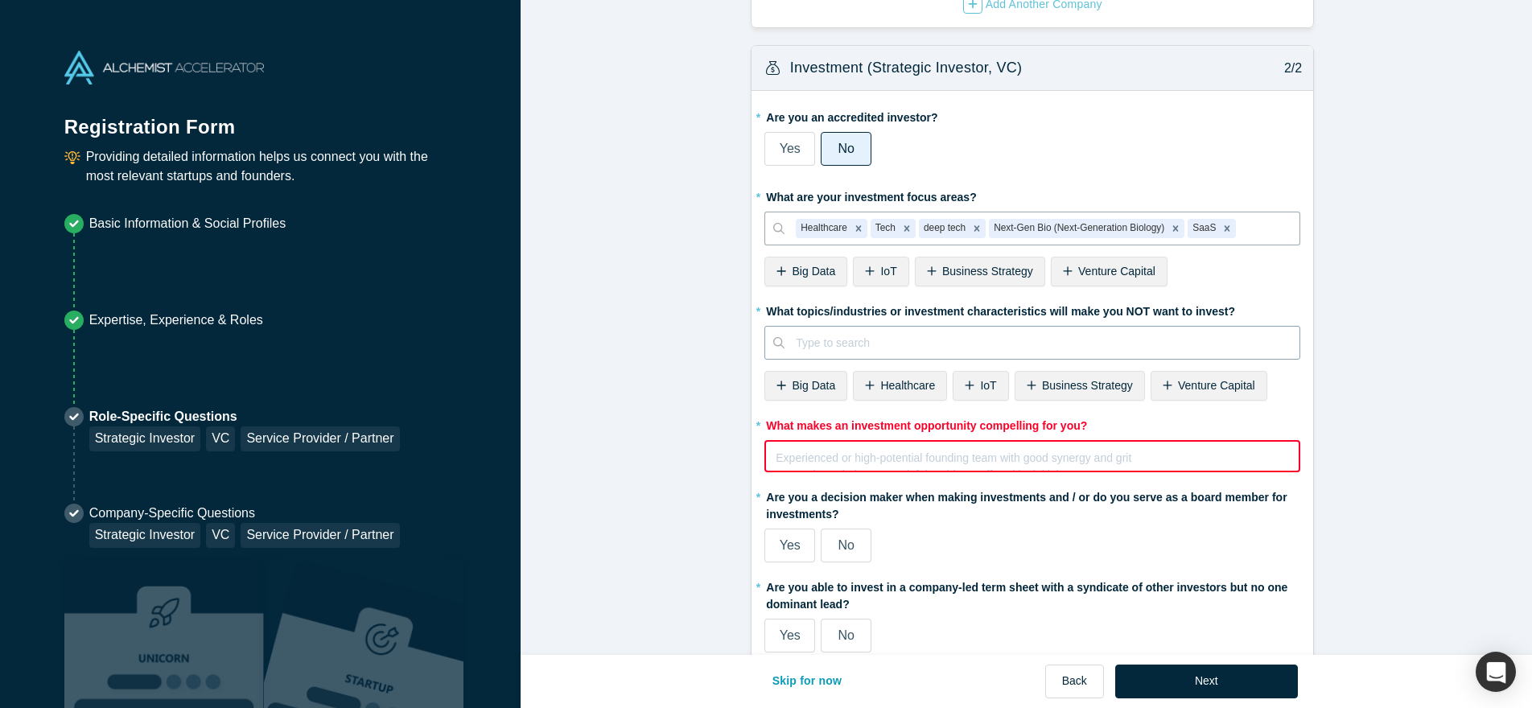
click at [868, 352] on div at bounding box center [1042, 343] width 493 height 20
type input "clothin"
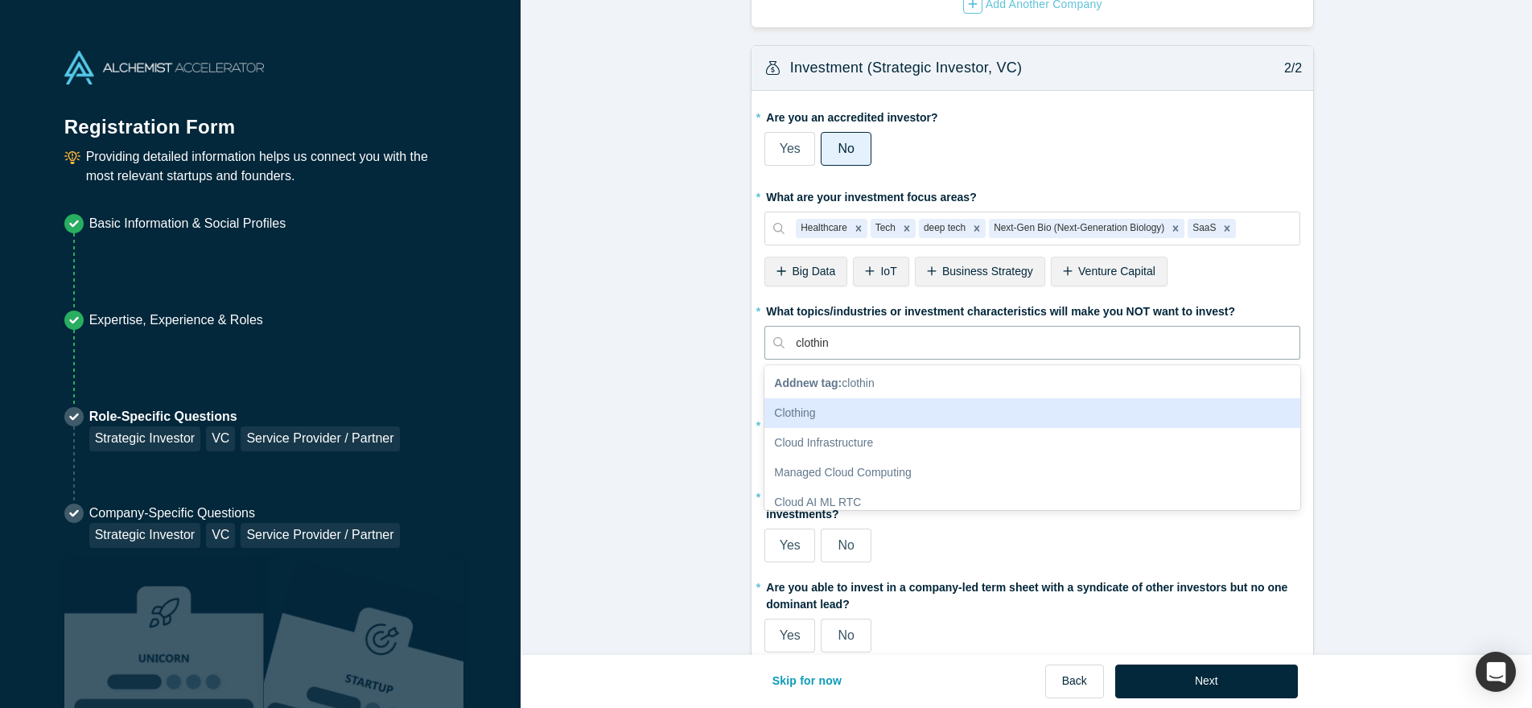
click at [846, 422] on div "Clothing" at bounding box center [1033, 413] width 536 height 30
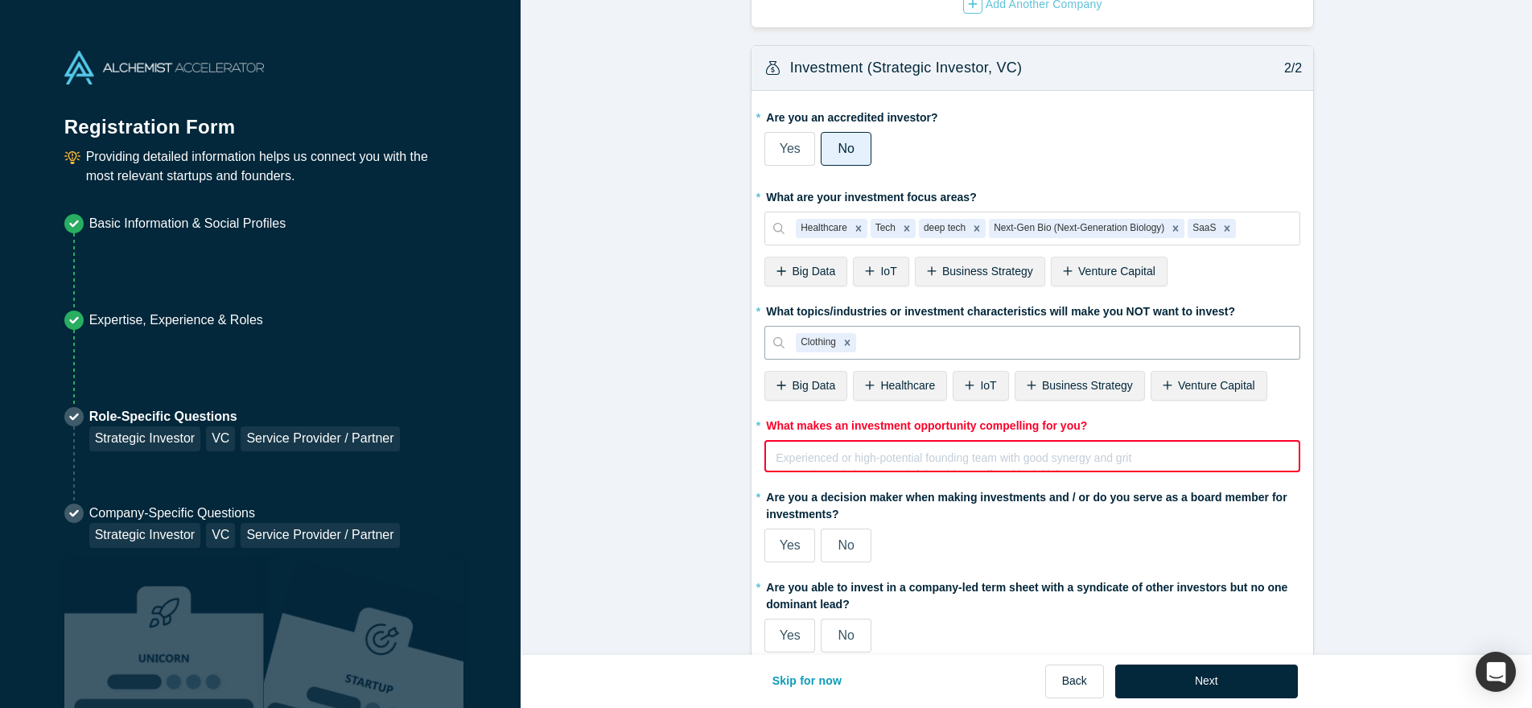
click at [853, 464] on div "Experienced or high-potential founding team with good synergy and grit Innovati…" at bounding box center [1032, 463] width 513 height 32
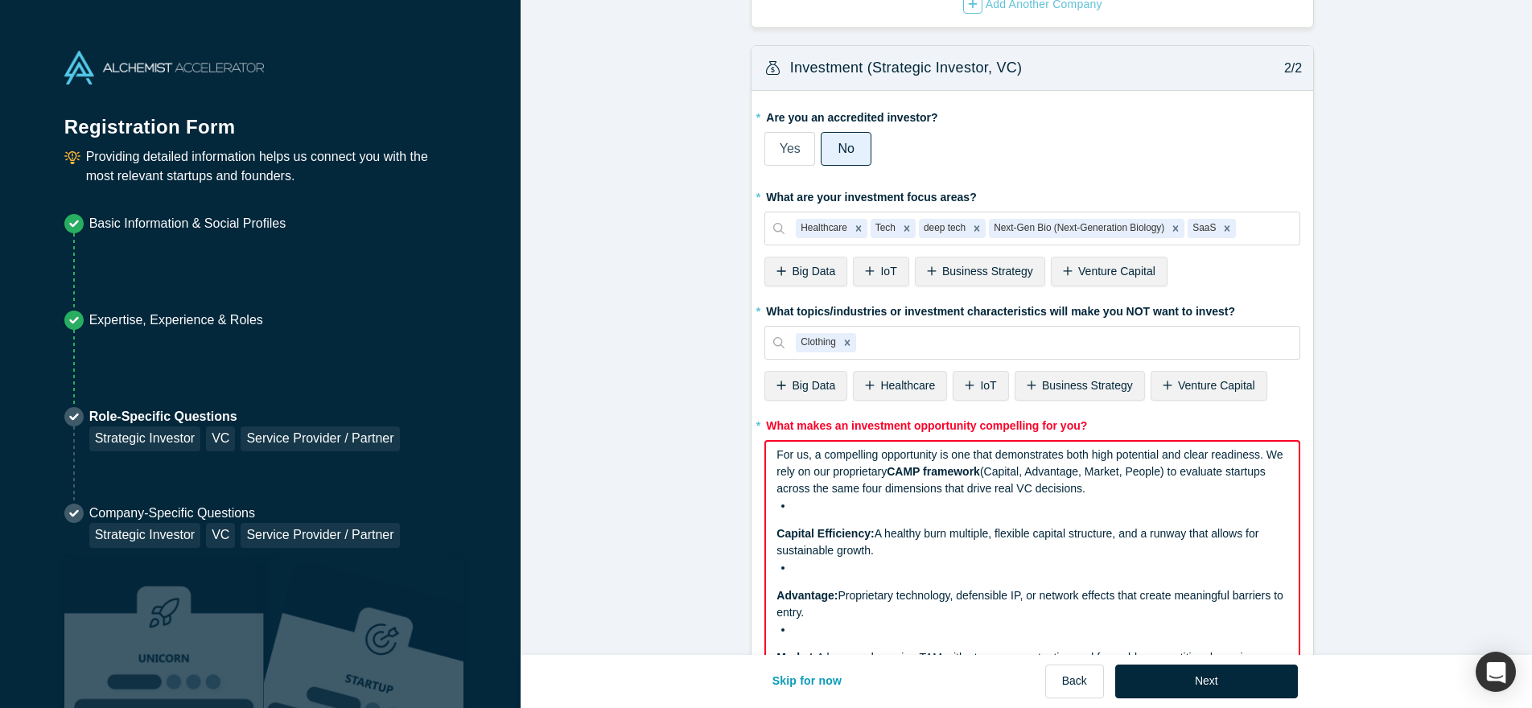
click at [777, 530] on span "Capital Efficiency:" at bounding box center [825, 533] width 97 height 13
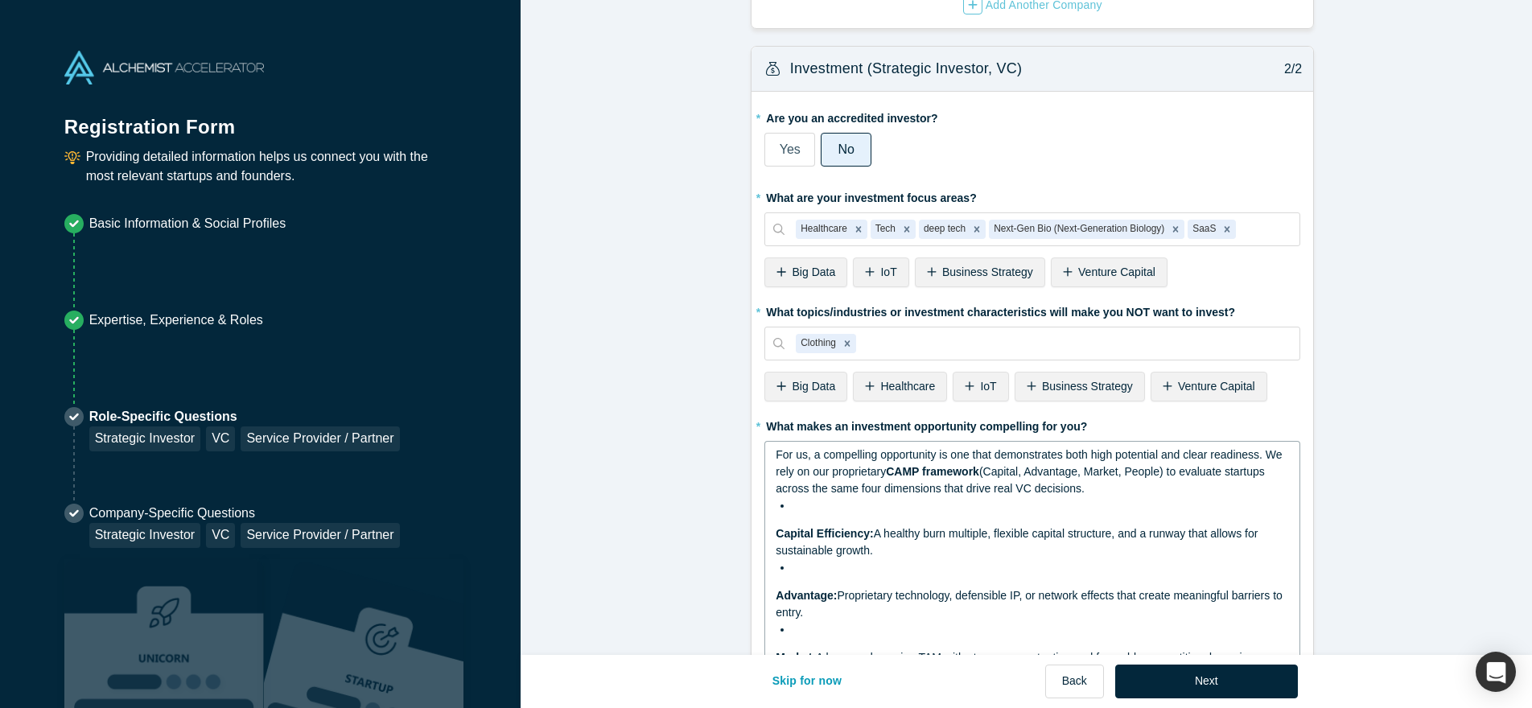
scroll to position [242, 0]
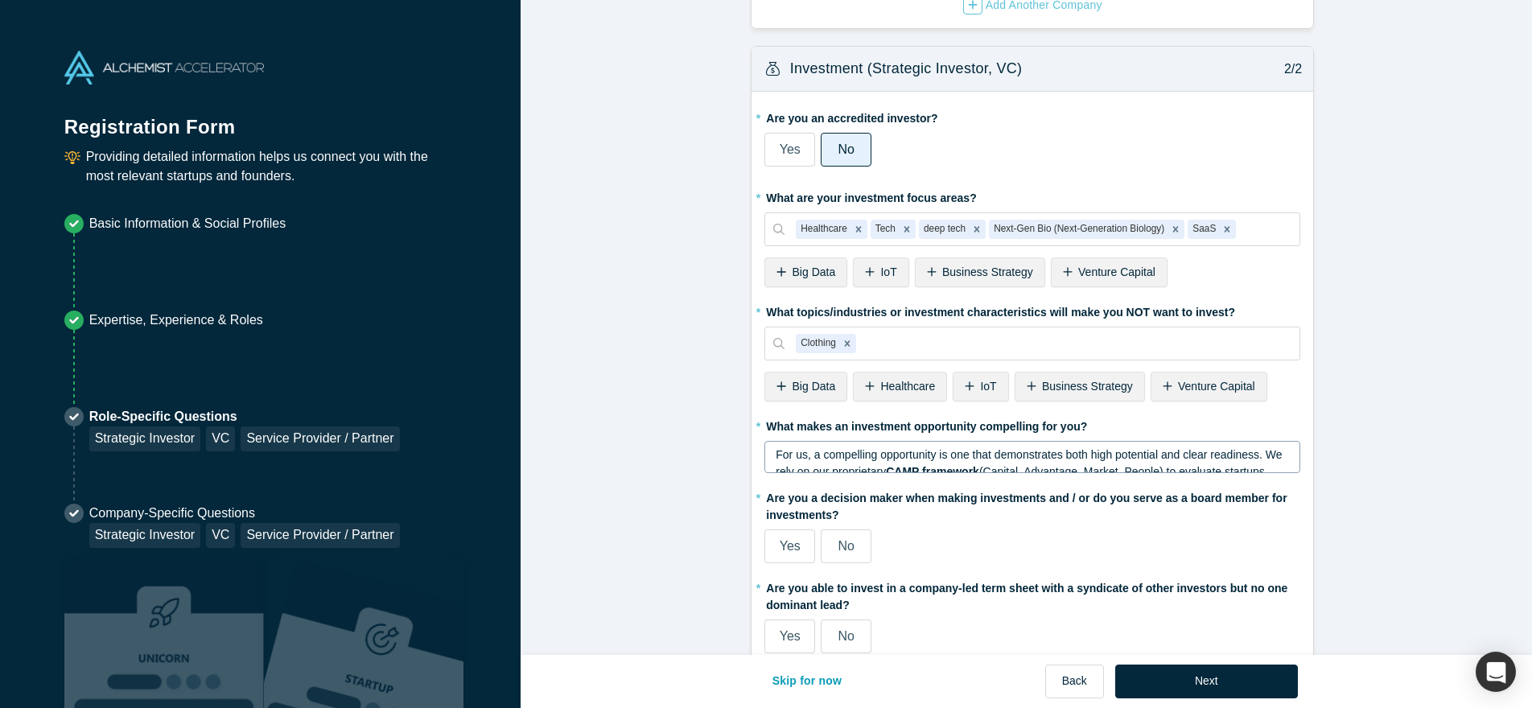
click at [767, 582] on fieldset "* Are you an accredited investor? Yes No My income is $200K+ (or $300K+ with sp…" at bounding box center [1033, 385] width 536 height 560
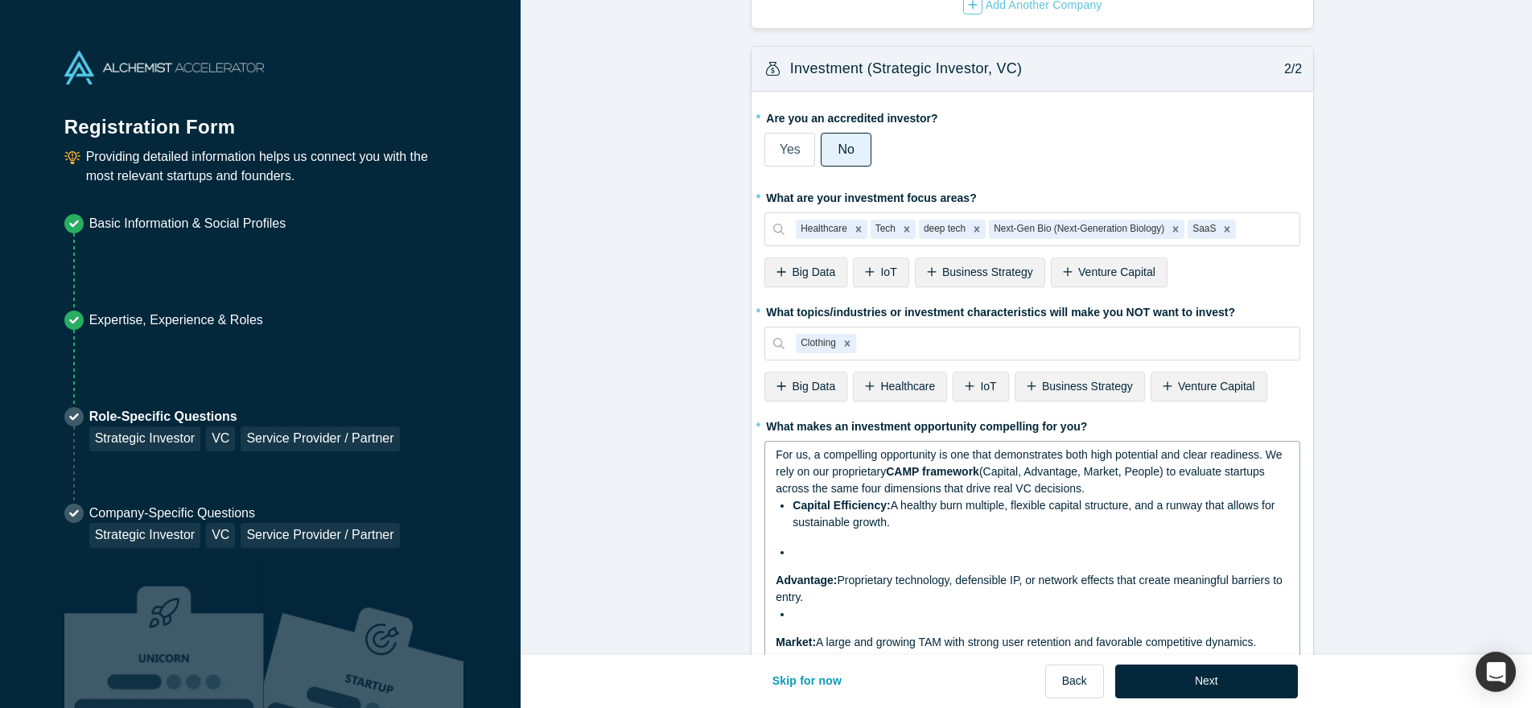
click at [832, 464] on div "For us, a compelling opportunity is one that demonstrates both high potential a…" at bounding box center [1033, 472] width 514 height 51
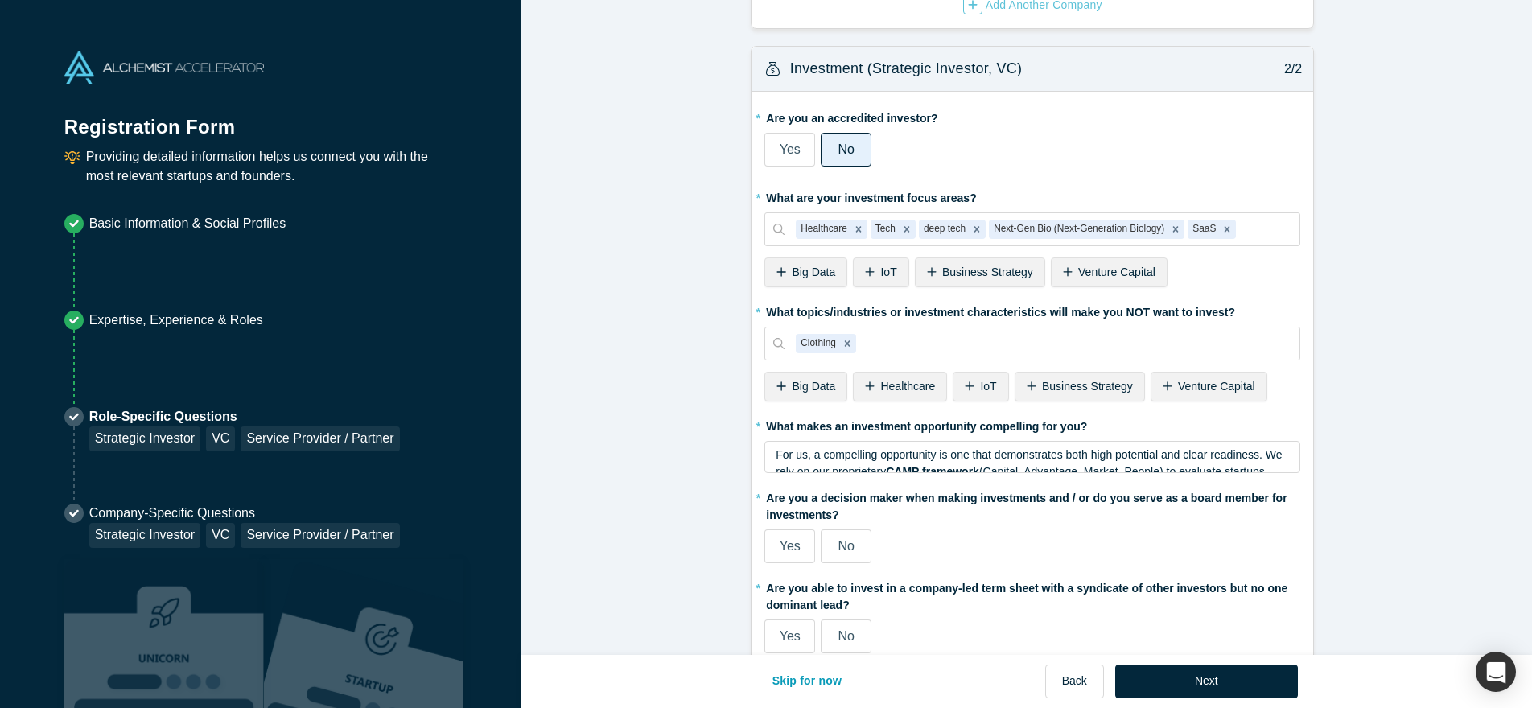
click at [766, 571] on fieldset "* Are you an accredited investor? Yes No My income is $200K+ (or $300K+ with sp…" at bounding box center [1033, 385] width 536 height 560
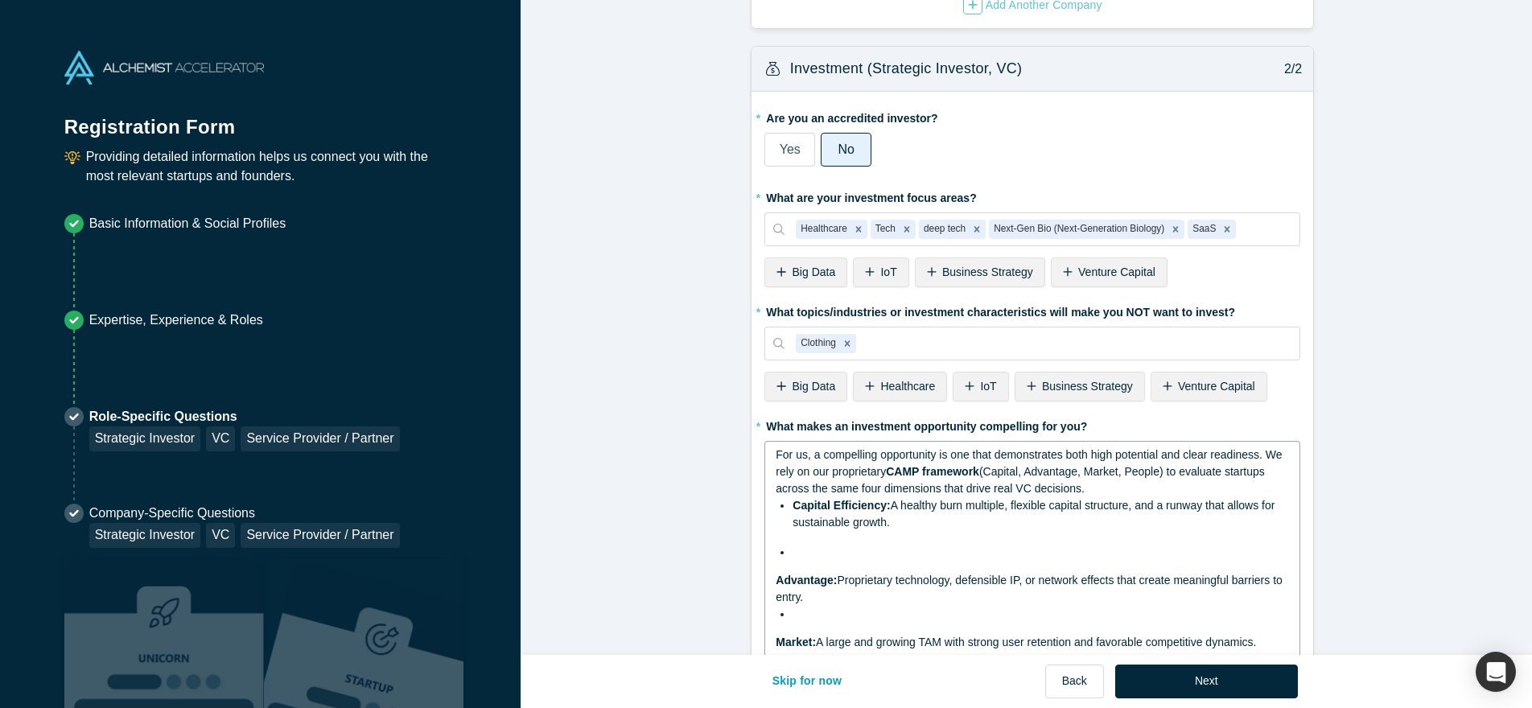
click at [823, 460] on span "For us, a compelling opportunity is one that demonstrates both high potential a…" at bounding box center [1030, 463] width 509 height 30
click at [829, 538] on ul "Capital Efficiency: A healthy burn multiple, flexible capital structure, and a …" at bounding box center [1033, 529] width 514 height 64
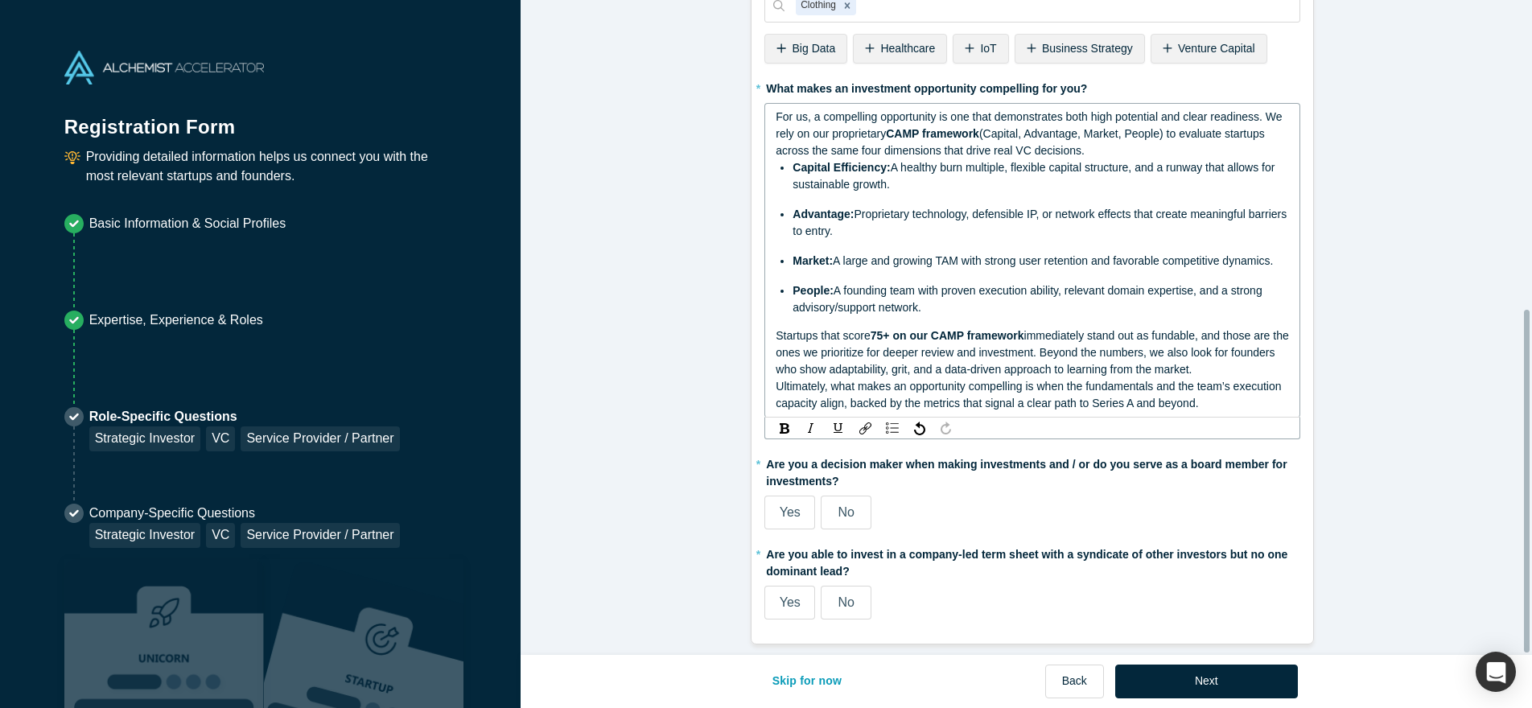
scroll to position [593, 0]
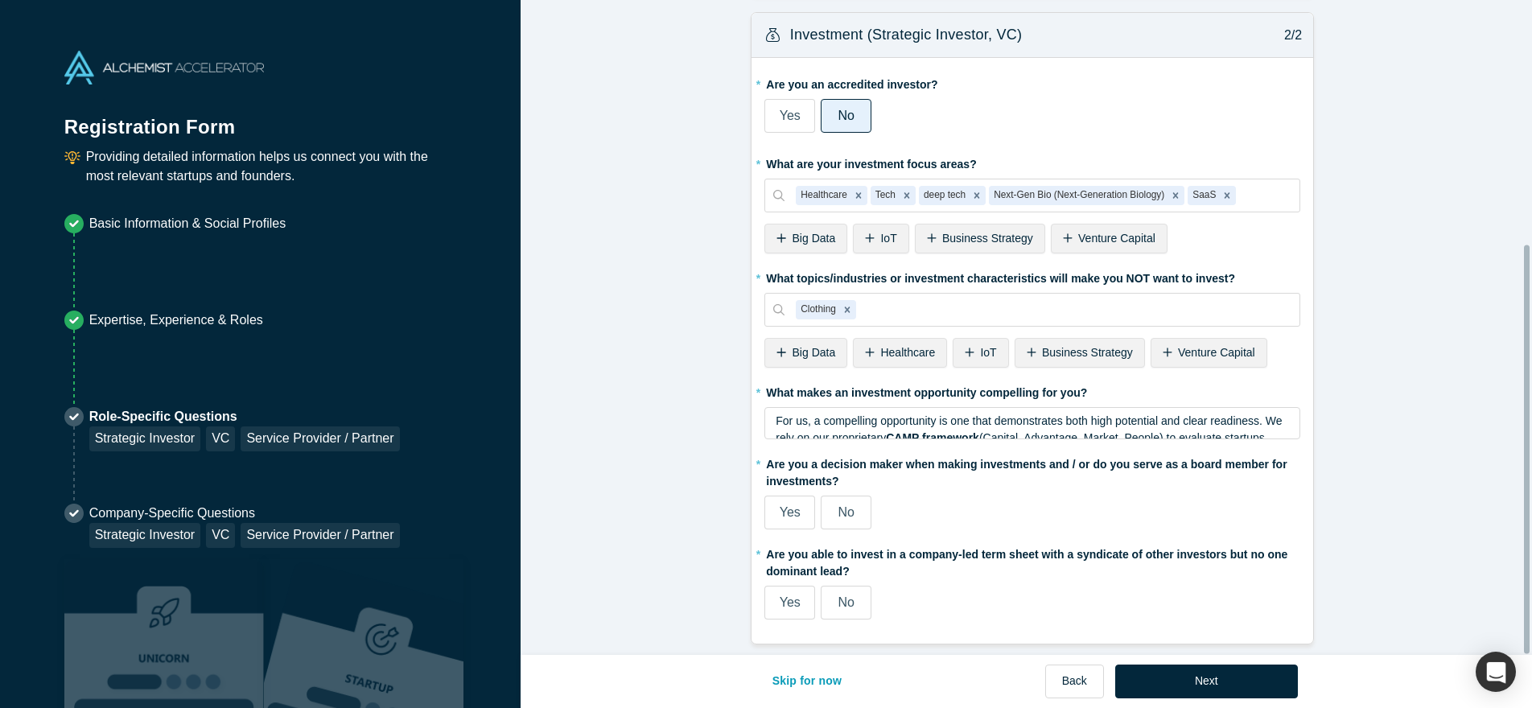
click at [793, 505] on span "Yes" at bounding box center [790, 512] width 21 height 14
click at [0, 0] on input "Yes" at bounding box center [0, 0] width 0 height 0
click at [830, 591] on label "No" at bounding box center [846, 603] width 51 height 34
click at [0, 0] on input "No" at bounding box center [0, 0] width 0 height 0
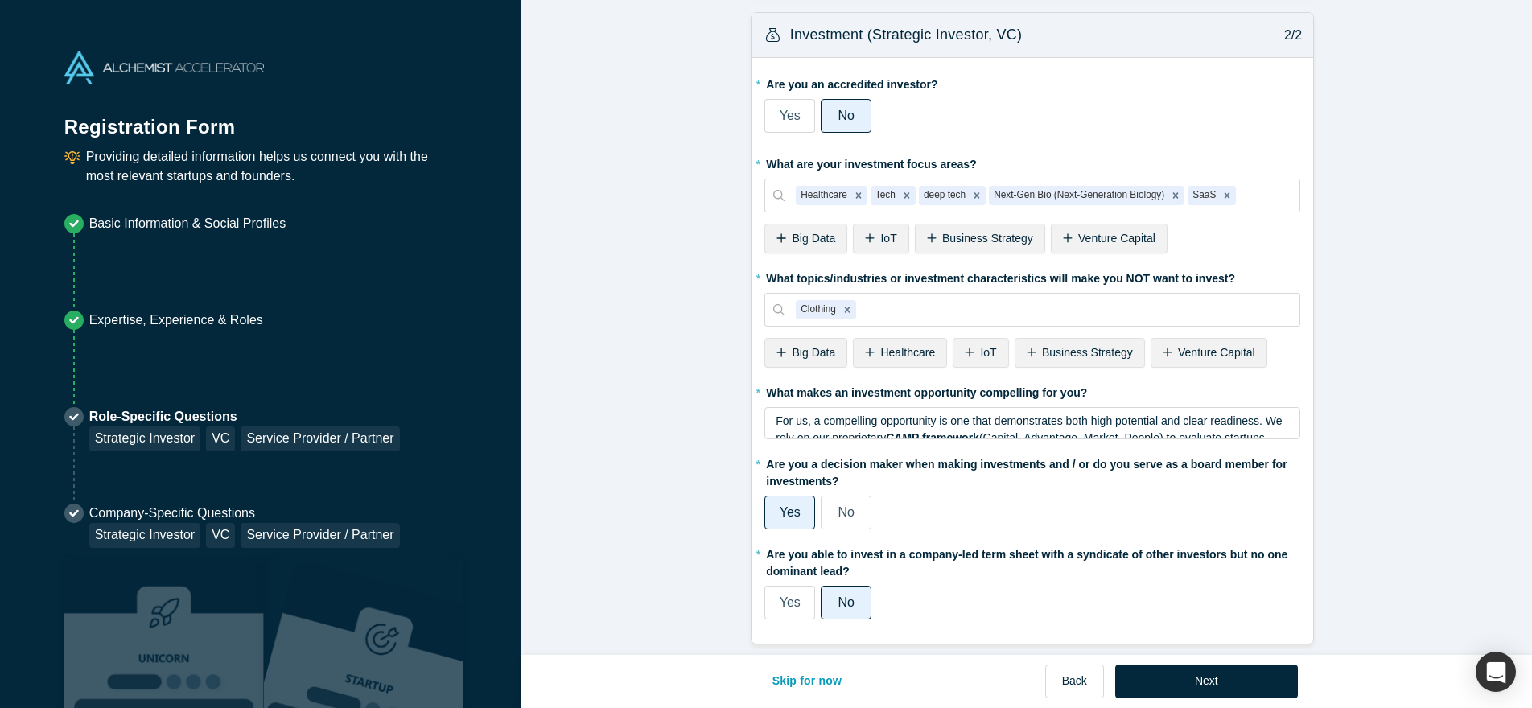
click at [828, 496] on label "No" at bounding box center [846, 513] width 51 height 34
click at [0, 0] on input "No" at bounding box center [0, 0] width 0 height 0
click at [781, 509] on label "Yes" at bounding box center [790, 513] width 51 height 34
click at [0, 0] on input "Yes" at bounding box center [0, 0] width 0 height 0
click at [1161, 673] on button "Next" at bounding box center [1206, 682] width 183 height 34
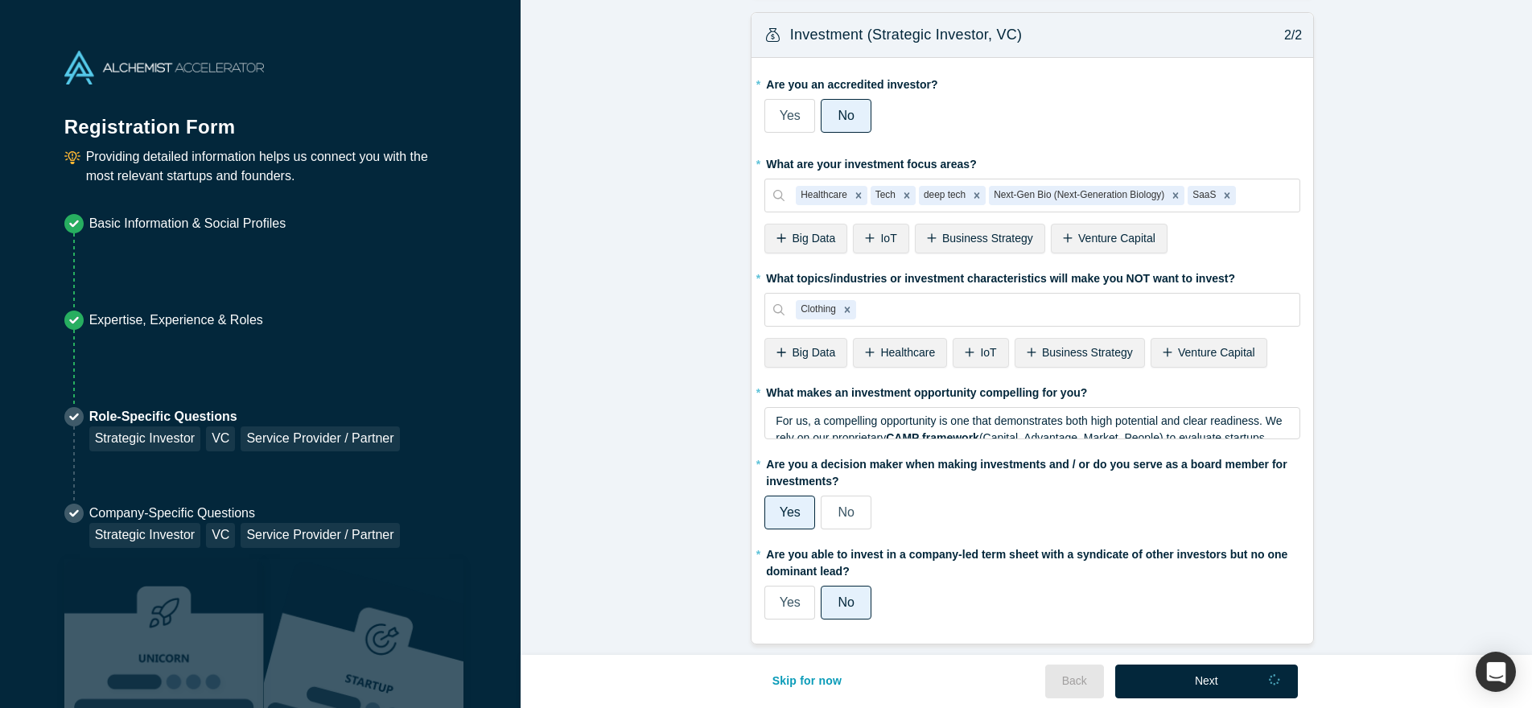
scroll to position [0, 0]
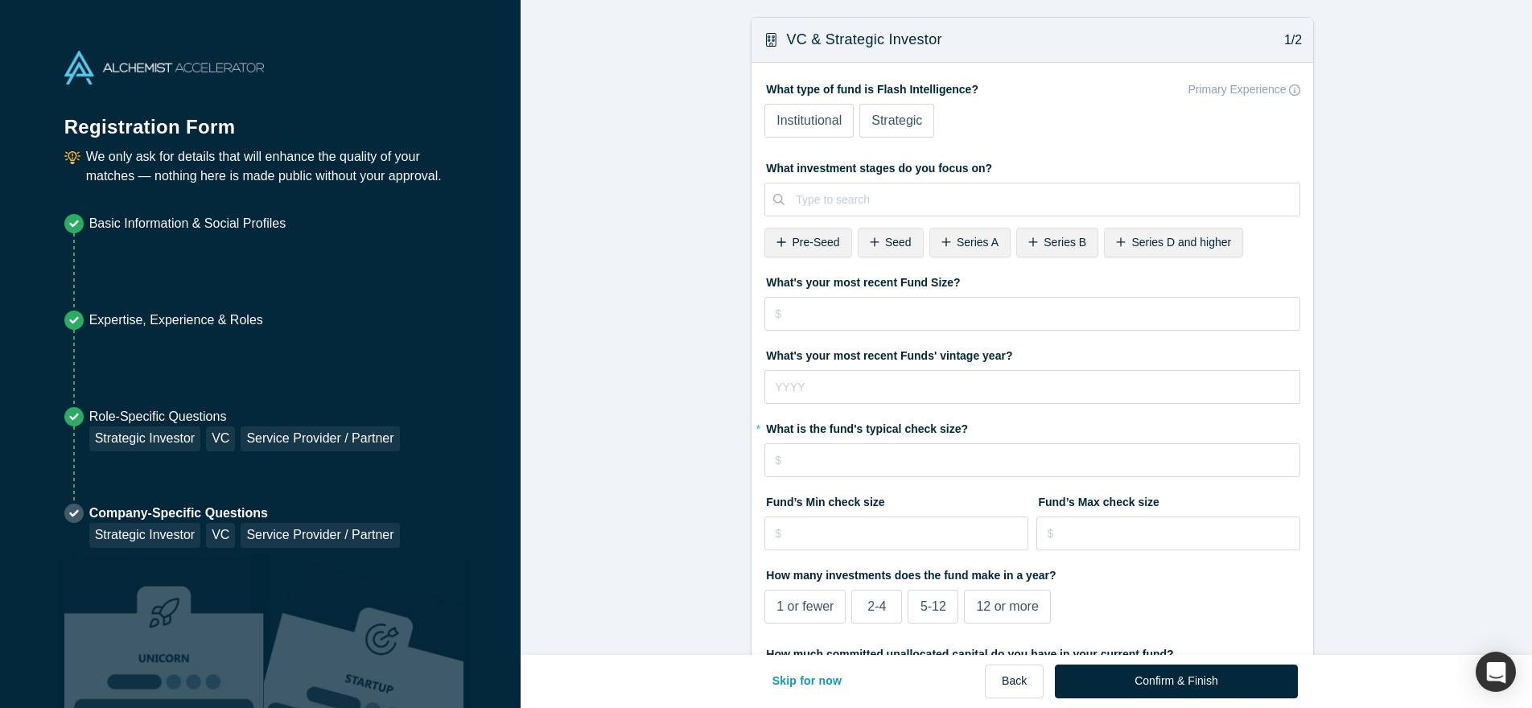
click at [896, 122] on span "Strategic" at bounding box center [897, 120] width 51 height 14
click at [0, 0] on input "Strategic" at bounding box center [0, 0] width 0 height 0
click at [784, 117] on span "Institutional" at bounding box center [809, 120] width 65 height 14
click at [0, 0] on input "Institutional" at bounding box center [0, 0] width 0 height 0
click at [908, 130] on label "Strategic" at bounding box center [897, 121] width 75 height 34
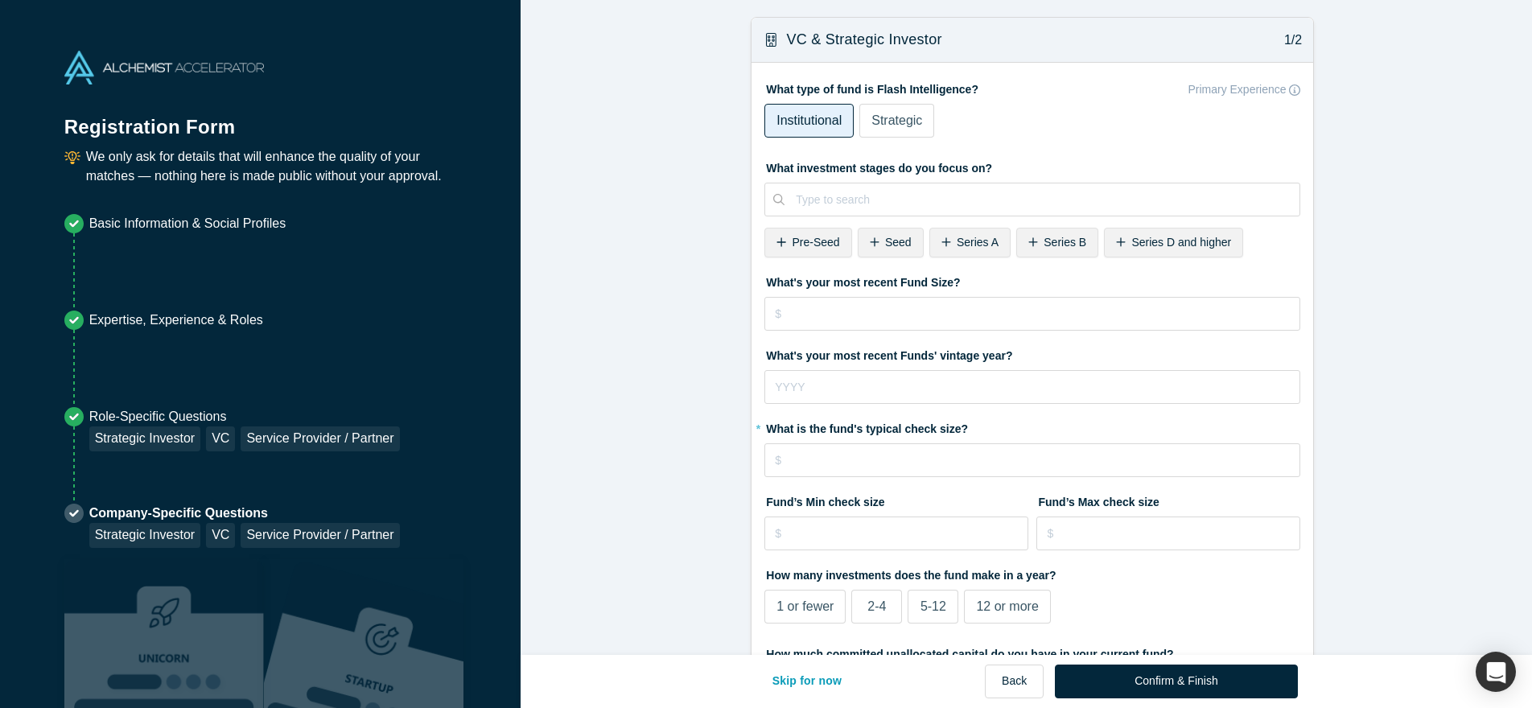
click at [0, 0] on input "Strategic" at bounding box center [0, 0] width 0 height 0
click at [816, 244] on span "Pre-Seed" at bounding box center [816, 242] width 47 height 13
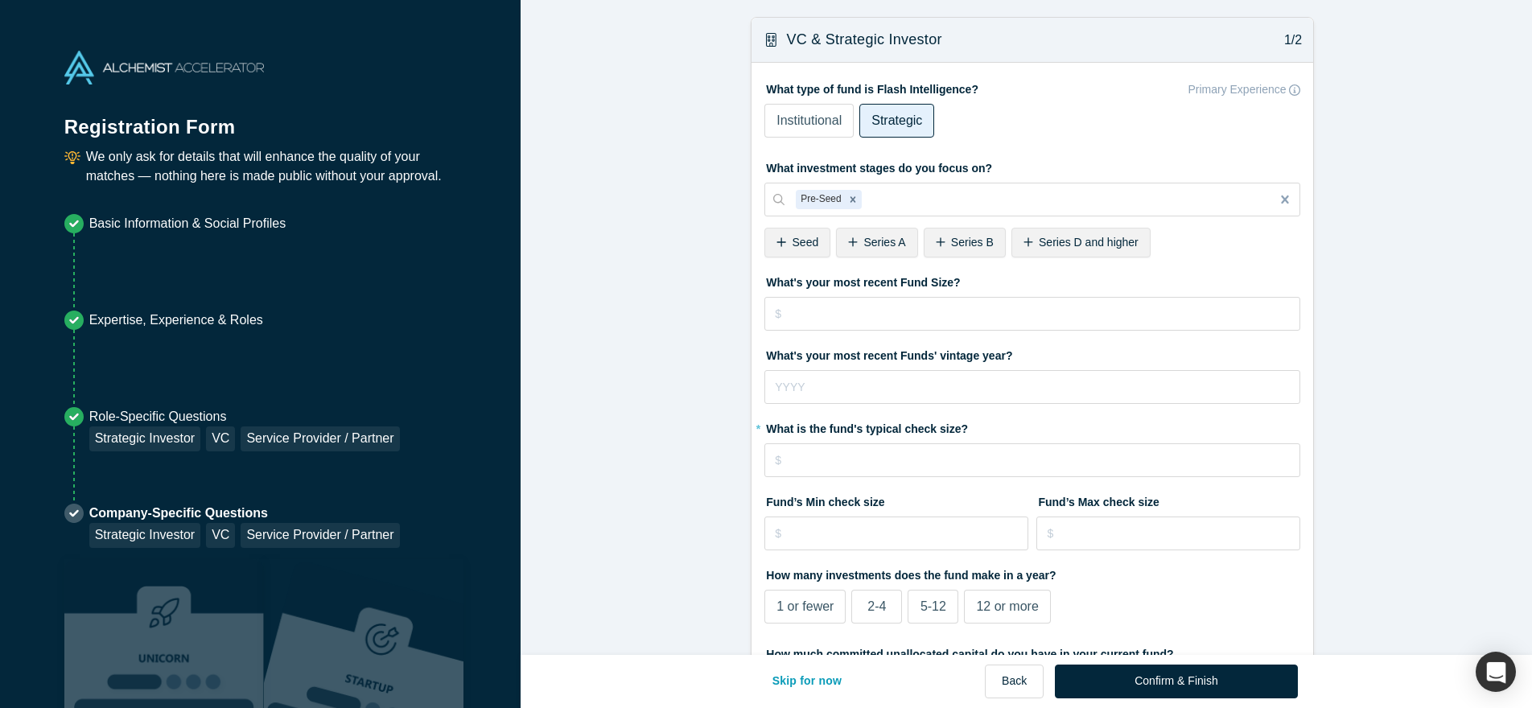
click at [871, 245] on span "Series A" at bounding box center [885, 242] width 42 height 13
click at [796, 250] on div "Seed" at bounding box center [798, 243] width 66 height 30
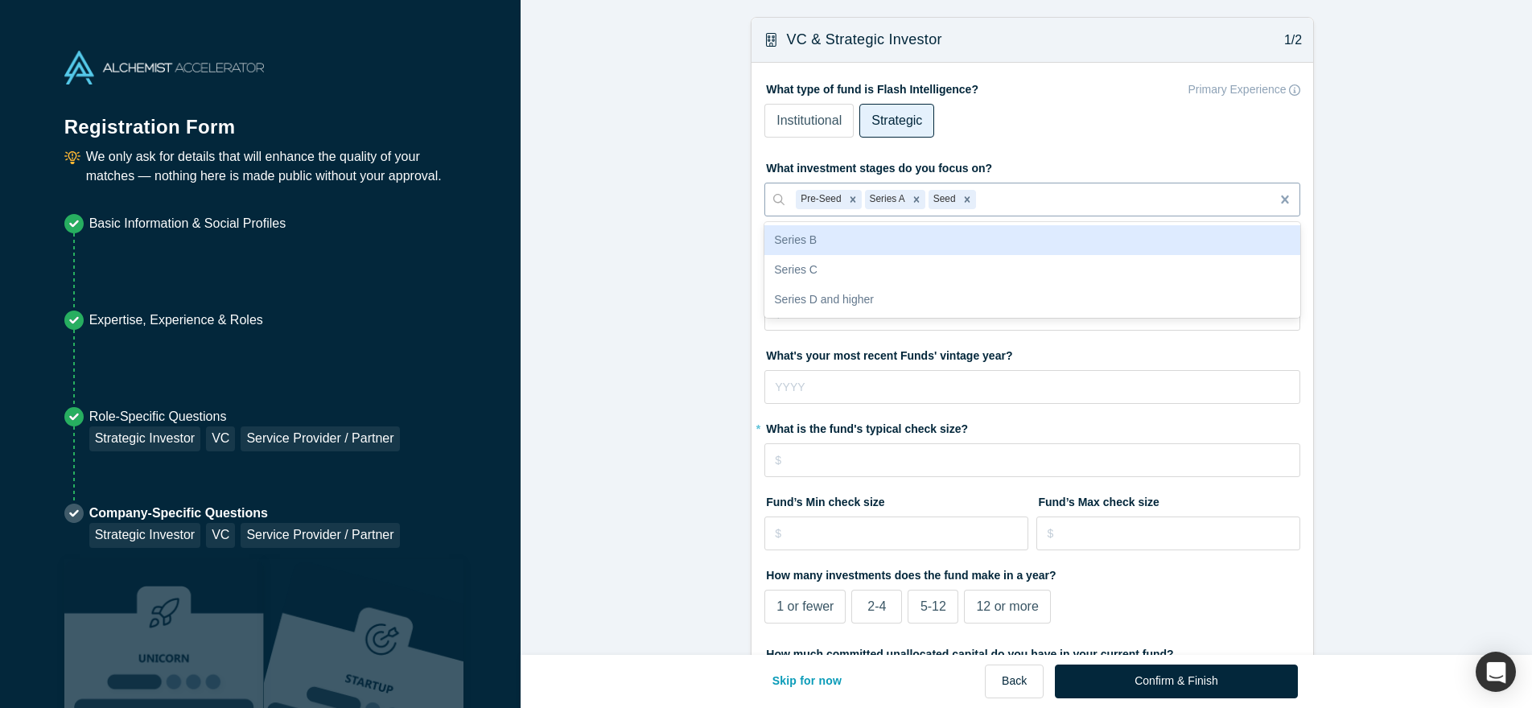
drag, startPoint x: 880, startPoint y: 201, endPoint x: 994, endPoint y: 201, distance: 114.3
click at [994, 201] on div "Pre-Seed Series A Seed" at bounding box center [1028, 200] width 486 height 27
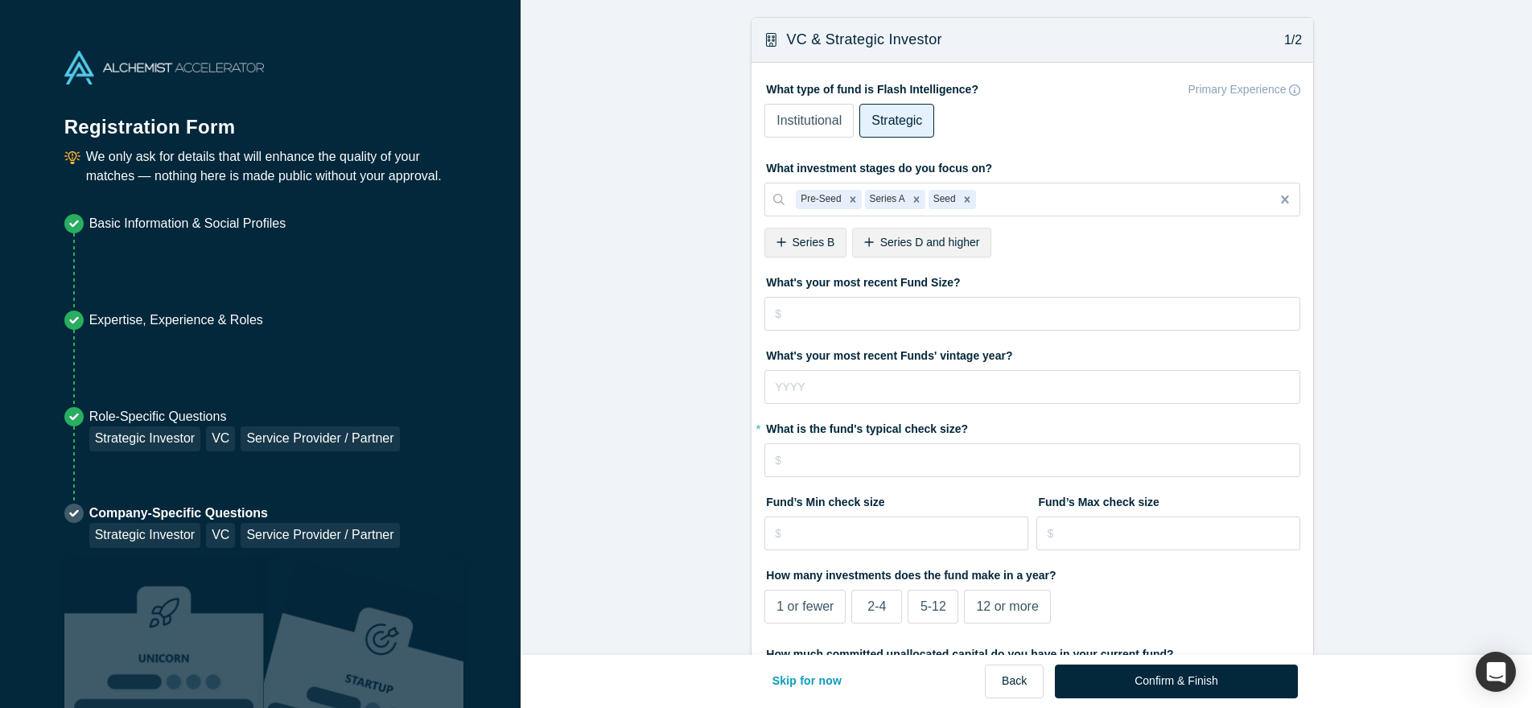
click at [845, 311] on input "tel" at bounding box center [1033, 314] width 536 height 34
type input "$5,000,000"
click at [963, 353] on label "What's your most recent Funds' vintage year?" at bounding box center [1033, 353] width 536 height 23
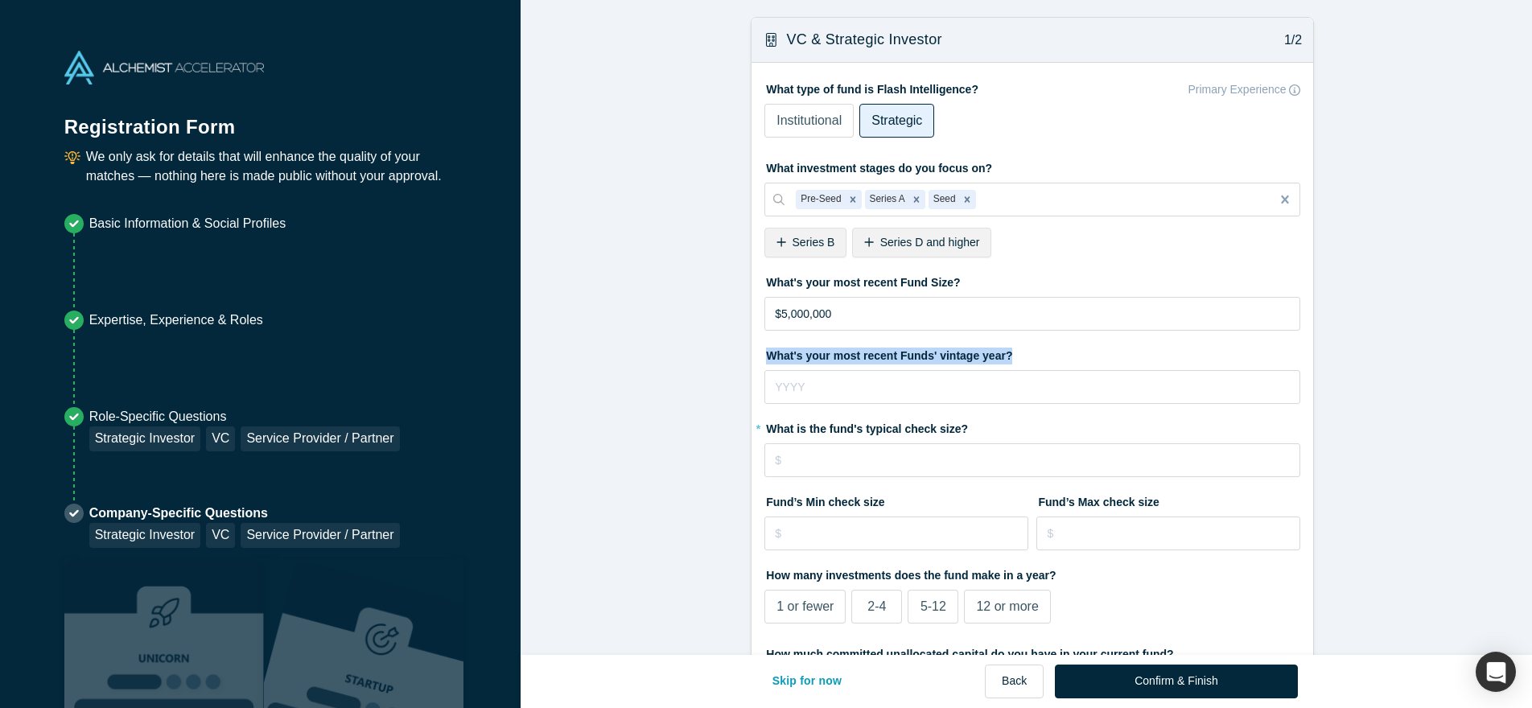
click at [963, 353] on label "What's your most recent Funds' vintage year?" at bounding box center [1033, 353] width 536 height 23
copy label "What's your most recent Funds' vintage year?"
click at [843, 398] on input "tel" at bounding box center [1033, 387] width 536 height 34
type input "2025"
click at [889, 466] on input "tel" at bounding box center [1033, 460] width 536 height 34
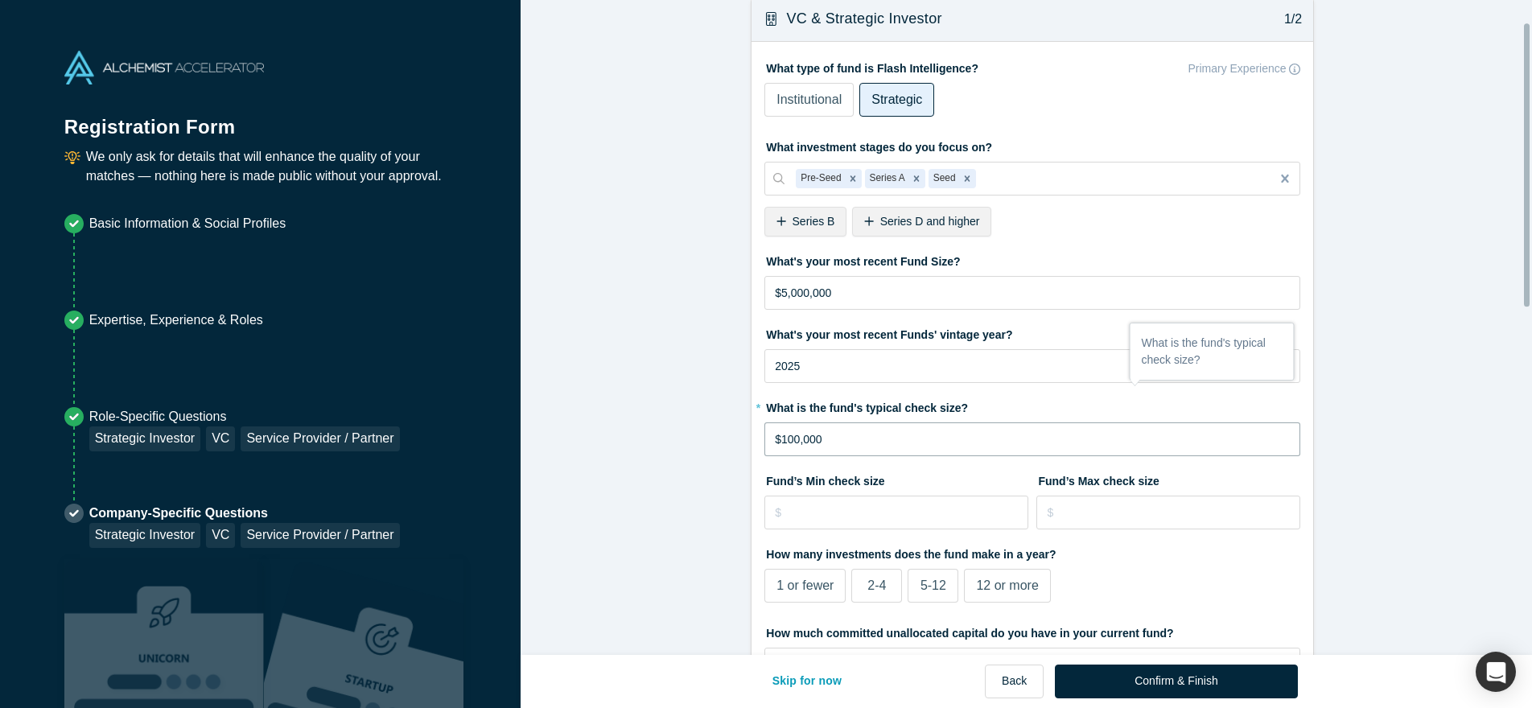
scroll to position [66, 0]
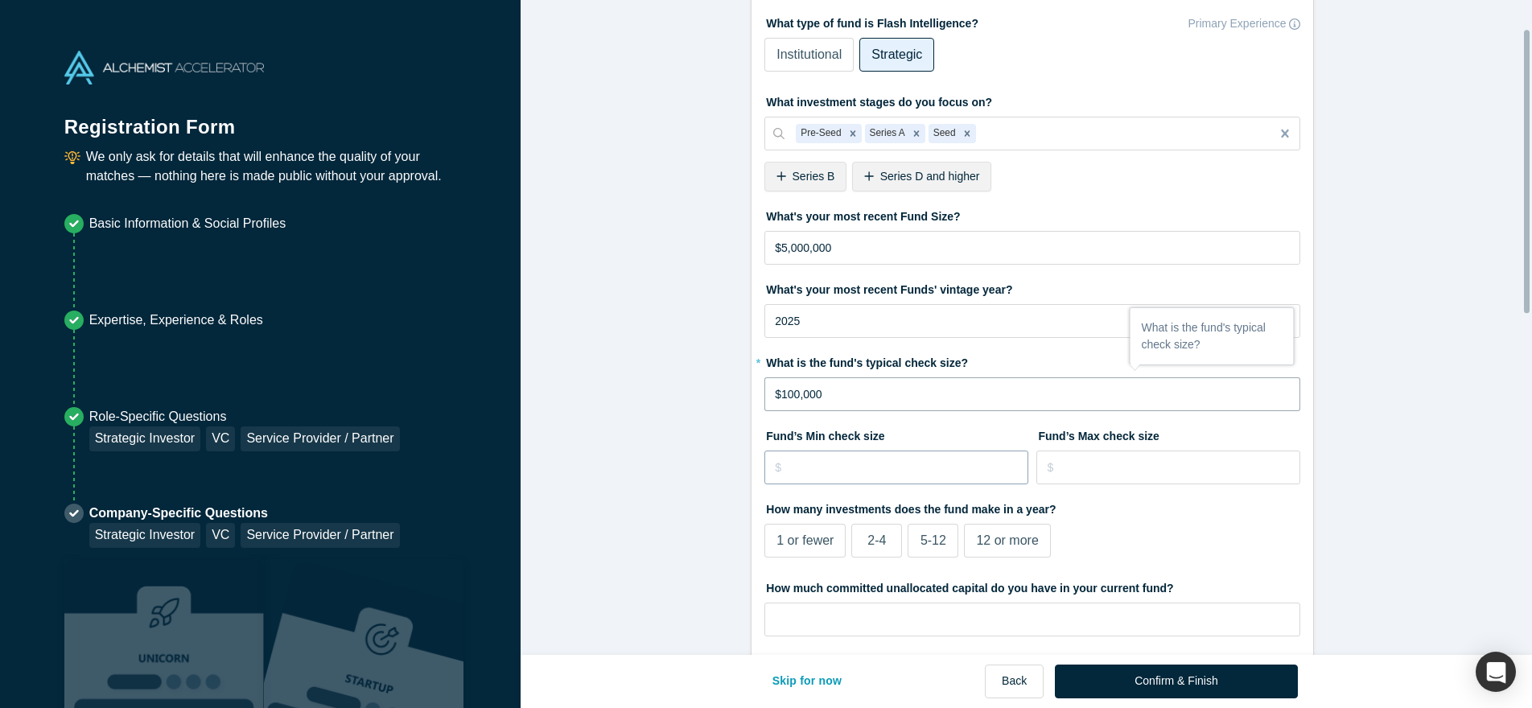
type input "$100,000"
click at [848, 474] on input "tel" at bounding box center [897, 468] width 264 height 34
type input "$25,000"
click at [1103, 472] on input "tel" at bounding box center [1169, 468] width 264 height 34
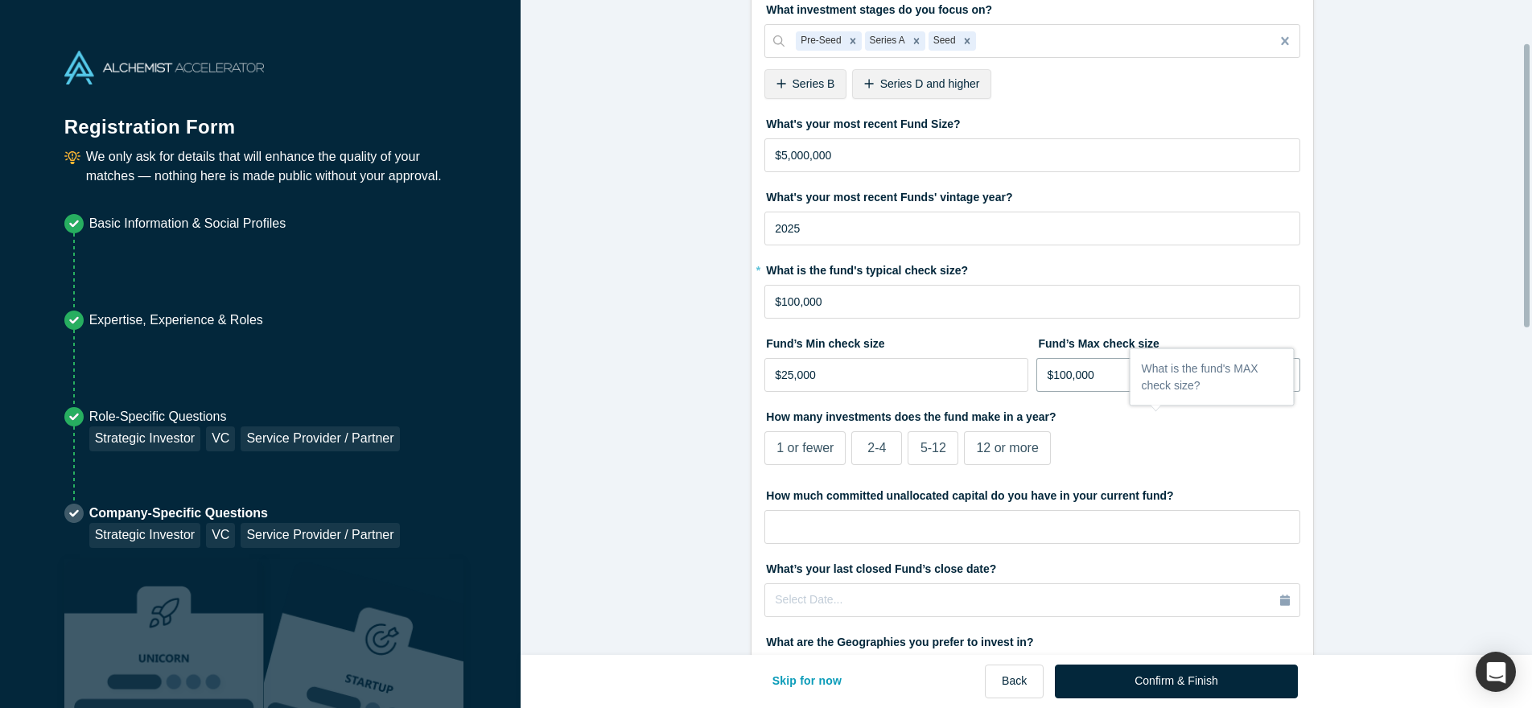
scroll to position [178, 0]
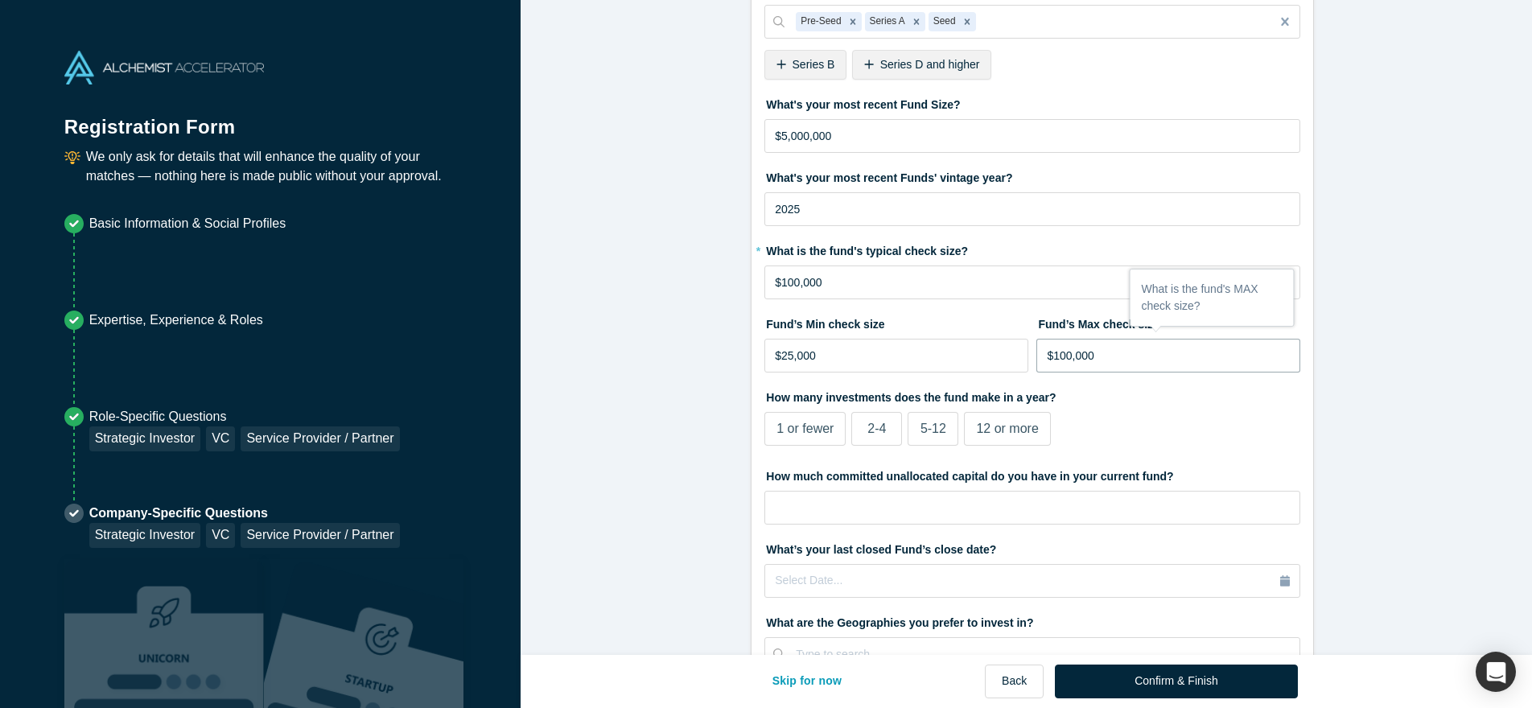
type input "$100,000"
click at [1004, 419] on div "12 or more" at bounding box center [1007, 428] width 62 height 19
click at [0, 0] on input "12 or more" at bounding box center [0, 0] width 0 height 0
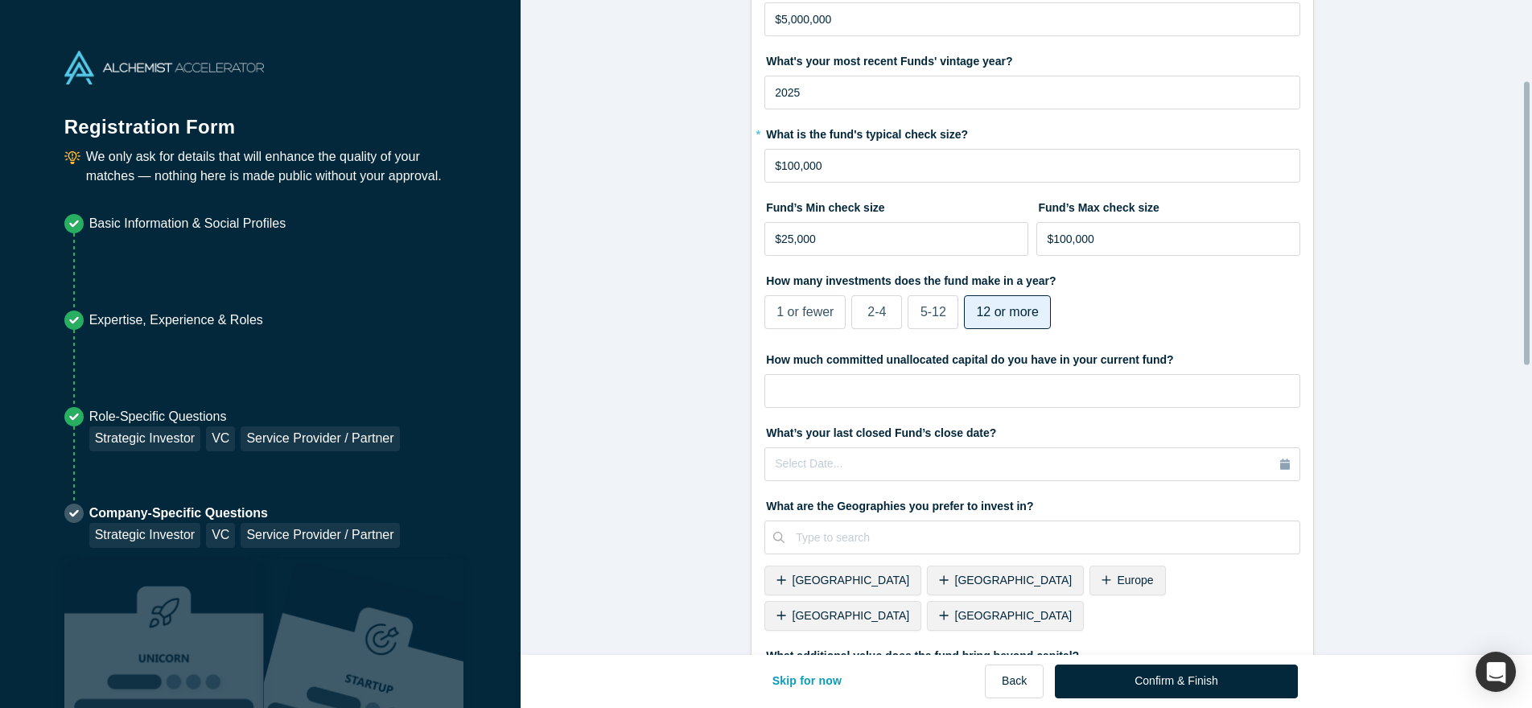
scroll to position [304, 0]
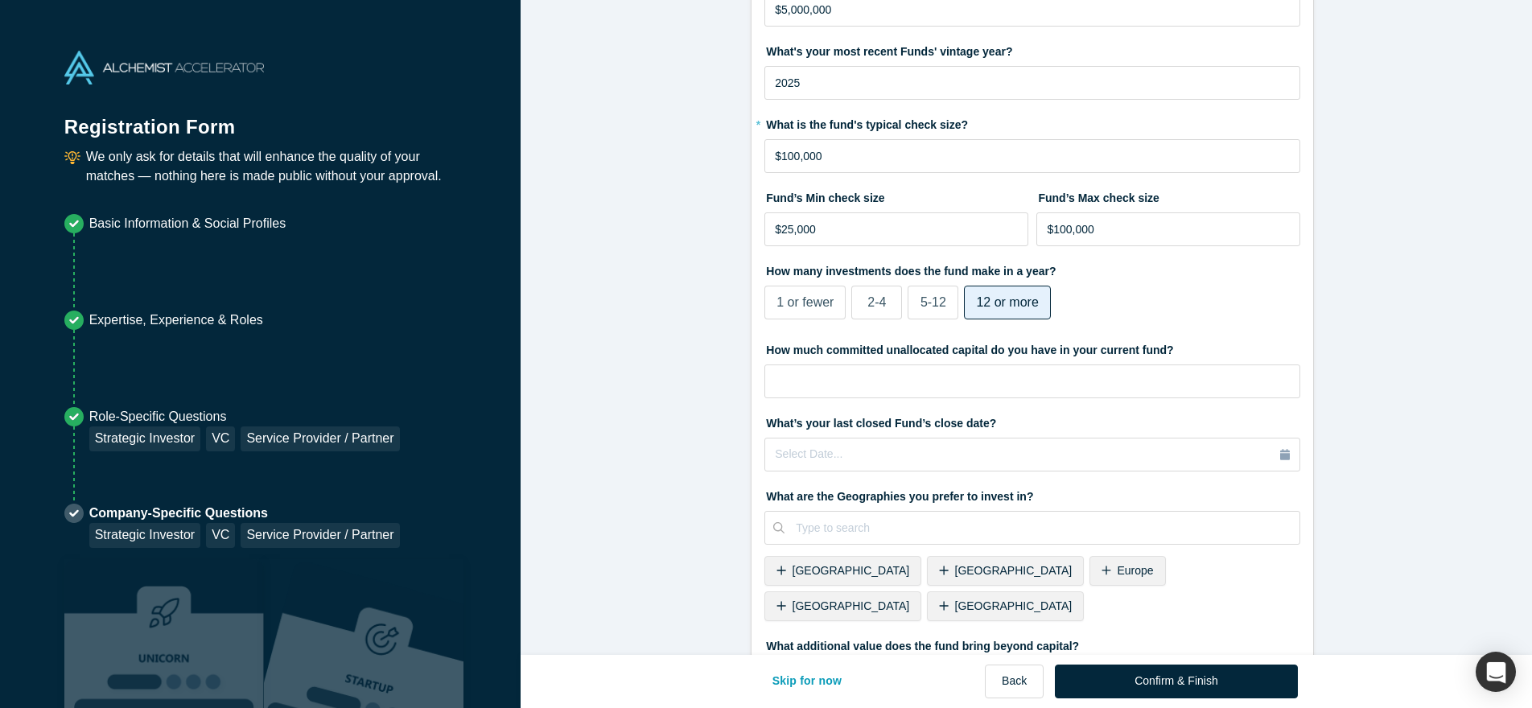
click at [922, 297] on span "5-12" at bounding box center [934, 302] width 26 height 14
click at [0, 0] on input "5-12" at bounding box center [0, 0] width 0 height 0
click at [860, 374] on input "tel" at bounding box center [1033, 382] width 536 height 34
click at [647, 307] on form "VC & Strategic Investor 1/2 What type of fund is Flash Intelligence? Primary Ex…" at bounding box center [1033, 466] width 1024 height 1506
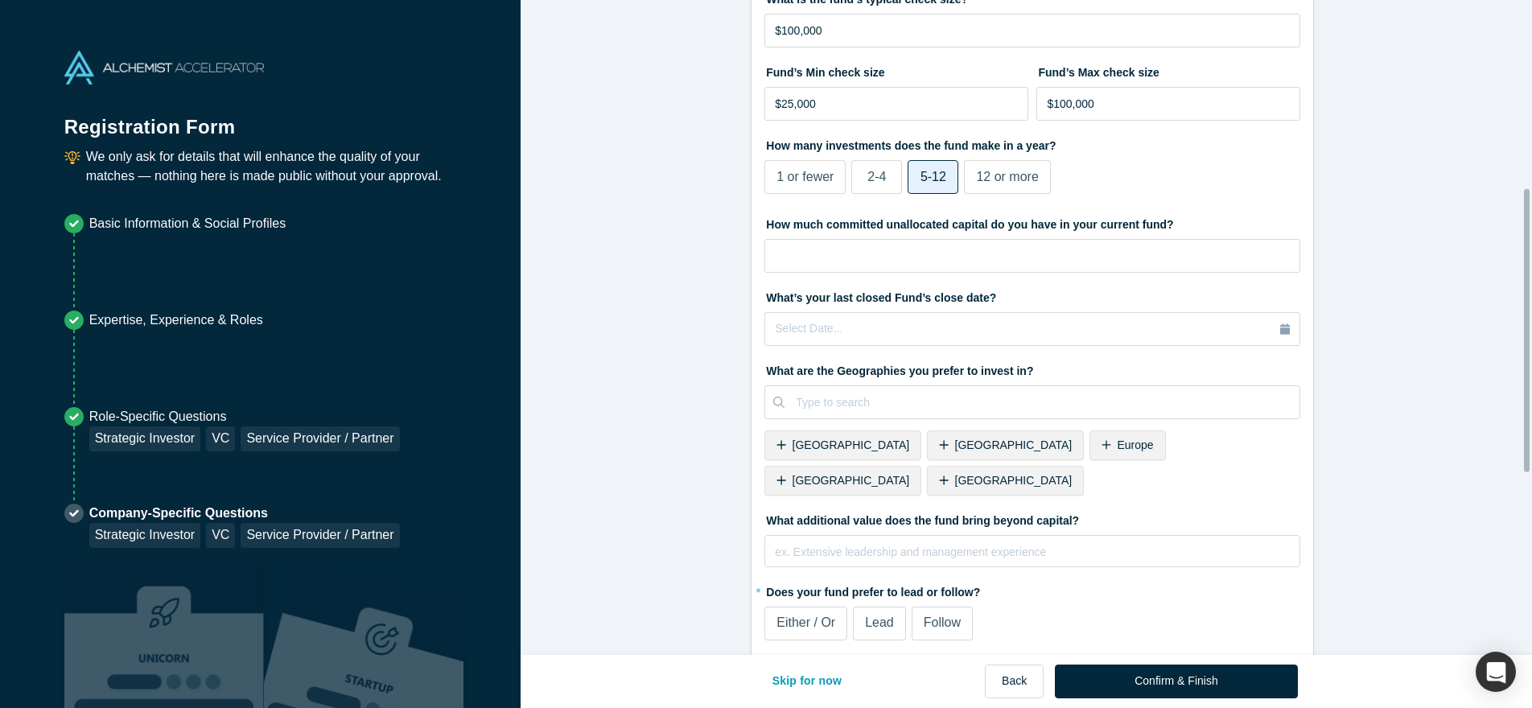
scroll to position [438, 0]
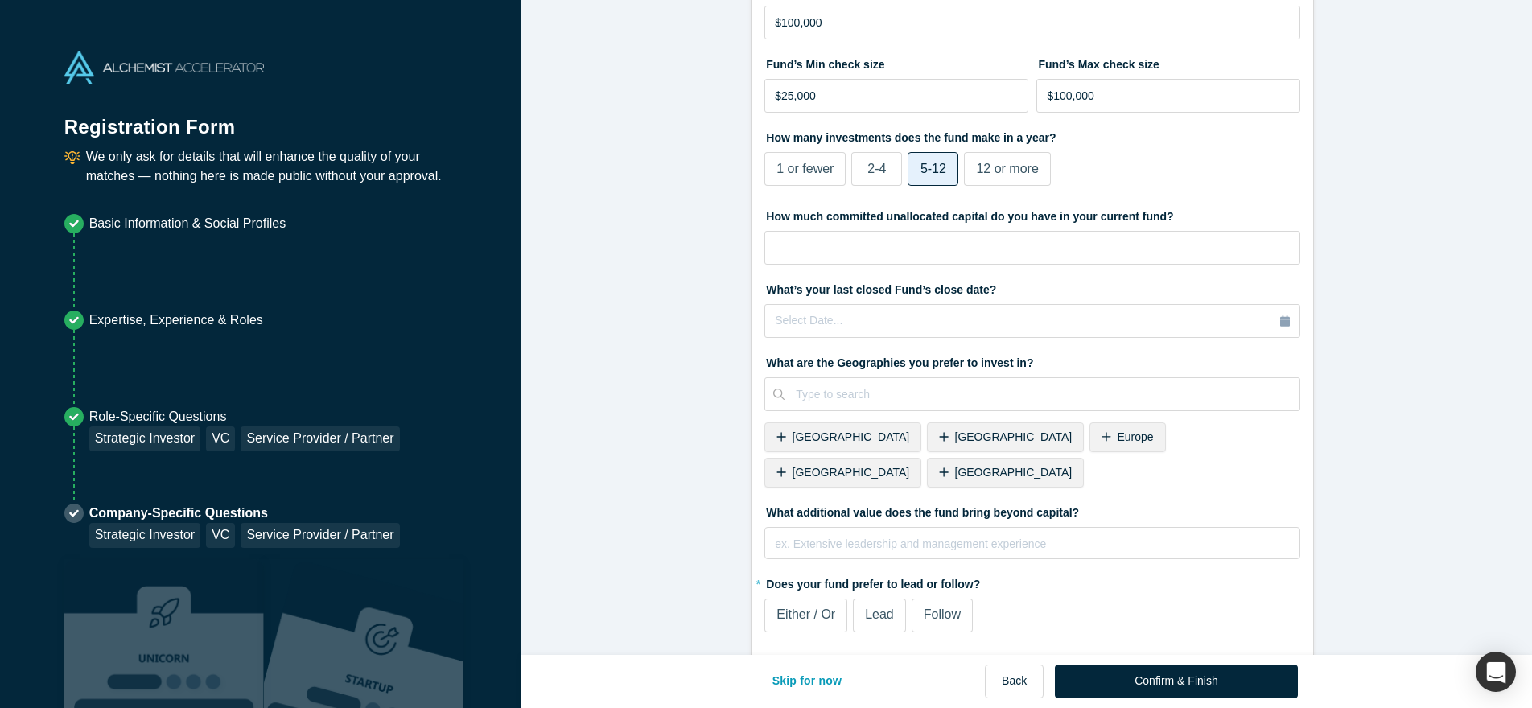
click at [955, 439] on span "[GEOGRAPHIC_DATA]" at bounding box center [1014, 437] width 118 height 13
click at [1037, 436] on span "[GEOGRAPHIC_DATA]" at bounding box center [1096, 437] width 118 height 13
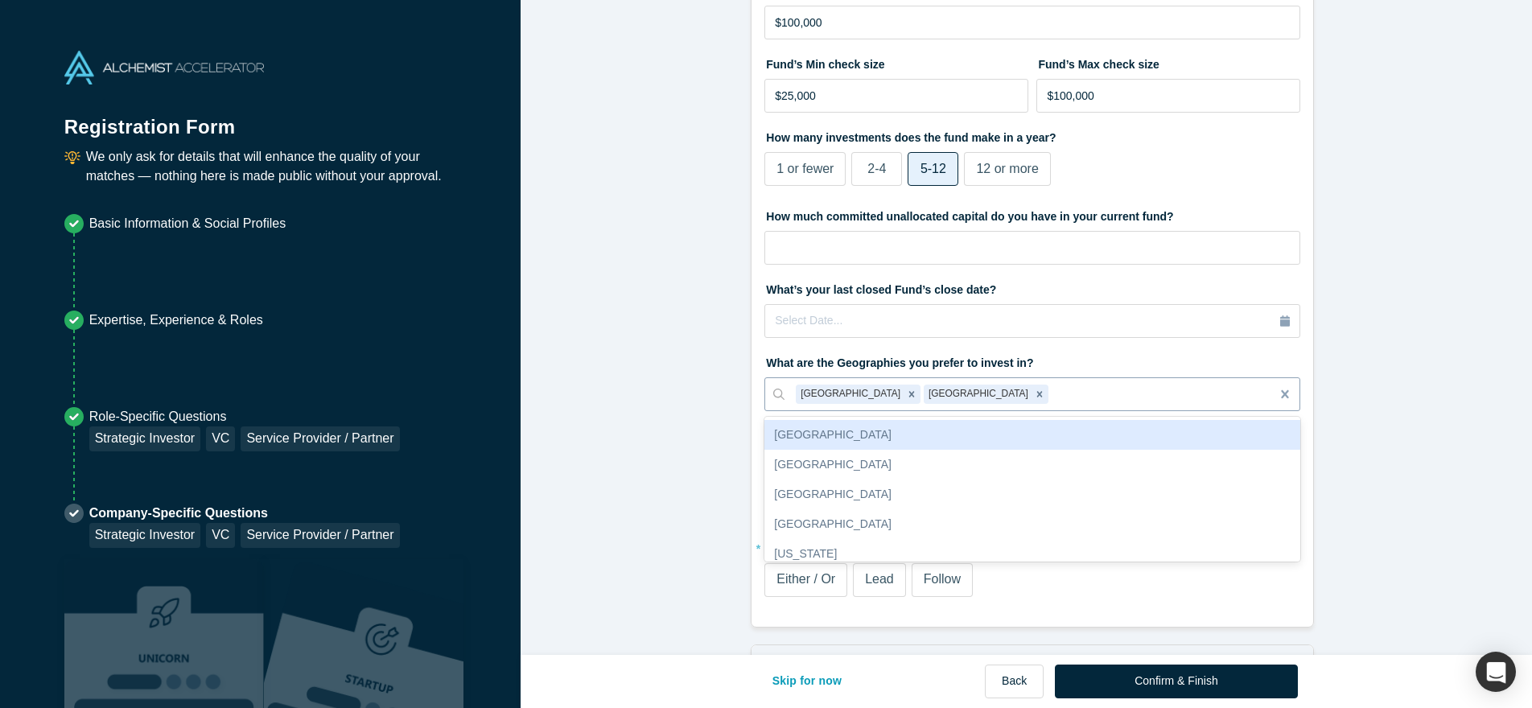
click at [1052, 400] on div at bounding box center [1156, 395] width 208 height 20
type input "india"
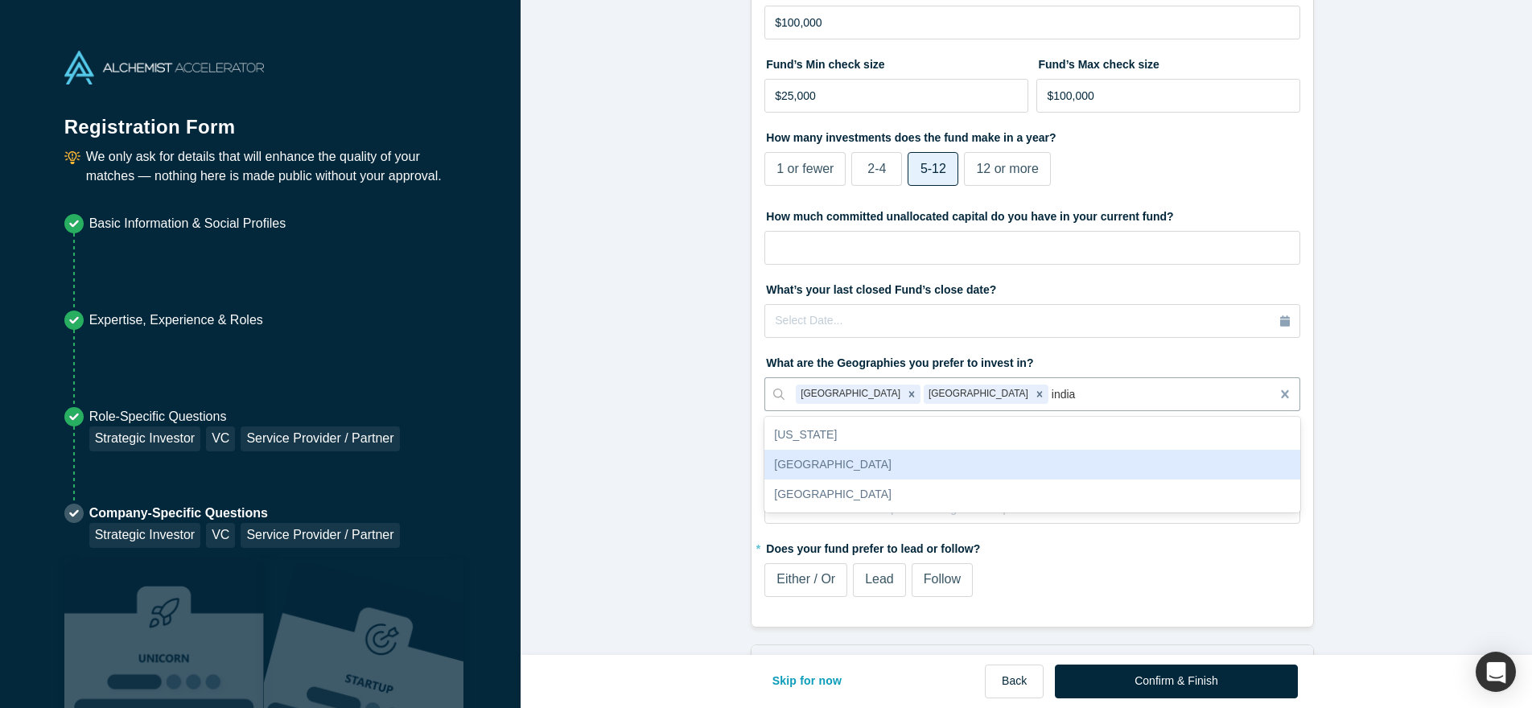
click at [807, 462] on div "[GEOGRAPHIC_DATA]" at bounding box center [1033, 465] width 536 height 30
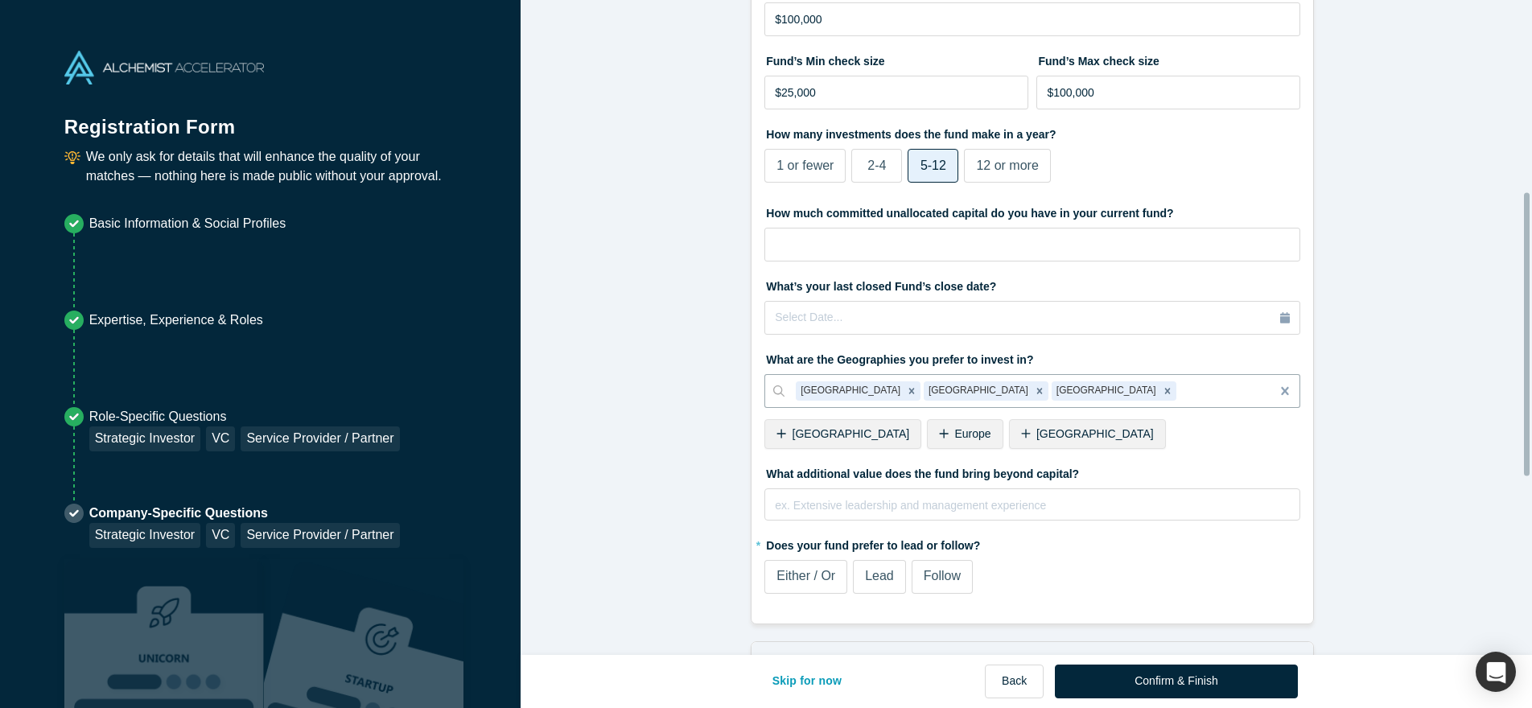
scroll to position [444, 0]
click at [901, 505] on div "rdw-editor" at bounding box center [1033, 499] width 514 height 17
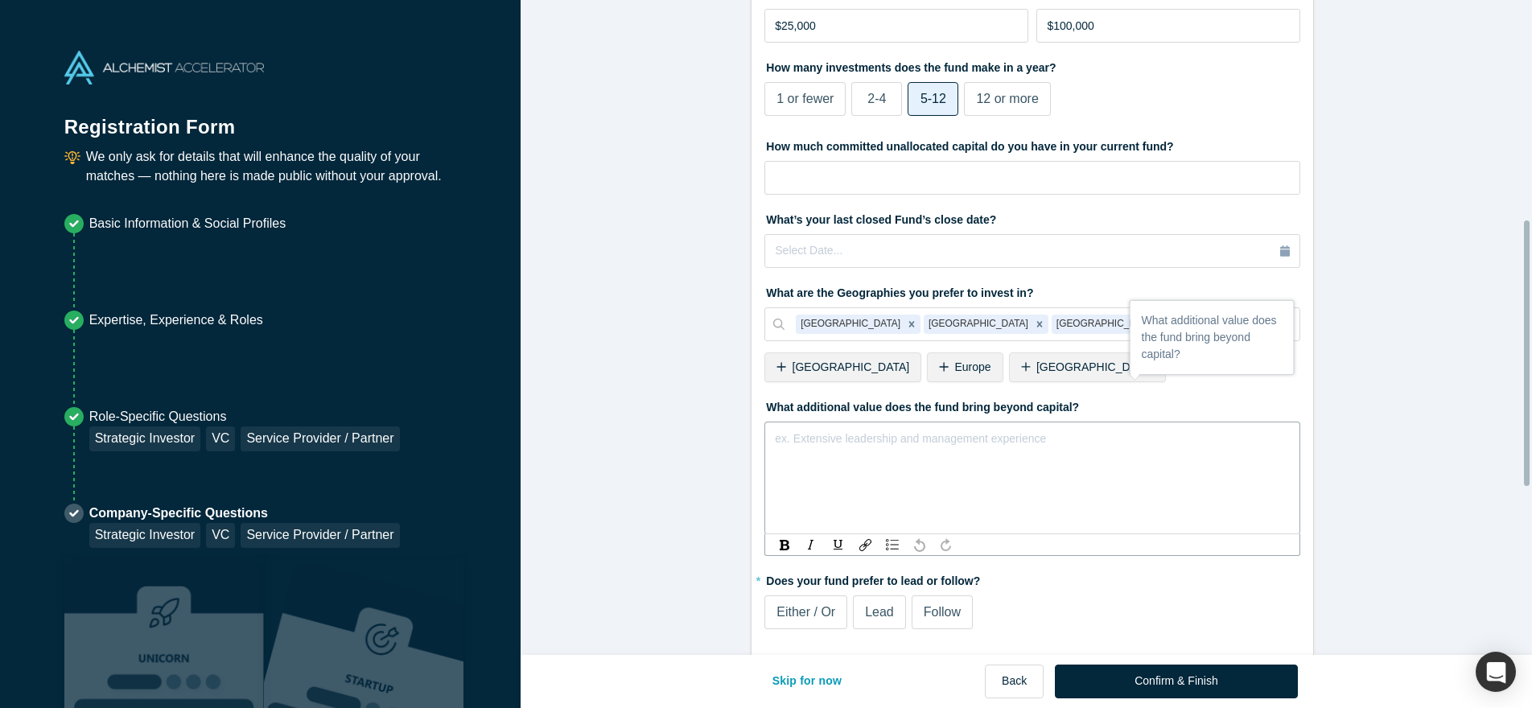
scroll to position [543, 0]
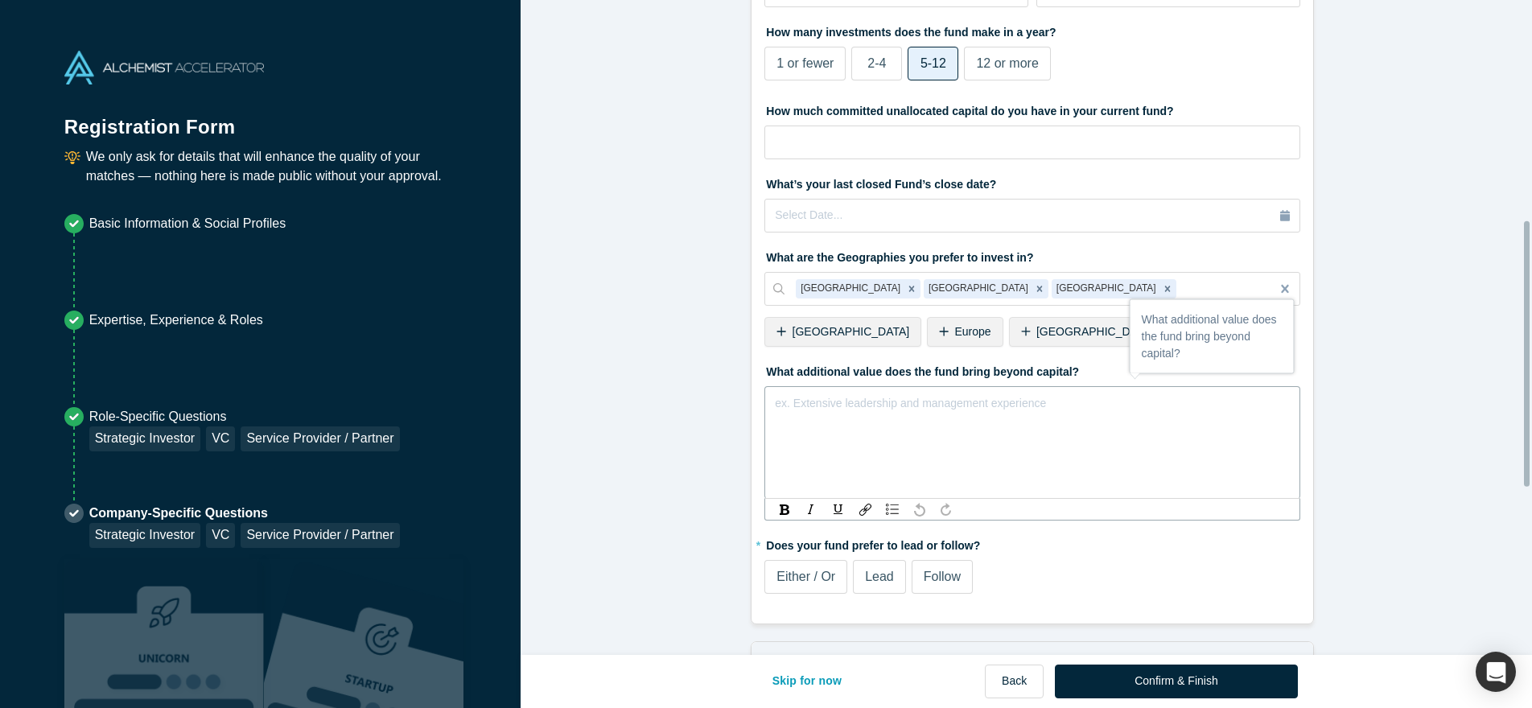
click at [813, 365] on label "What additional value does the fund bring beyond capital?" at bounding box center [1033, 369] width 536 height 23
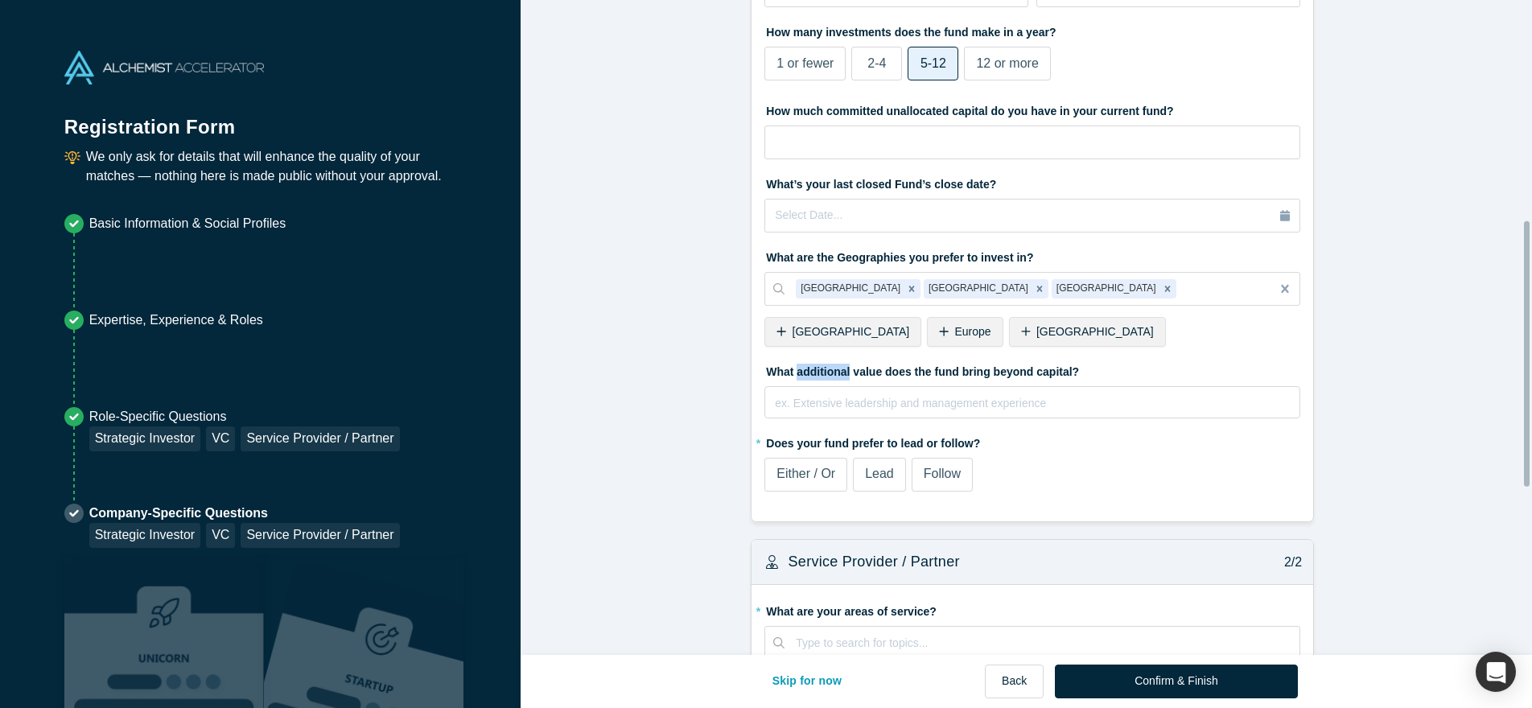
click at [811, 365] on label "What additional value does the fund bring beyond capital?" at bounding box center [1033, 369] width 536 height 23
click at [812, 366] on label "What additional value does the fund bring beyond capital?" at bounding box center [1033, 369] width 536 height 23
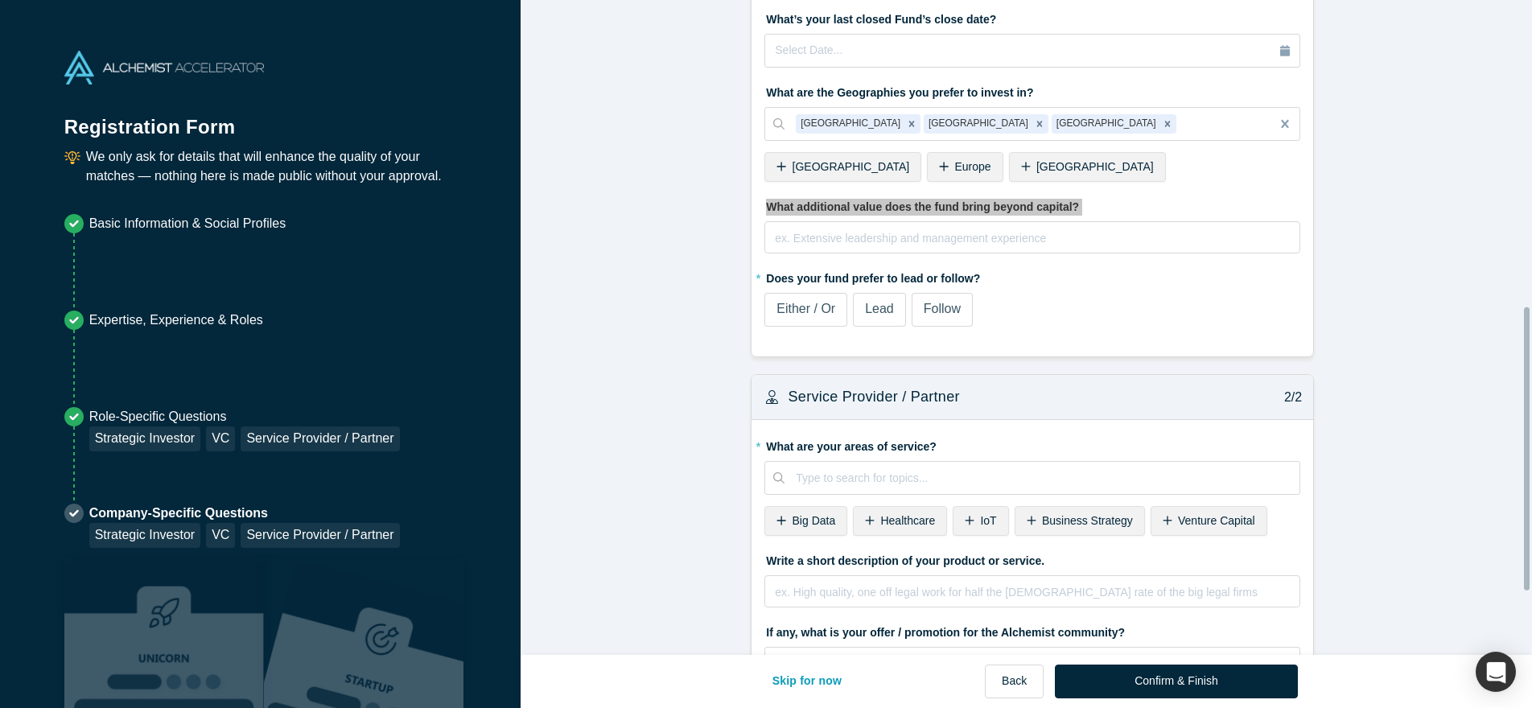
scroll to position [710, 0]
click at [860, 237] on div "rdw-editor" at bounding box center [1033, 233] width 514 height 17
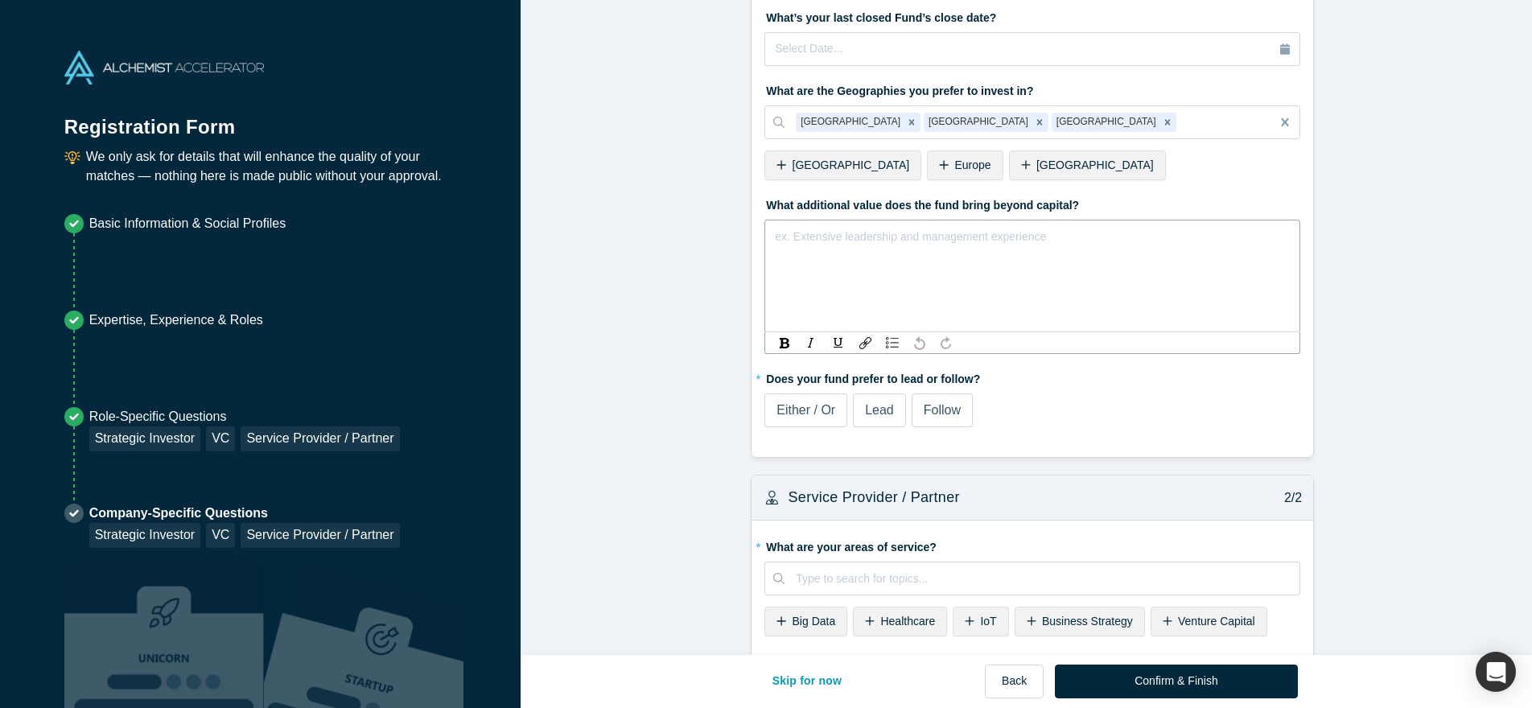
click at [790, 240] on div "rdw-editor" at bounding box center [1033, 233] width 514 height 17
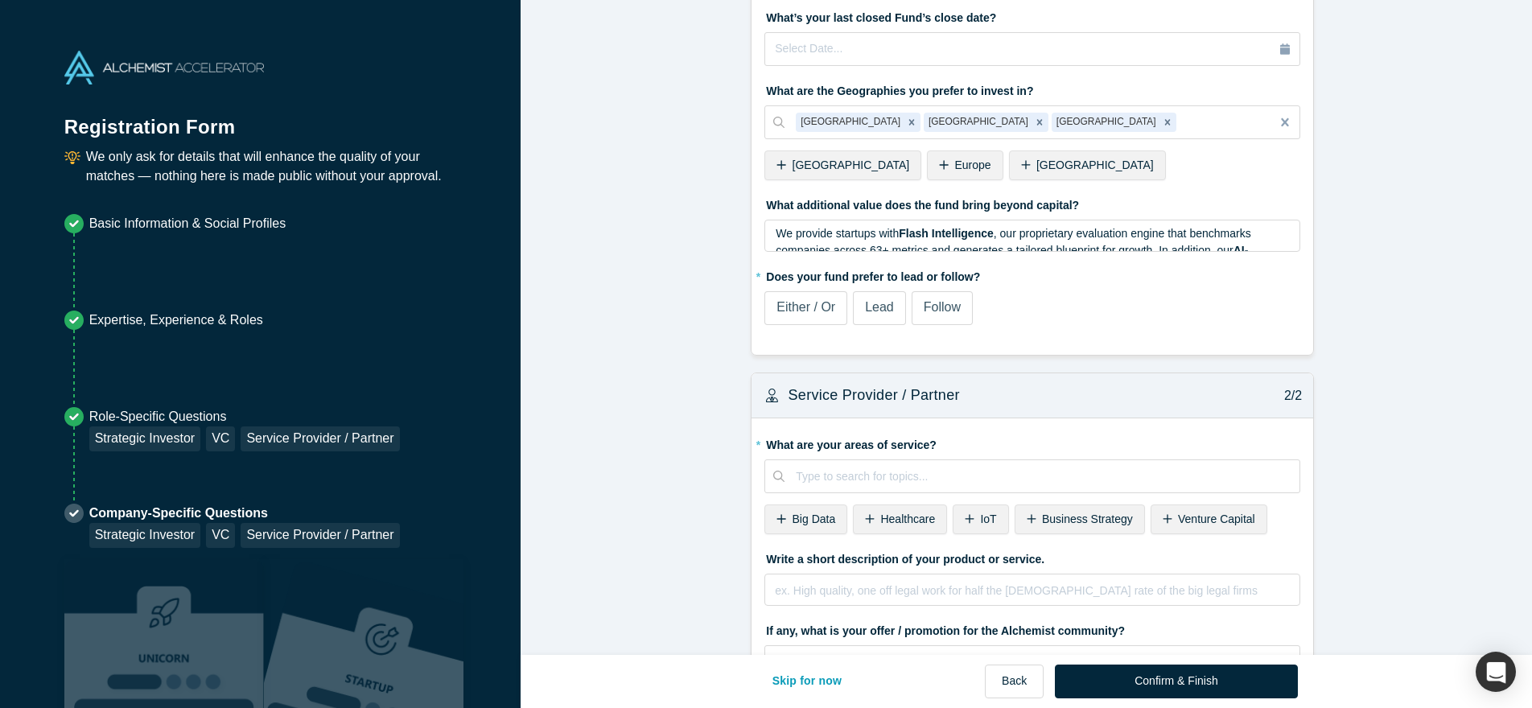
click at [831, 302] on label "Either / Or" at bounding box center [806, 308] width 83 height 34
click at [0, 0] on input "Either / Or" at bounding box center [0, 0] width 0 height 0
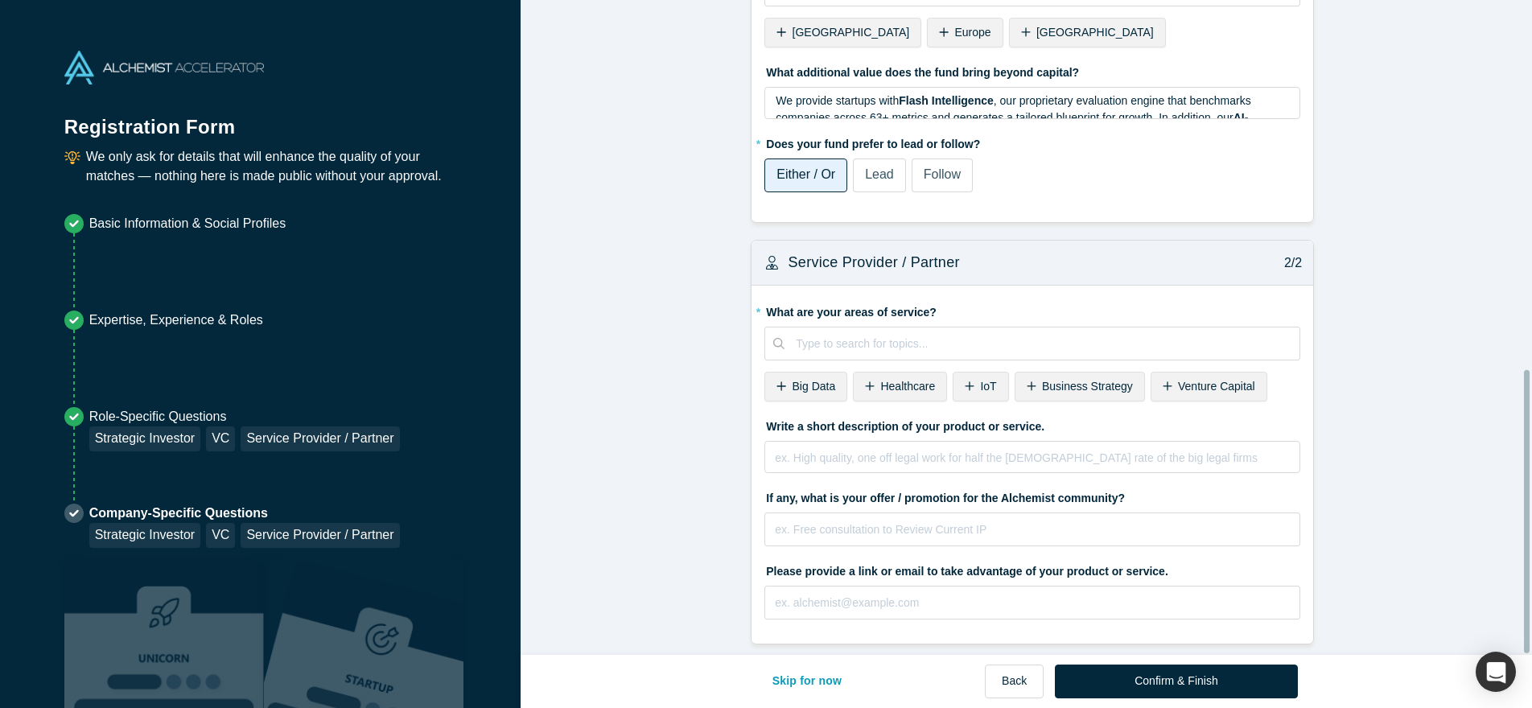
scroll to position [855, 0]
click at [1168, 380] on div "Venture Capital" at bounding box center [1209, 387] width 117 height 30
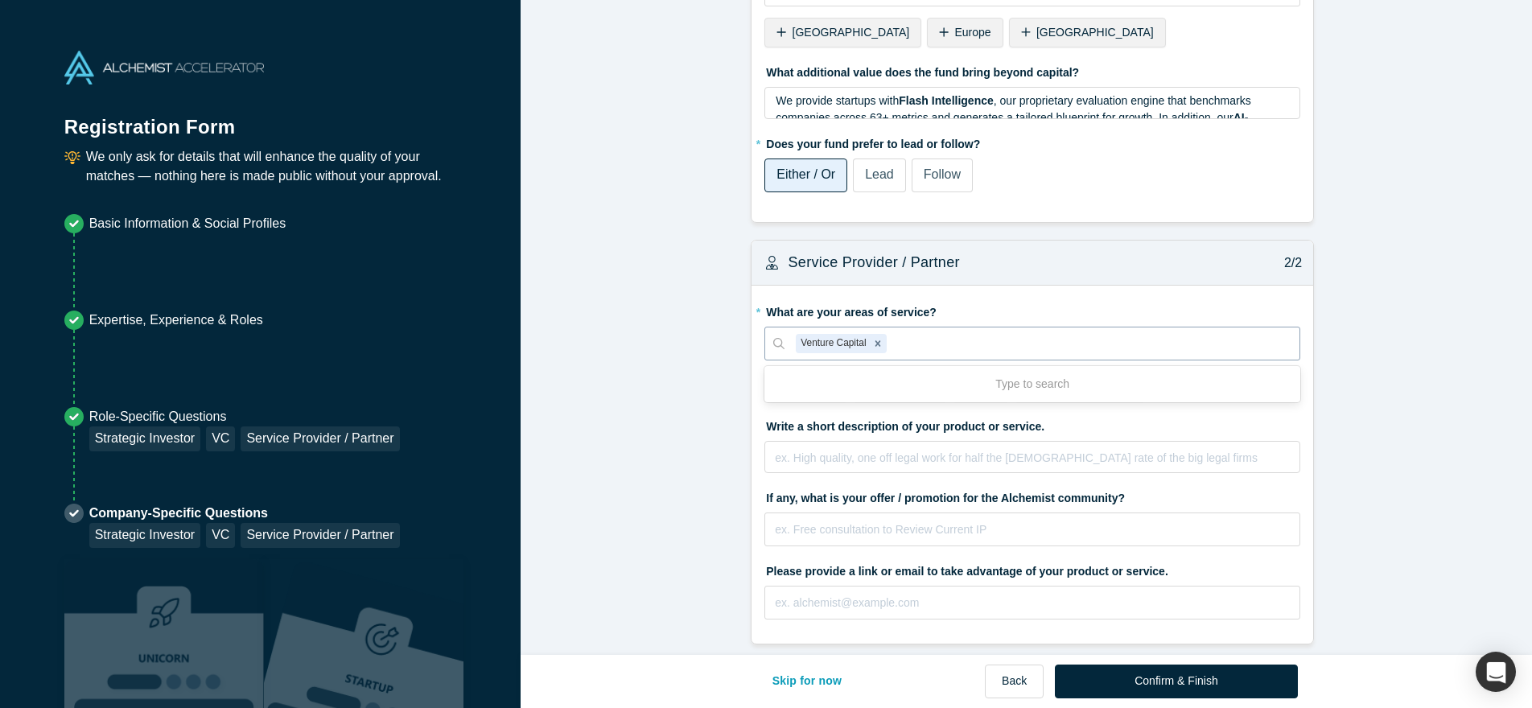
click at [1019, 334] on div at bounding box center [1089, 344] width 399 height 20
type input "analy"
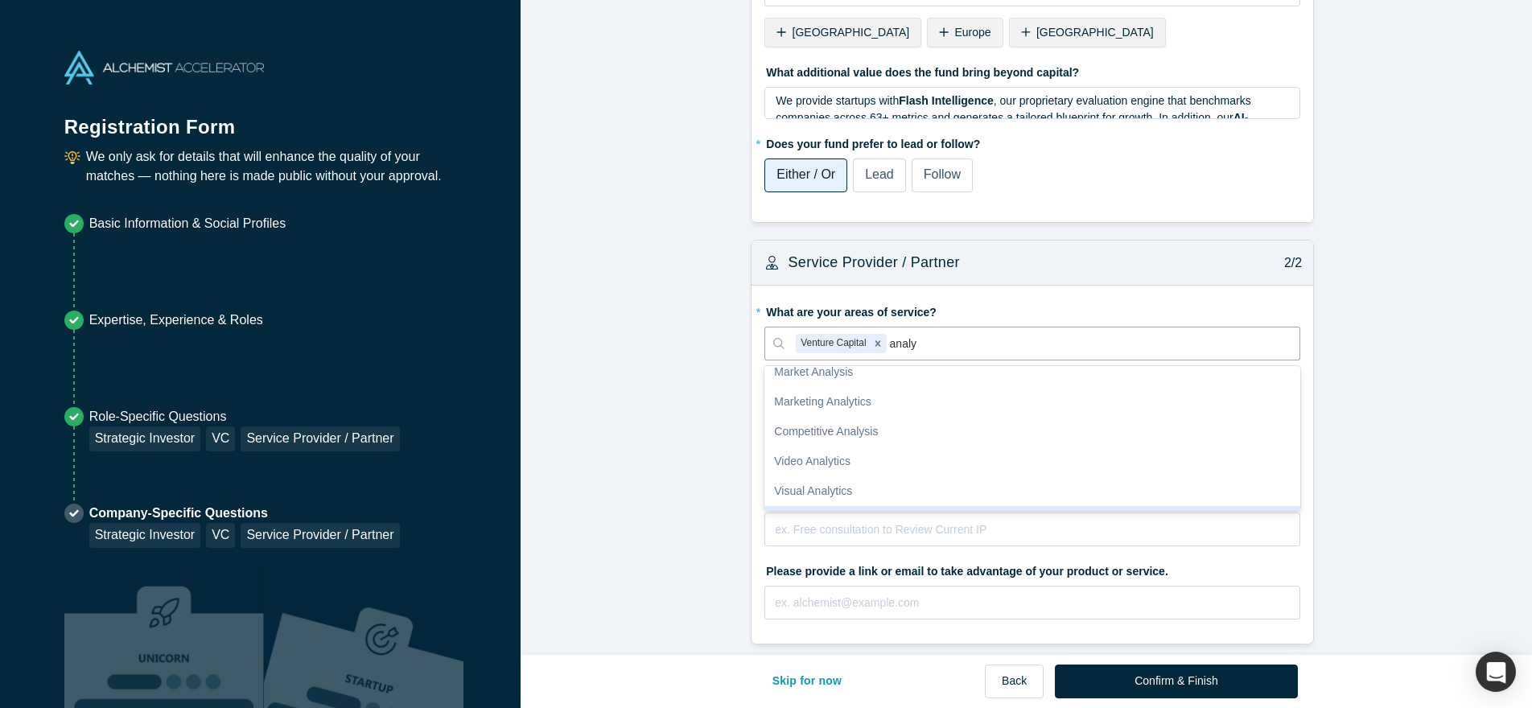
scroll to position [189, 0]
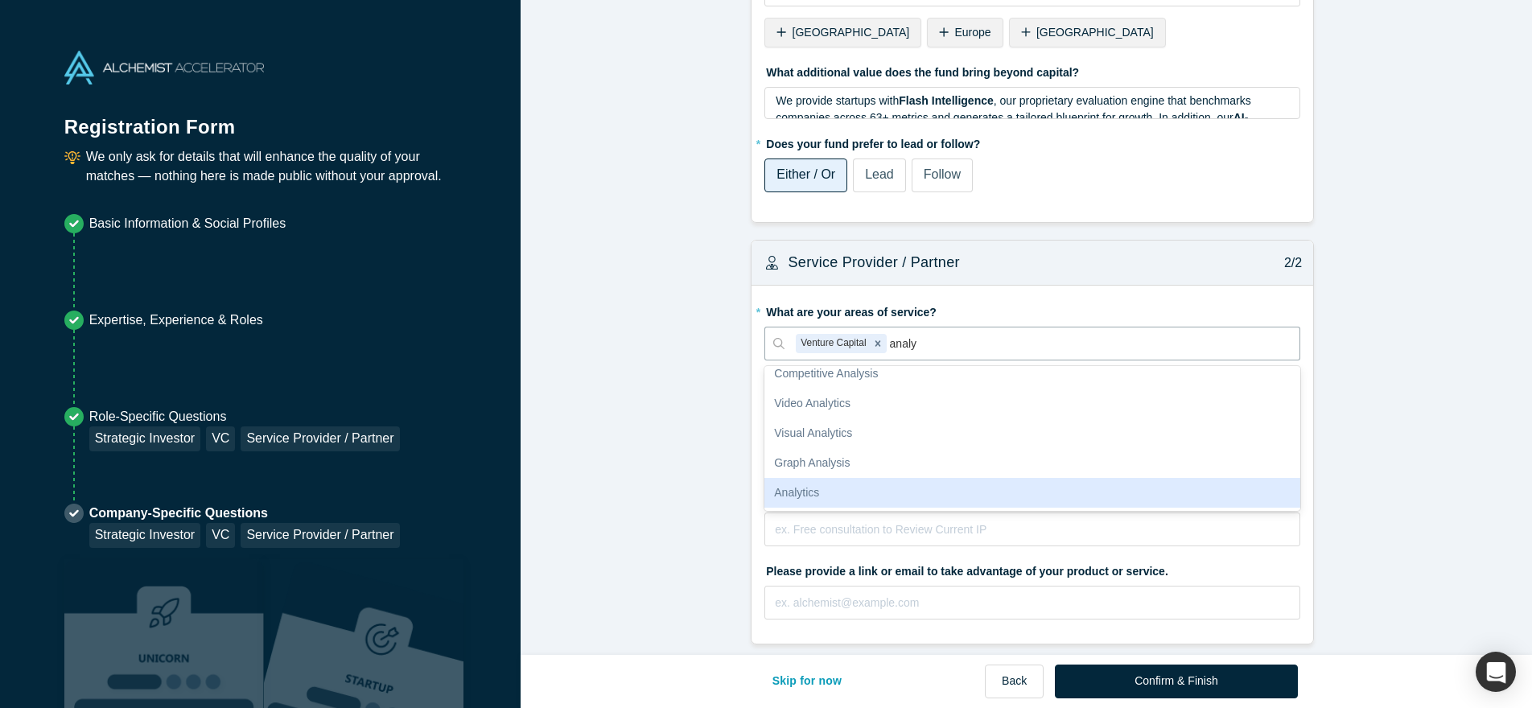
click at [889, 478] on div "Analytics" at bounding box center [1033, 493] width 536 height 30
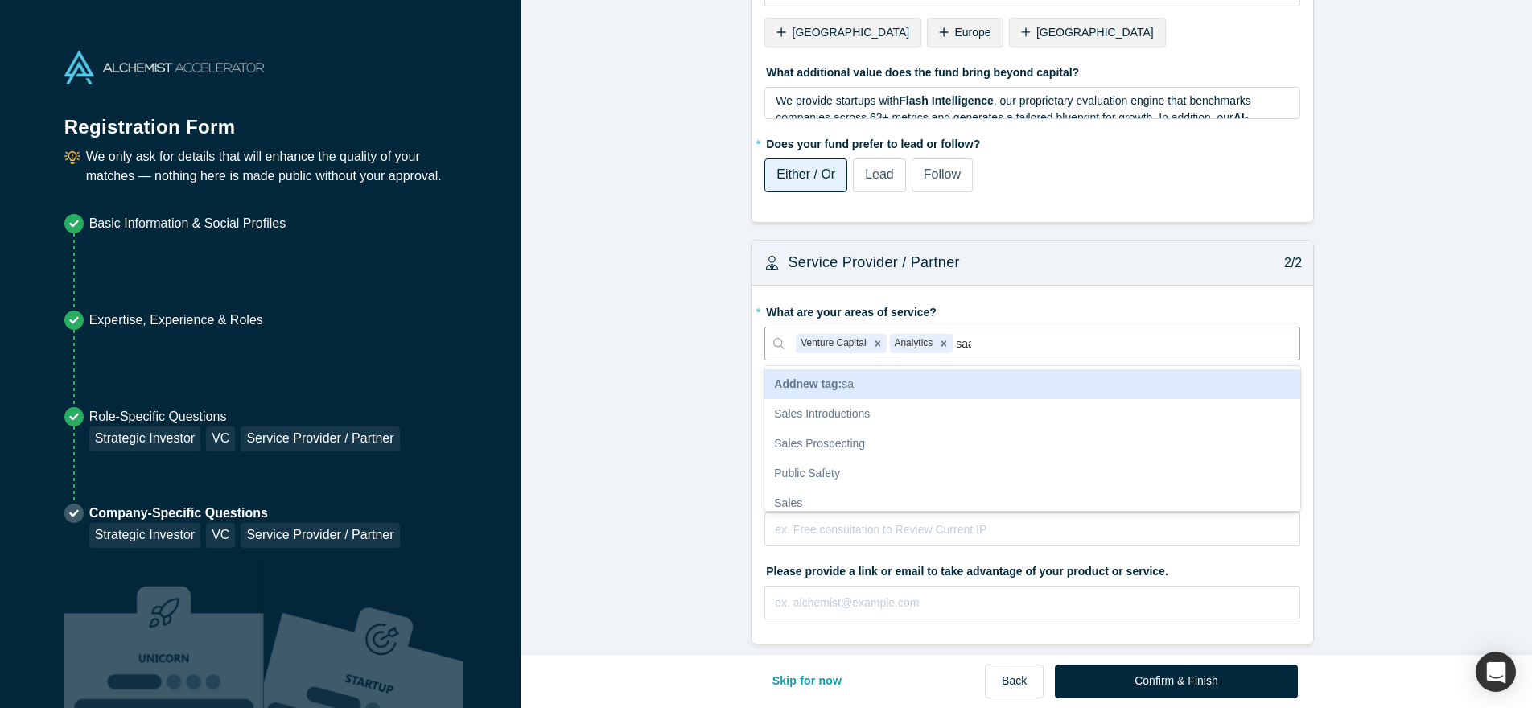
type input "saas"
click at [842, 369] on div "SaaS" at bounding box center [1033, 384] width 536 height 30
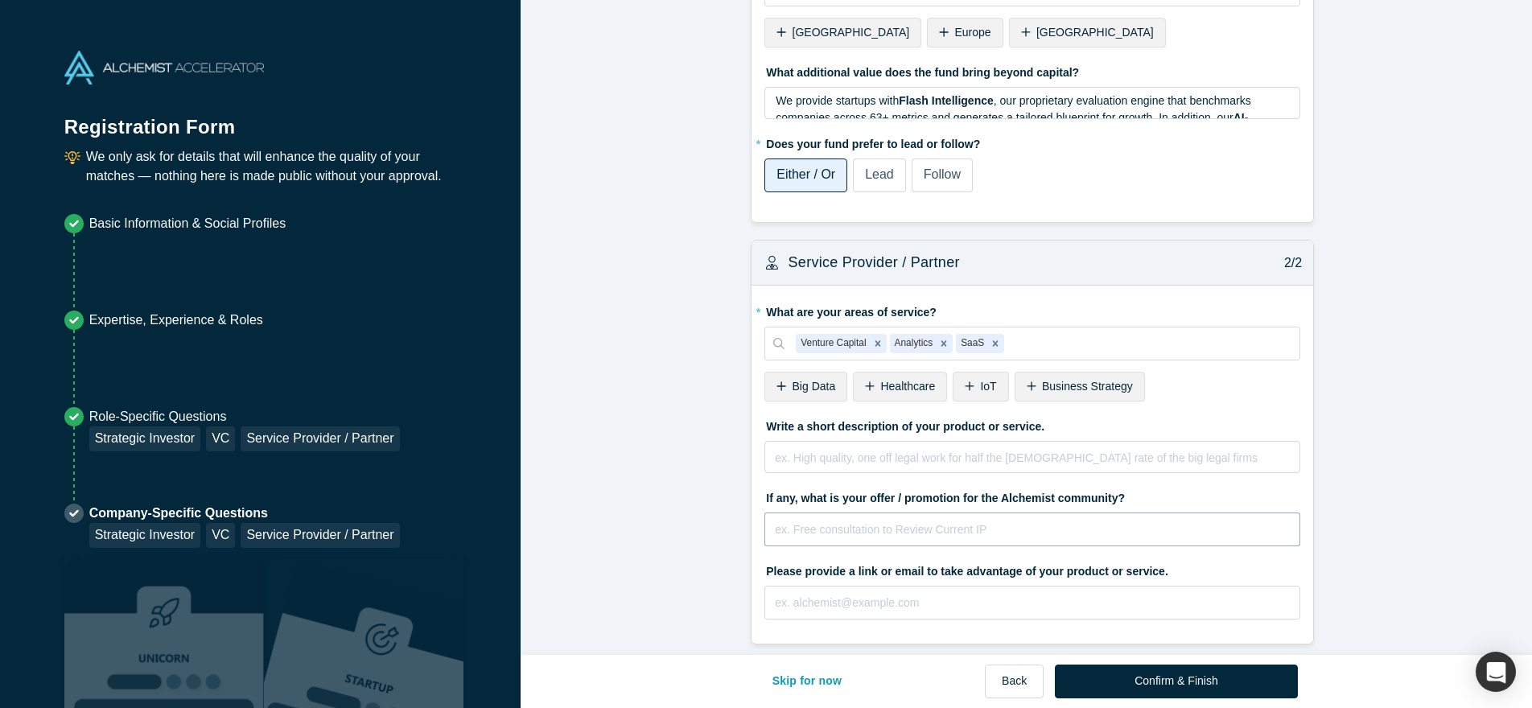
click at [848, 520] on input "text" at bounding box center [1033, 530] width 536 height 34
type input "F"
click at [838, 517] on input "text" at bounding box center [1033, 530] width 536 height 34
click at [802, 592] on input "text" at bounding box center [1033, 603] width 536 height 34
paste input "[URL][DOMAIN_NAME]"
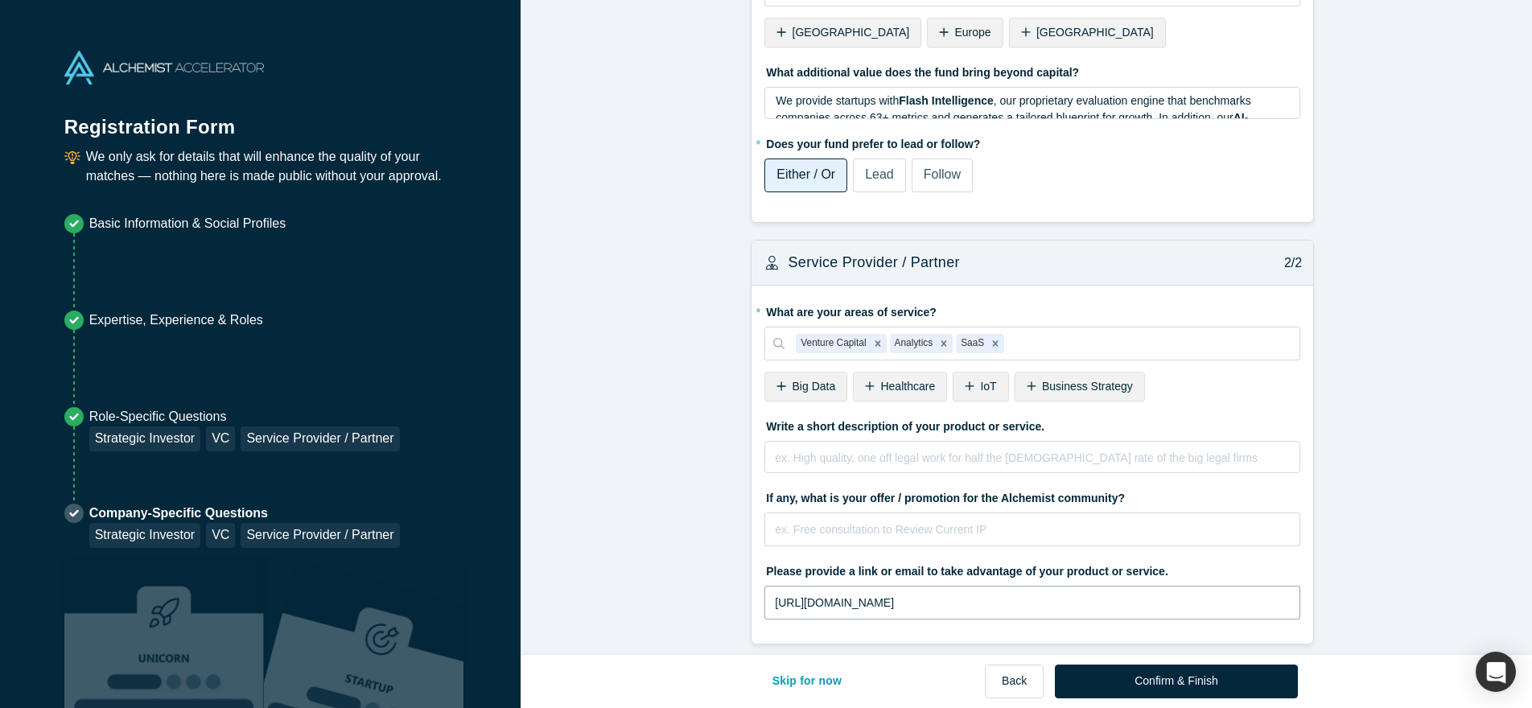
type input "[URL][DOMAIN_NAME]"
drag, startPoint x: 876, startPoint y: 548, endPoint x: 892, endPoint y: 514, distance: 37.4
click at [876, 558] on label "Please provide a link or email to take advantage of your product or service." at bounding box center [1033, 569] width 536 height 23
click at [892, 514] on input "text" at bounding box center [1033, 530] width 536 height 34
click at [823, 415] on label "Write a short description of your product or service." at bounding box center [1033, 424] width 536 height 23
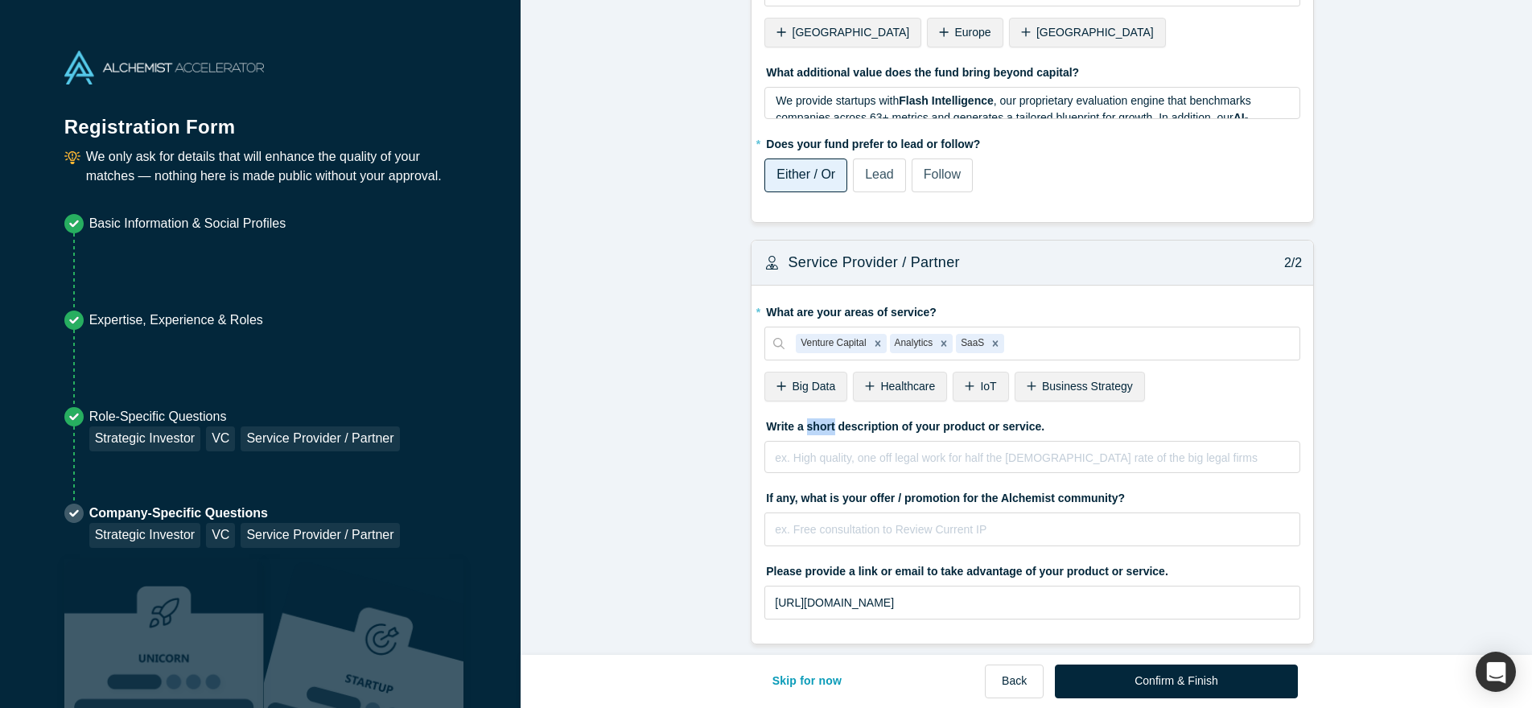
click at [823, 415] on label "Write a short description of your product or service." at bounding box center [1033, 424] width 536 height 23
copy div "Write a short description of your product or service."
click at [826, 448] on div "rdw-editor" at bounding box center [1033, 455] width 514 height 17
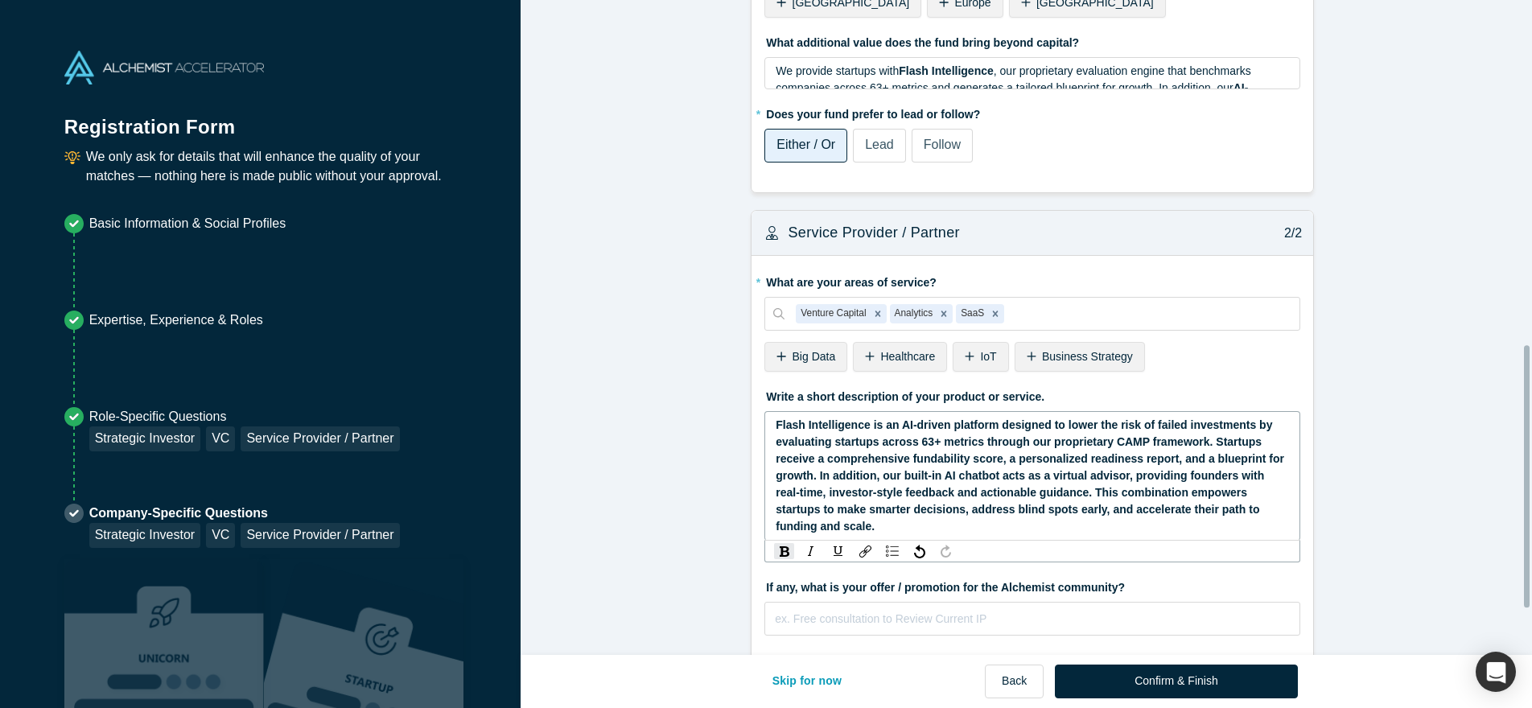
scroll to position [975, 0]
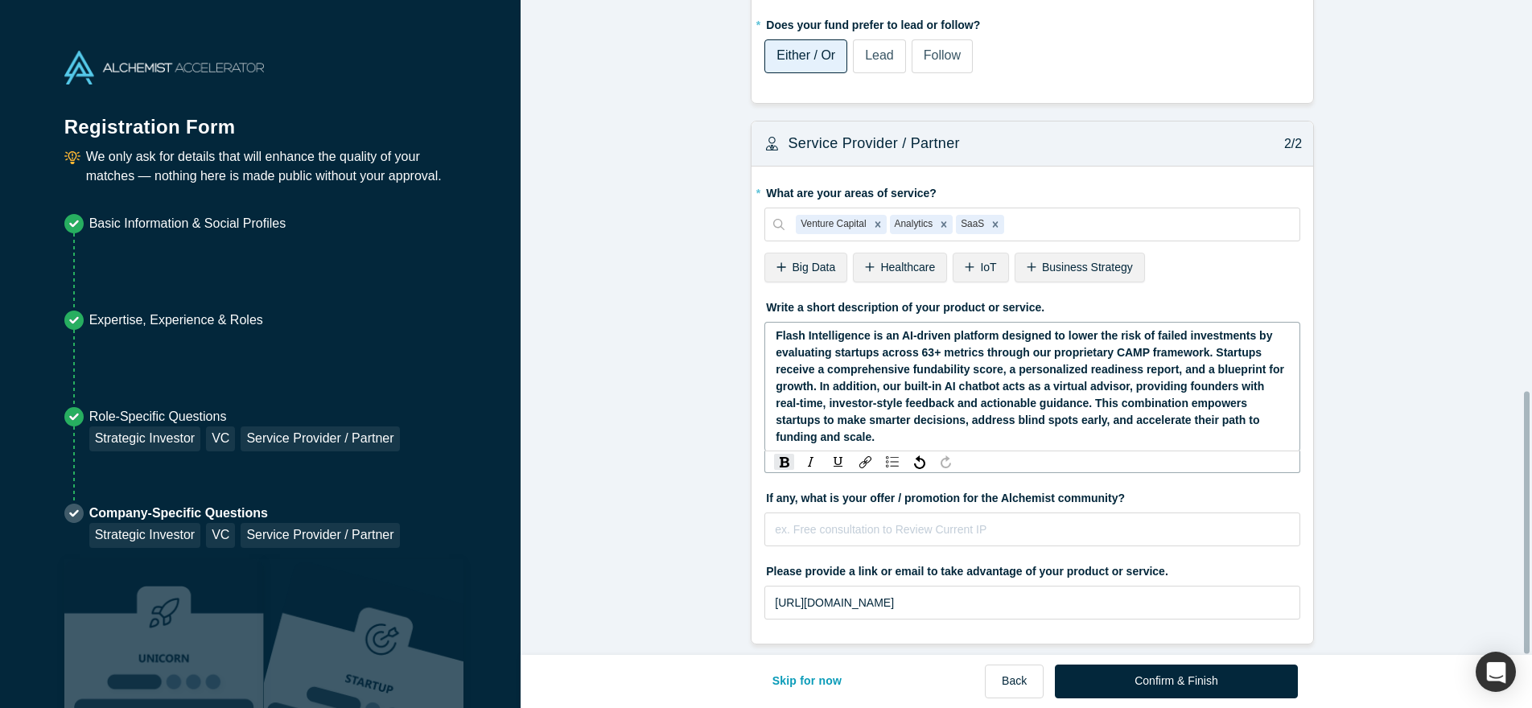
click at [830, 484] on label "If any, what is your offer / promotion for the Alchemist community?" at bounding box center [1033, 495] width 536 height 23
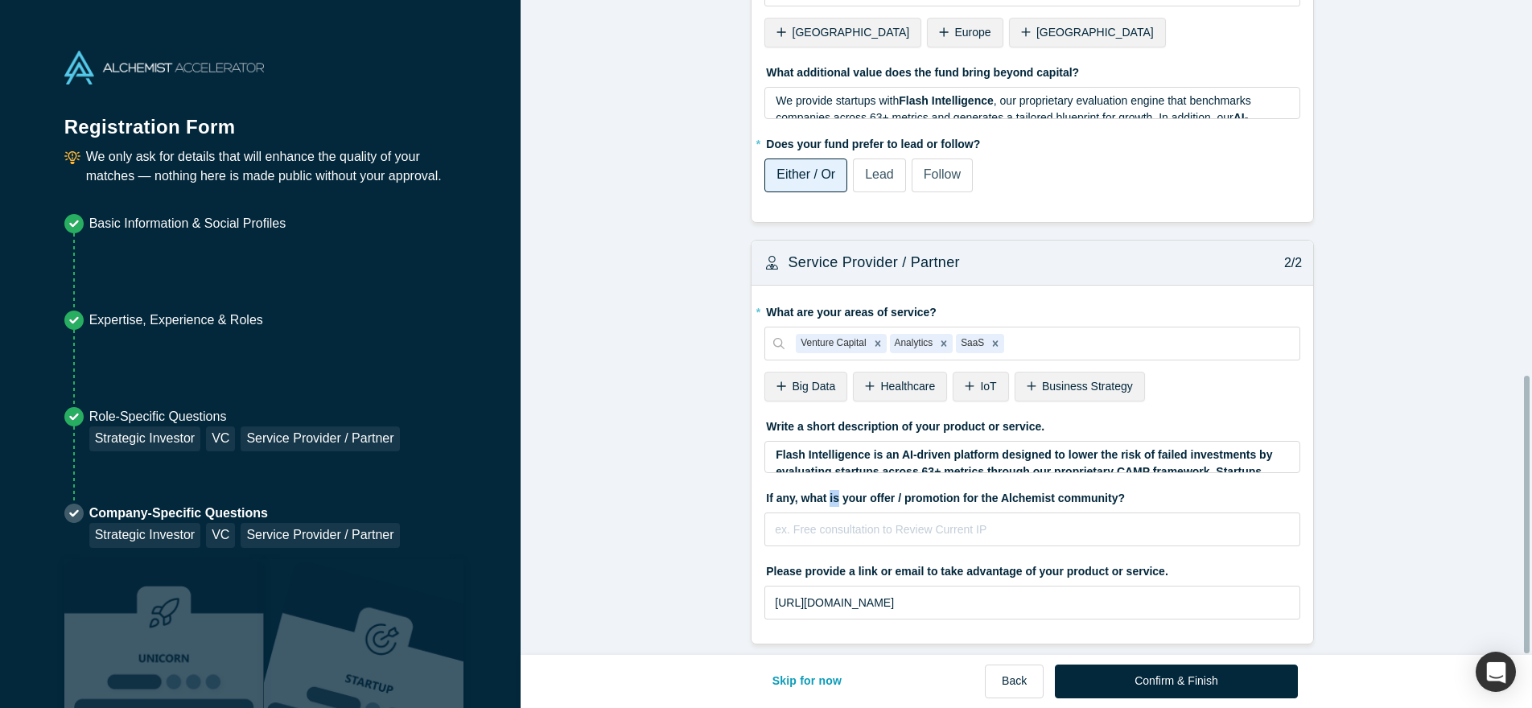
scroll to position [855, 0]
click at [830, 484] on label "If any, what is your offer / promotion for the Alchemist community?" at bounding box center [1033, 495] width 536 height 23
copy label "If any, what is your offer / promotion for the Alchemist community?"
click at [851, 526] on input "text" at bounding box center [1033, 530] width 536 height 34
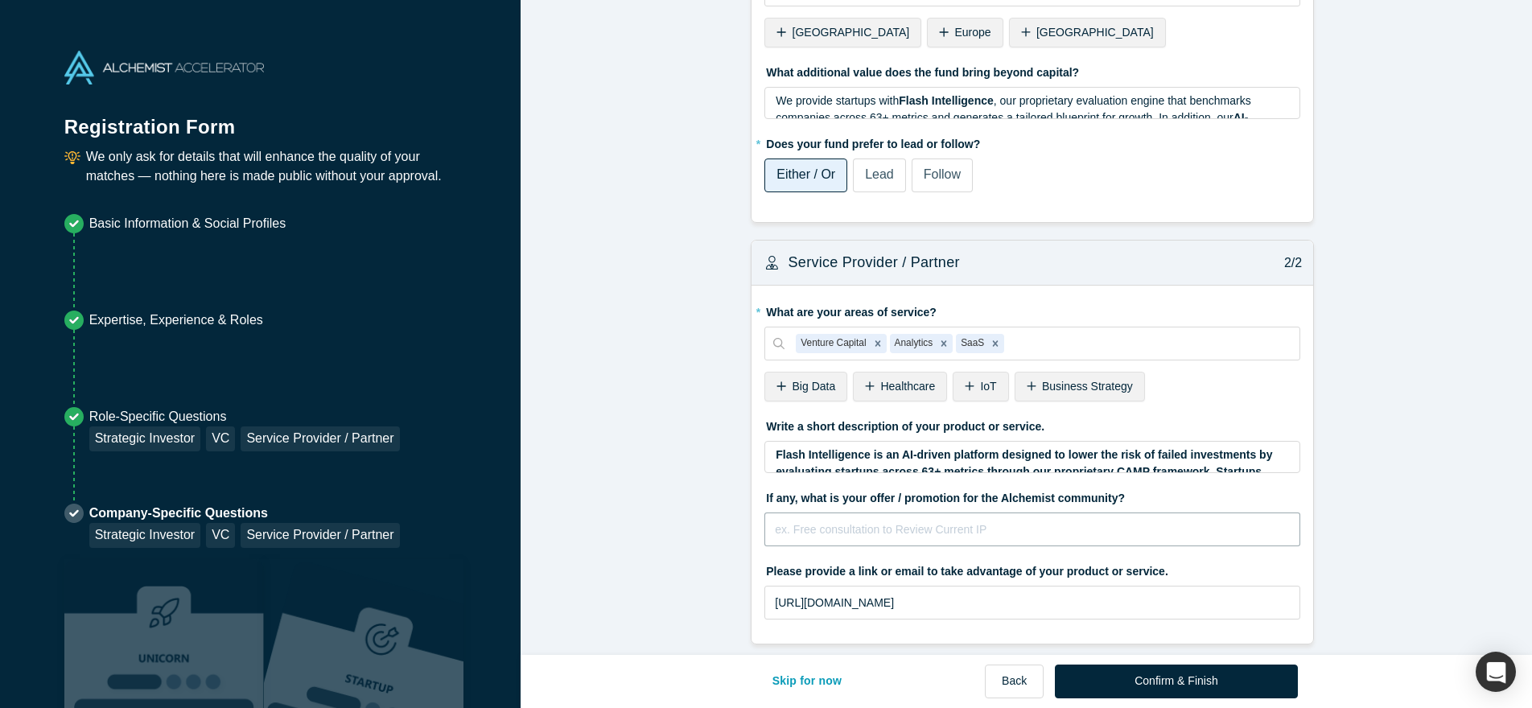
paste input "We’re offering all Alchemist founders free access to Flash Intelligence — inclu…"
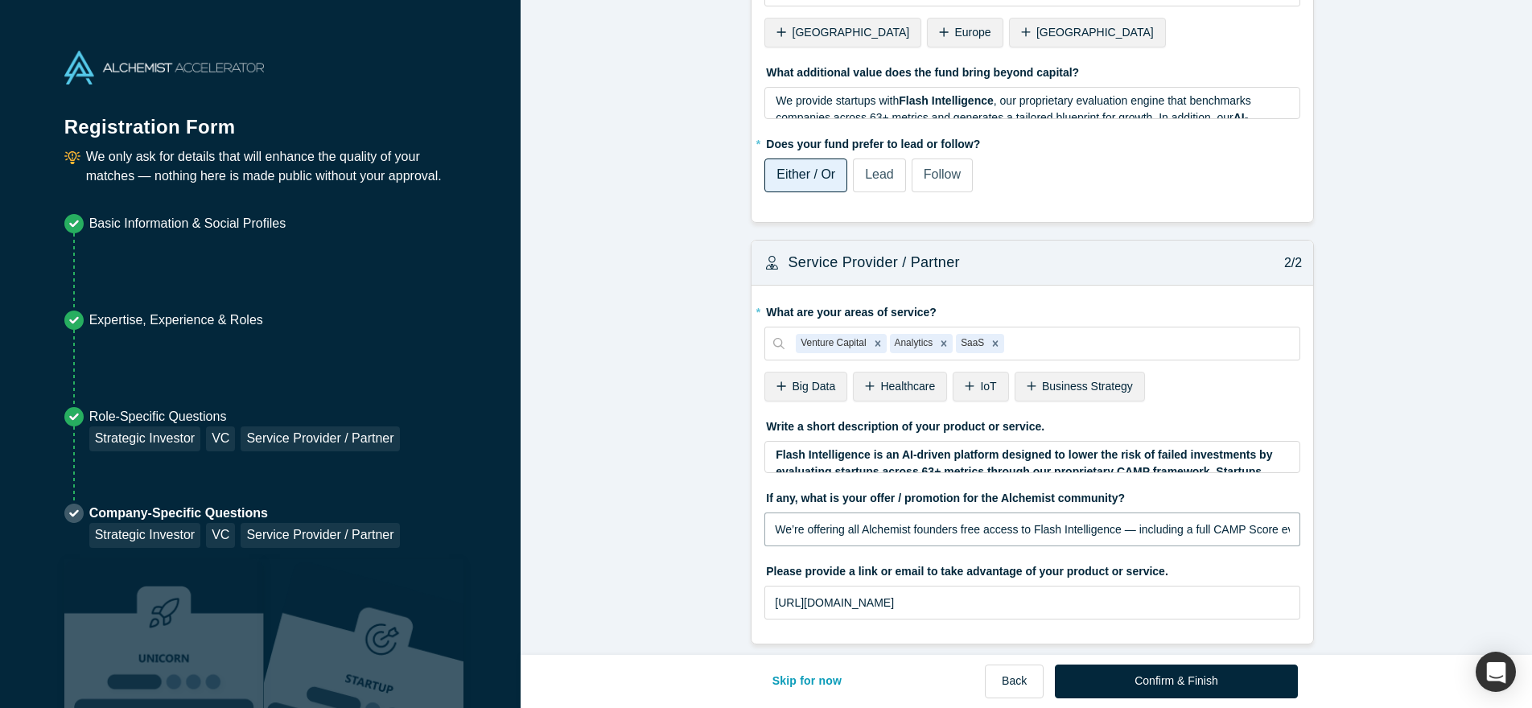
scroll to position [0, 291]
type input "We’re offering all Alchemist founders free access to Flash Intelligence — inclu…"
click at [1198, 671] on button "Confirm & Finish" at bounding box center [1176, 682] width 242 height 34
